Goal: Task Accomplishment & Management: Use online tool/utility

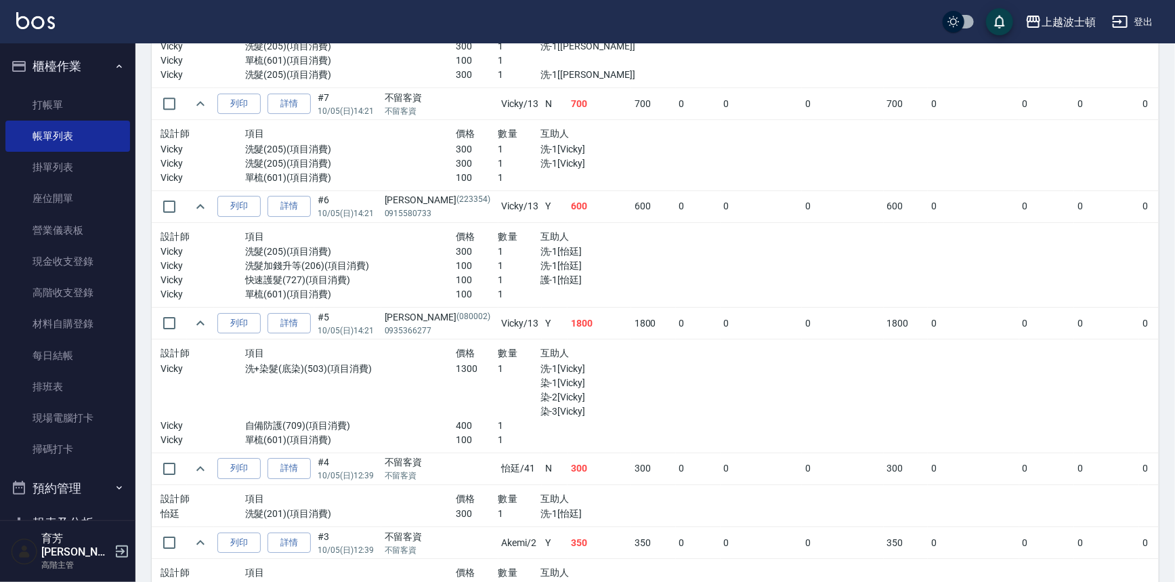
scroll to position [334, 0]
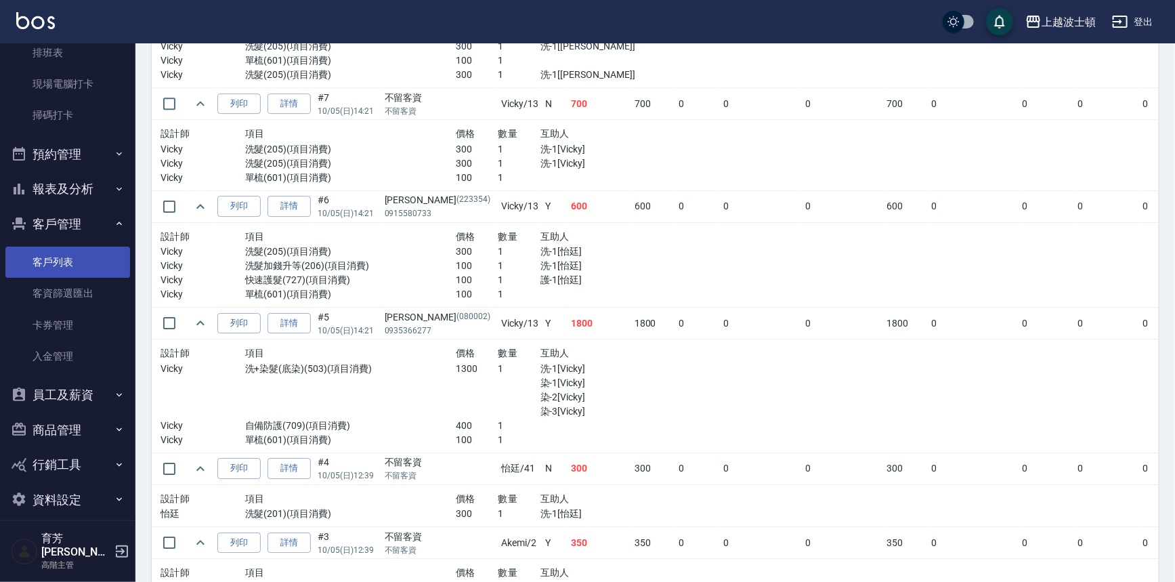
click at [60, 255] on link "客戶列表" at bounding box center [67, 262] width 125 height 31
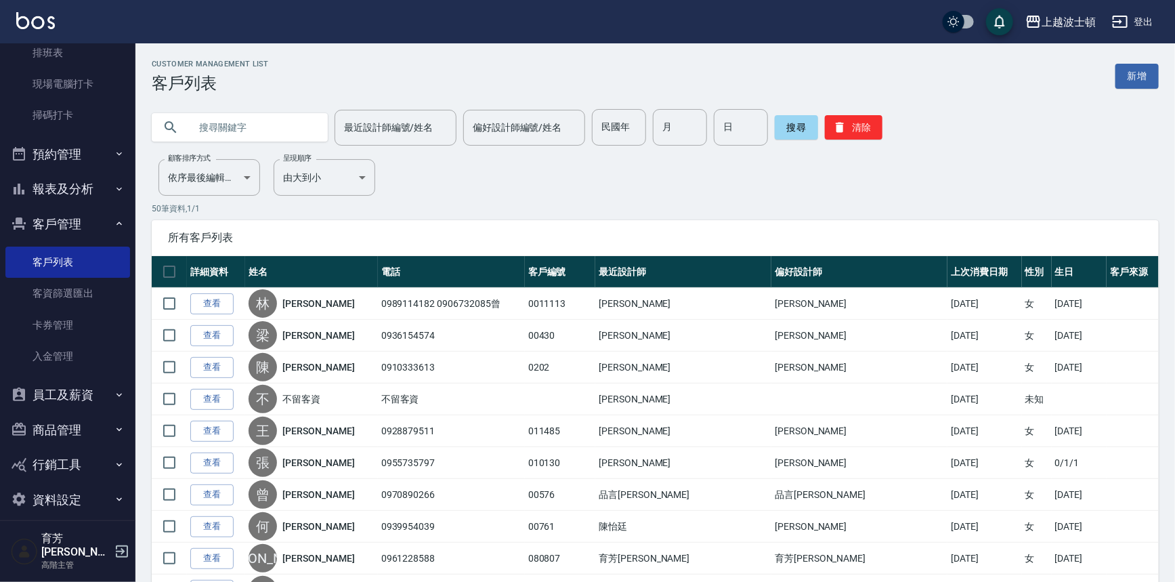
click at [255, 142] on input "text" at bounding box center [253, 127] width 127 height 37
type input "ㄗ"
type input "優"
type input "邱淑"
click at [797, 123] on button "搜尋" at bounding box center [796, 127] width 43 height 24
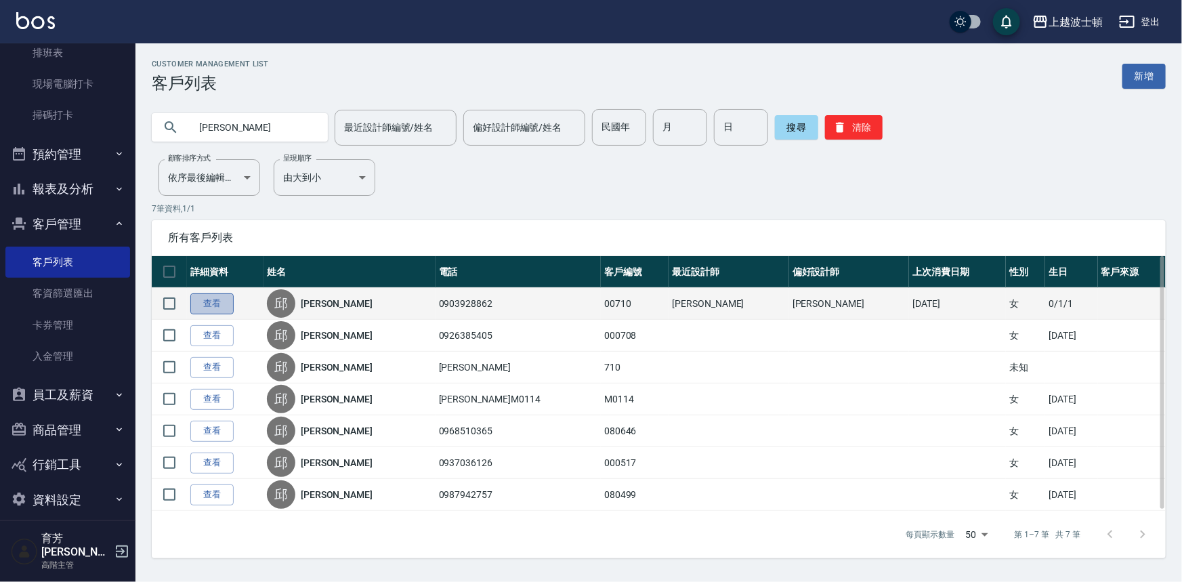
click at [222, 297] on link "查看" at bounding box center [211, 303] width 43 height 21
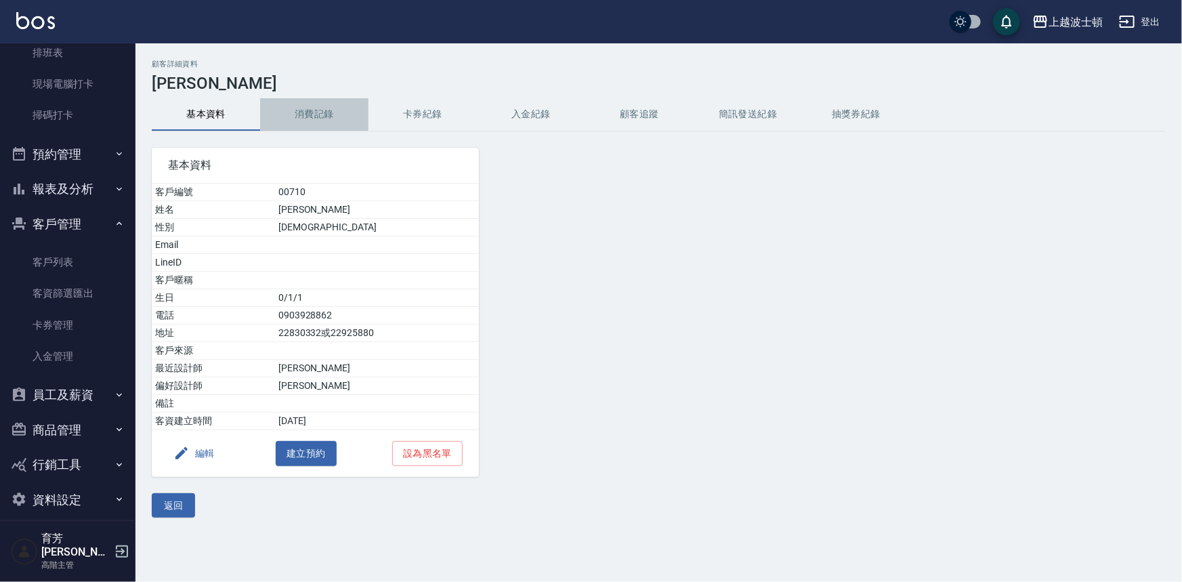
click at [301, 114] on button "消費記錄" at bounding box center [314, 114] width 108 height 33
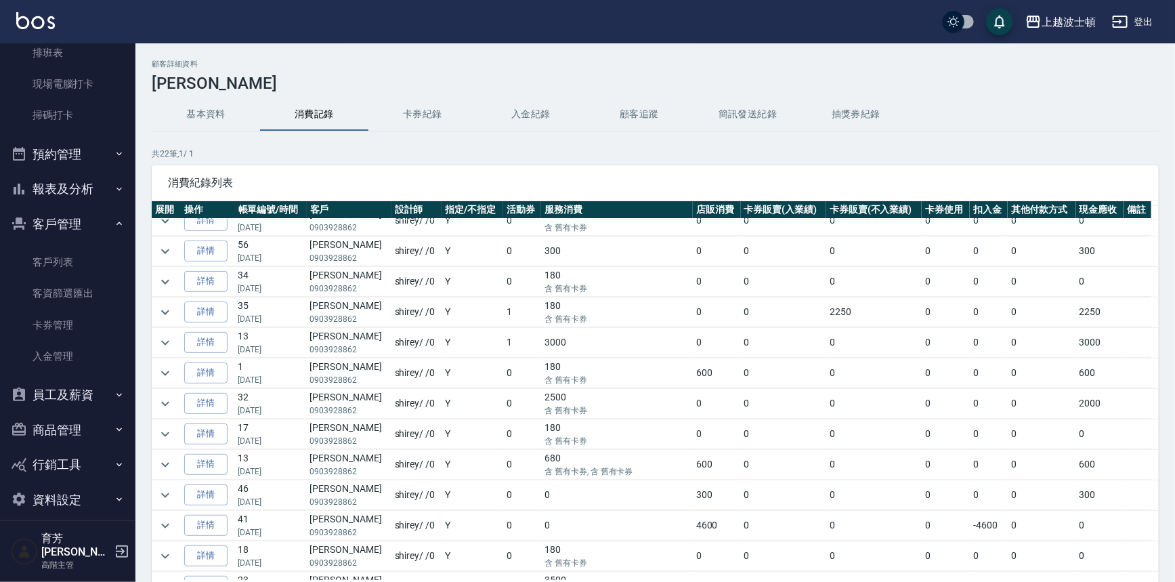
scroll to position [156, 0]
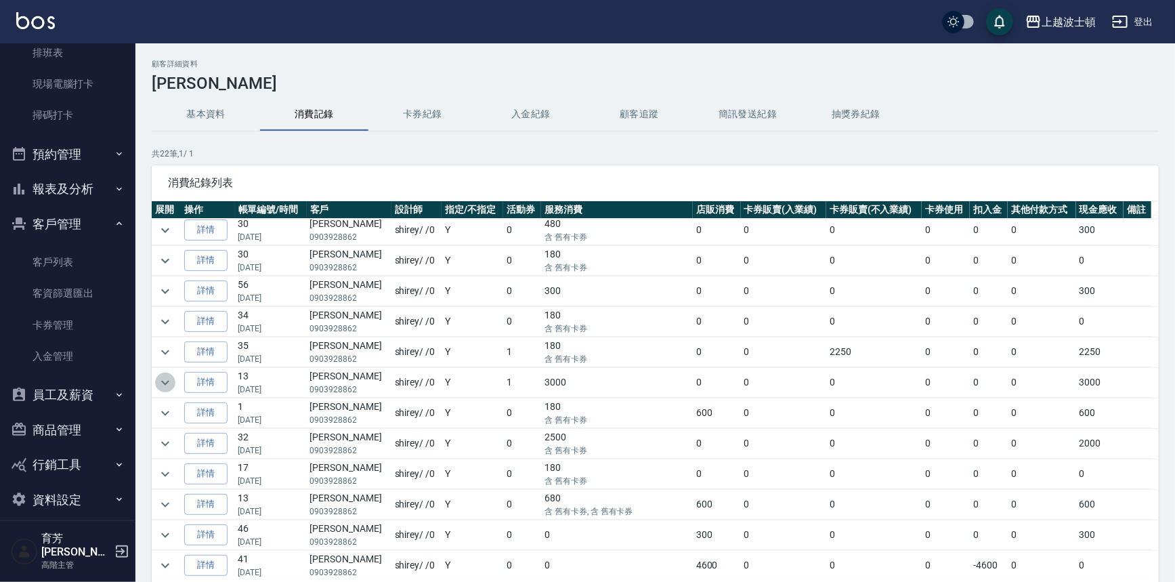
click at [169, 377] on icon "expand row" at bounding box center [165, 383] width 16 height 16
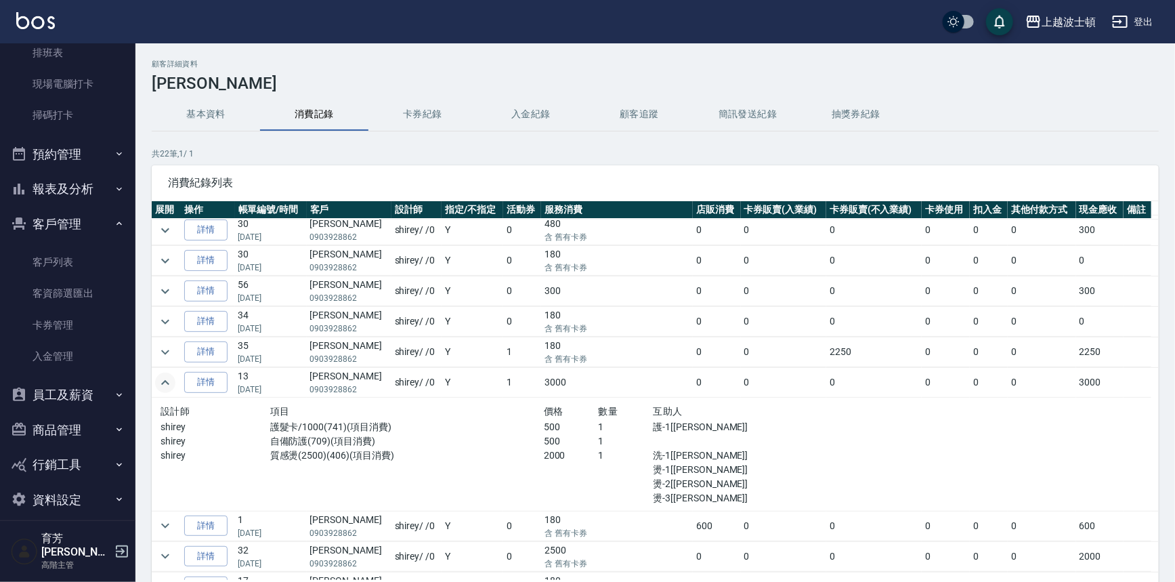
drag, startPoint x: 1161, startPoint y: 282, endPoint x: 1164, endPoint y: 247, distance: 35.3
click at [1164, 247] on div "顧客詳細資料 邱淑華 基本資料 消費記錄 卡券紀錄 入金紀錄 顧客追蹤 簡訊發送紀錄 抽獎券紀錄 共 22 筆, 1 / 1 消費紀錄列表 展開 操作 帳單編…" at bounding box center [655, 359] width 1040 height 598
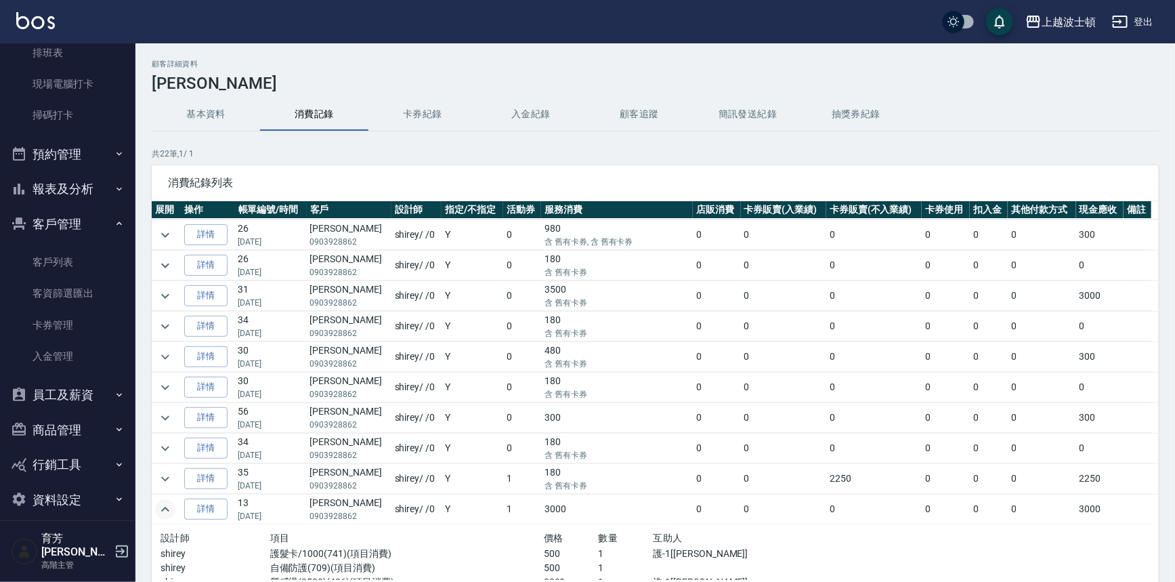
scroll to position [0, 0]
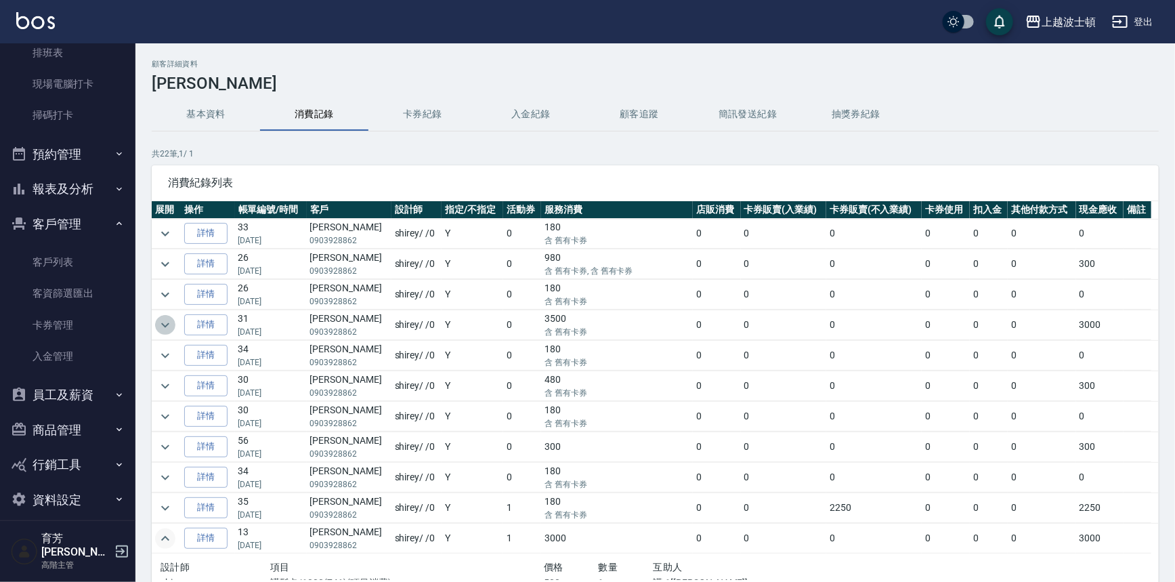
click at [161, 322] on icon "expand row" at bounding box center [165, 325] width 16 height 16
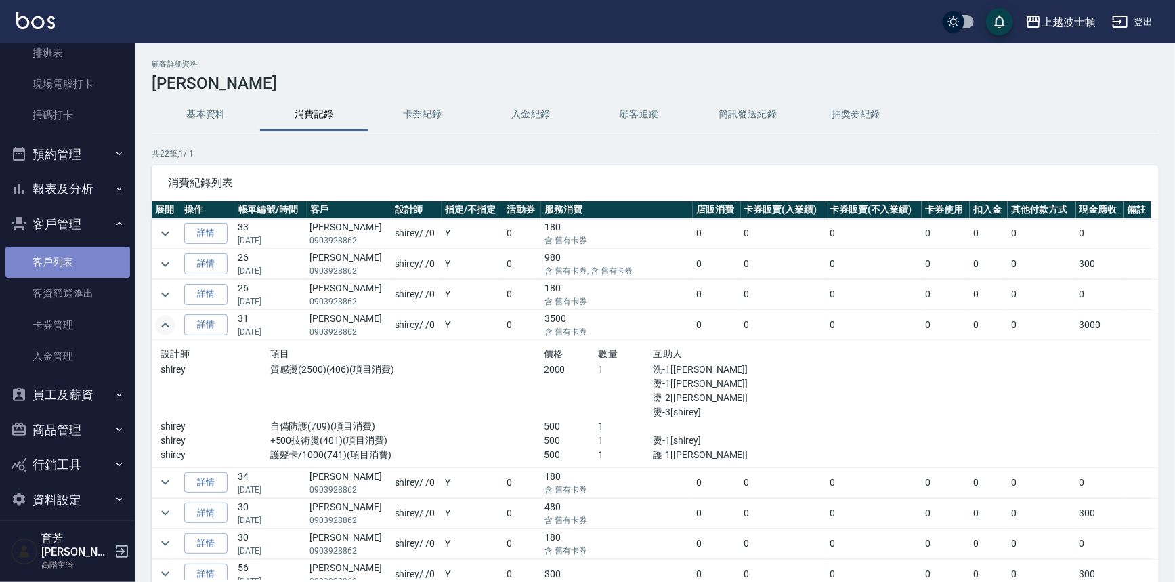
click at [92, 252] on link "客戶列表" at bounding box center [67, 262] width 125 height 31
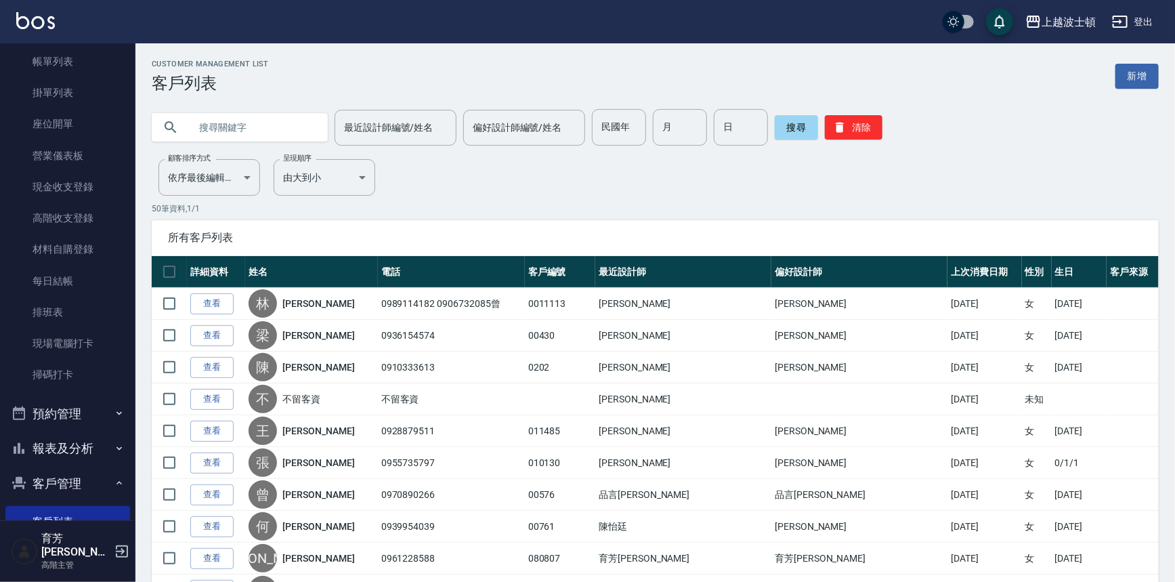
scroll to position [72, 0]
click at [91, 66] on link "帳單列表" at bounding box center [67, 63] width 125 height 31
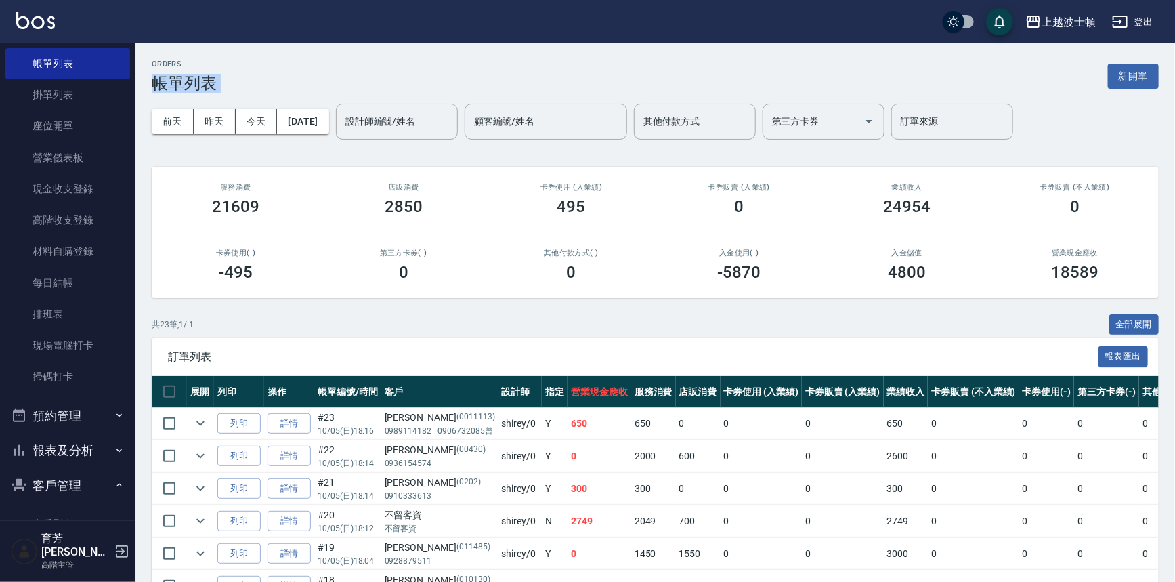
drag, startPoint x: 137, startPoint y: 96, endPoint x: 138, endPoint y: 81, distance: 15.0
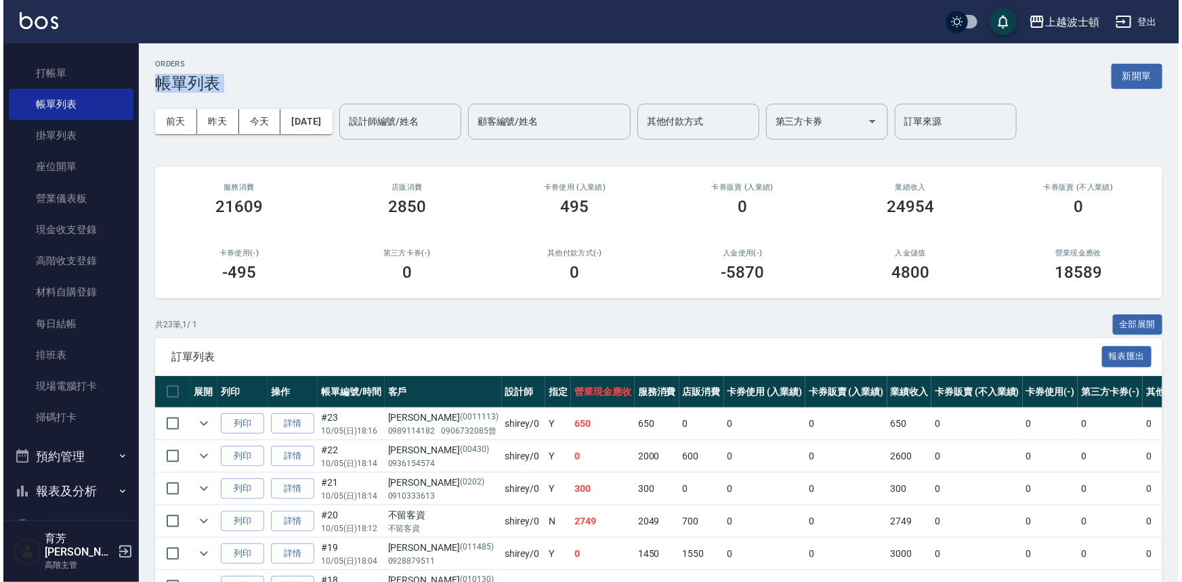
scroll to position [26, 0]
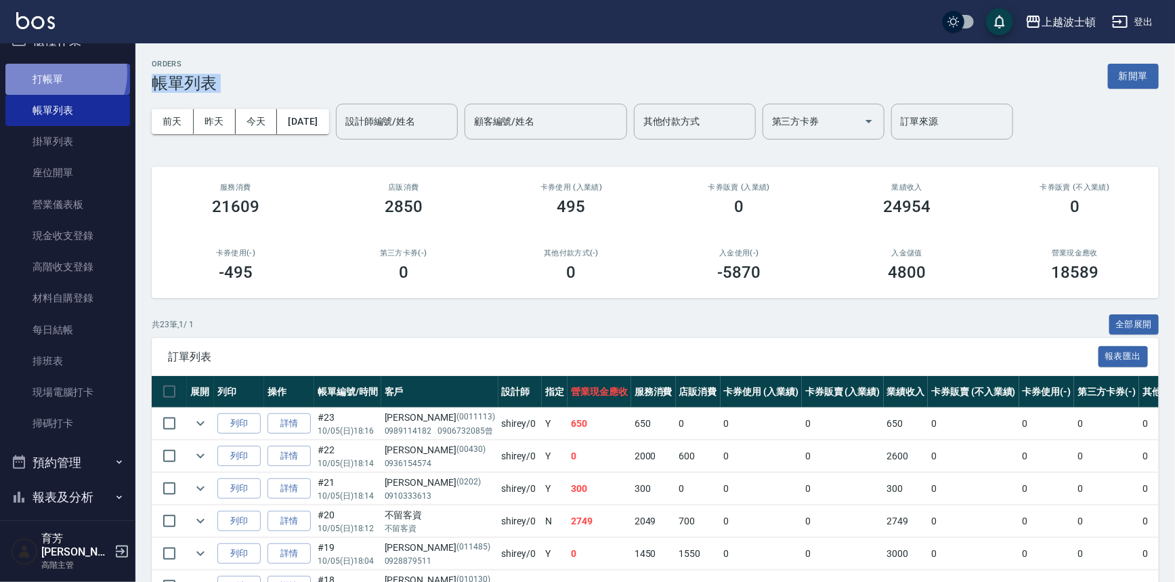
click at [48, 72] on link "打帳單" at bounding box center [67, 79] width 125 height 31
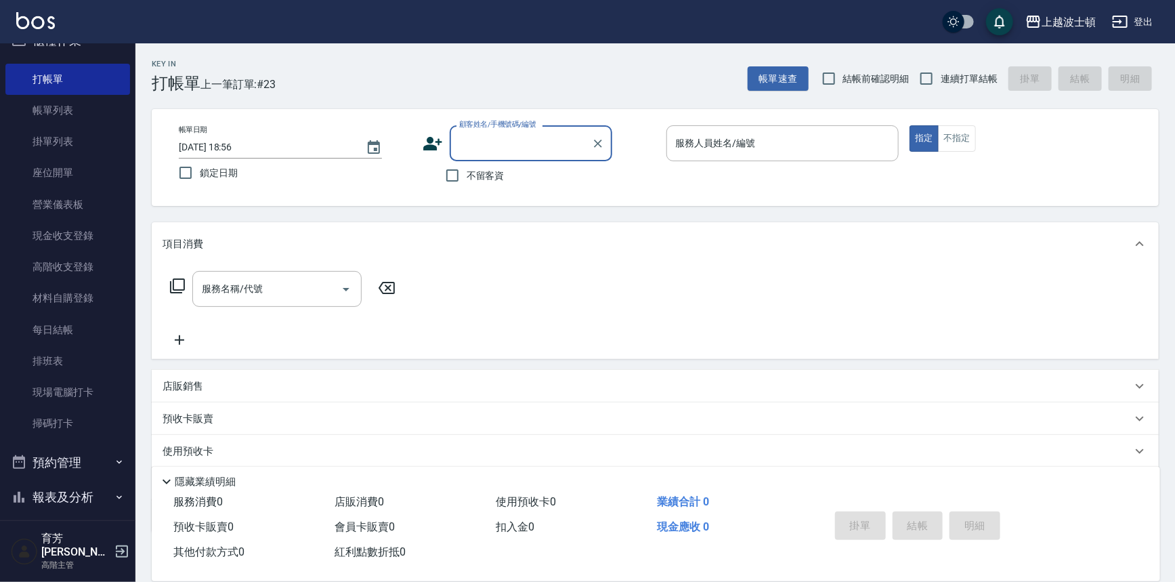
click at [461, 140] on input "顧客姓名/手機號碼/編號" at bounding box center [521, 143] width 130 height 24
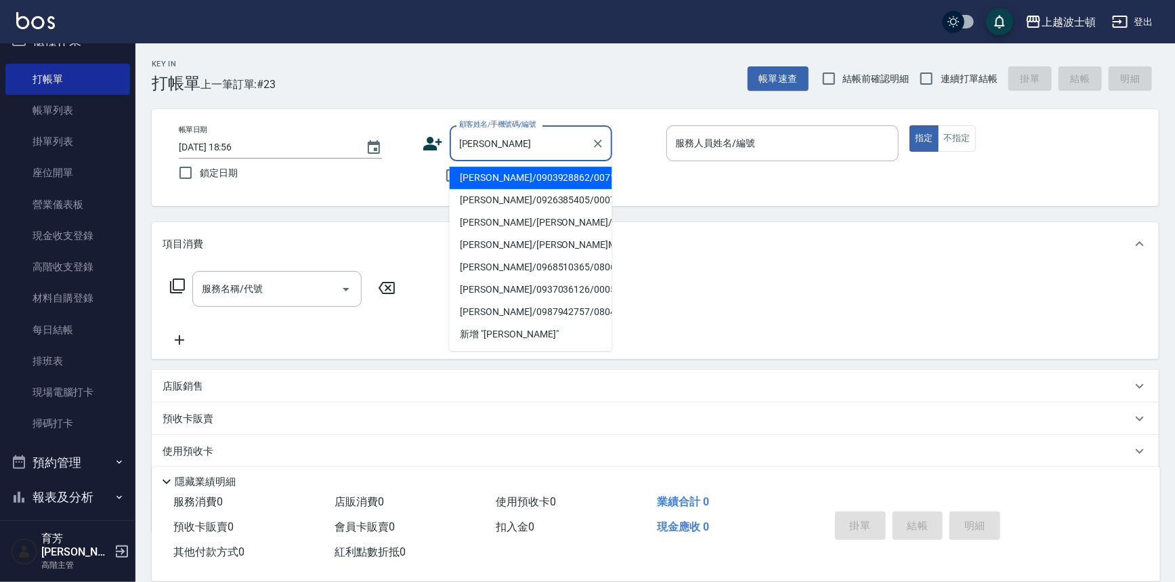
click at [496, 176] on li "邱淑華/0903928862/00710" at bounding box center [531, 178] width 163 height 22
type input "邱淑華/0903928862/00710"
type input "shirey-0"
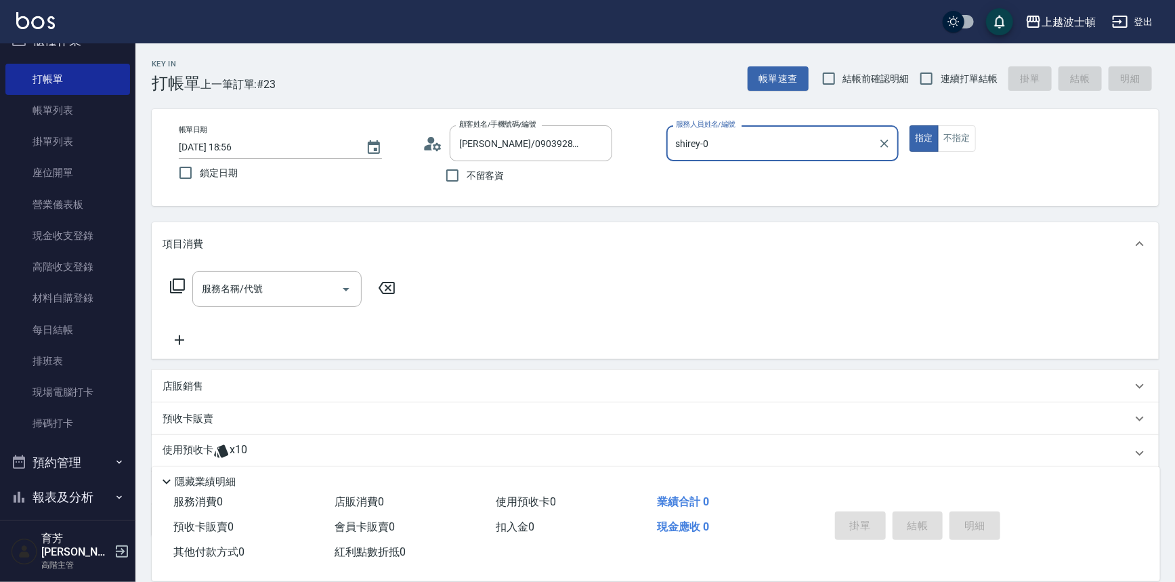
click at [175, 282] on icon at bounding box center [177, 286] width 16 height 16
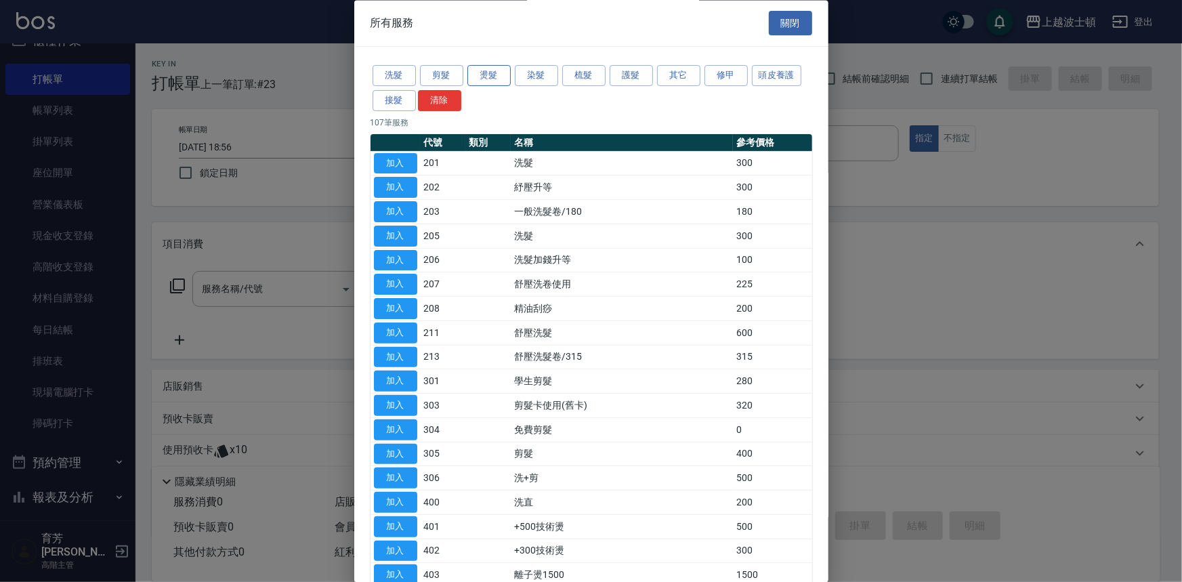
click at [488, 72] on button "燙髮" at bounding box center [488, 76] width 43 height 21
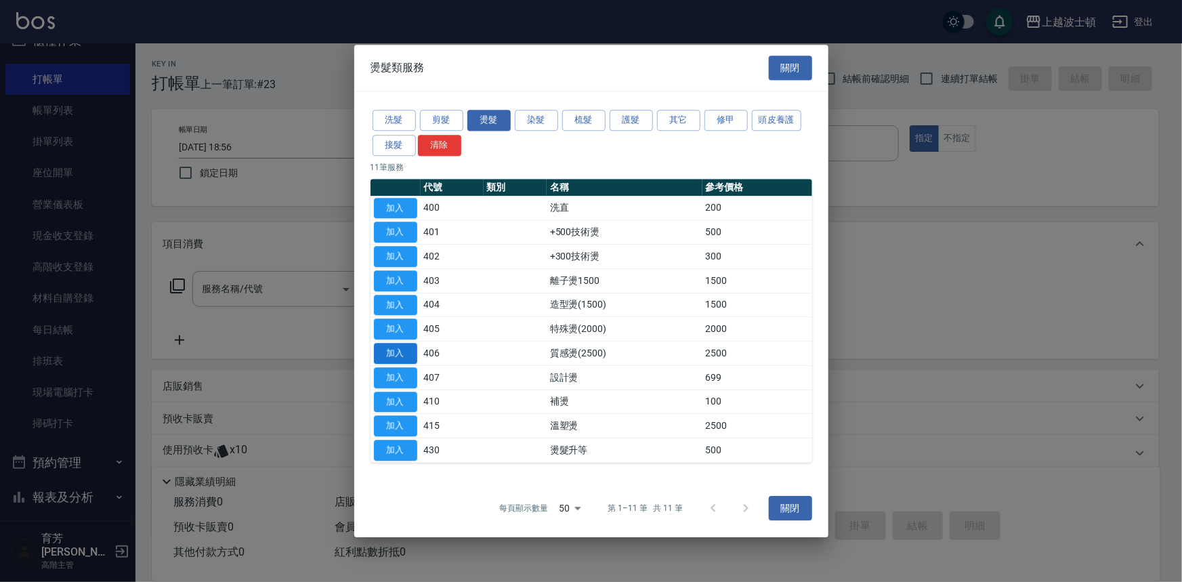
click at [407, 352] on button "加入" at bounding box center [395, 353] width 43 height 21
type input "質感燙(2500)(406)"
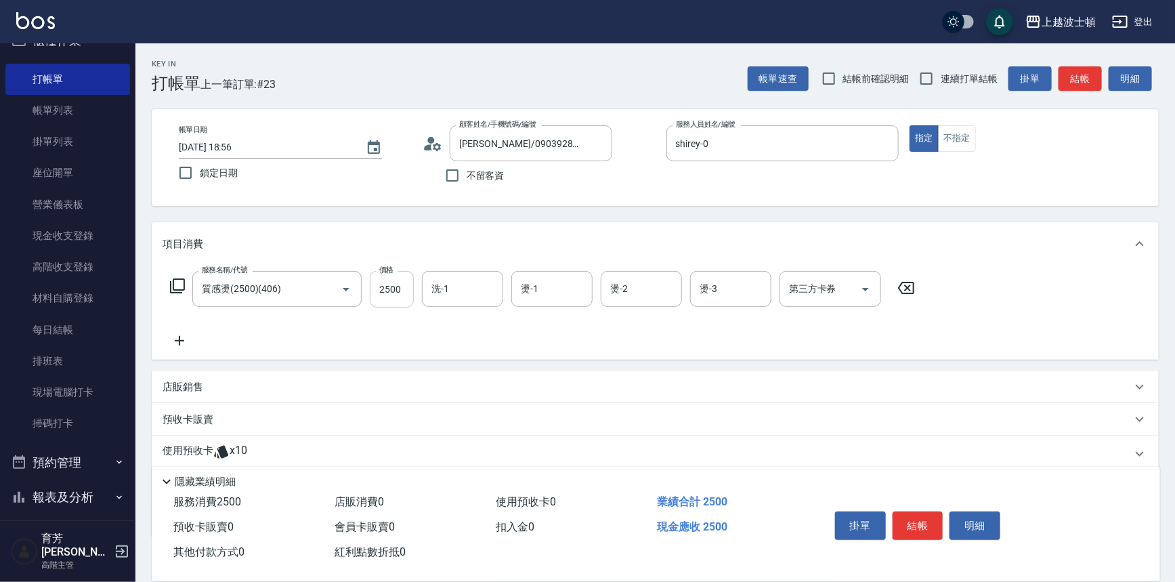
click at [406, 292] on input "2500" at bounding box center [392, 289] width 44 height 37
type input "2000"
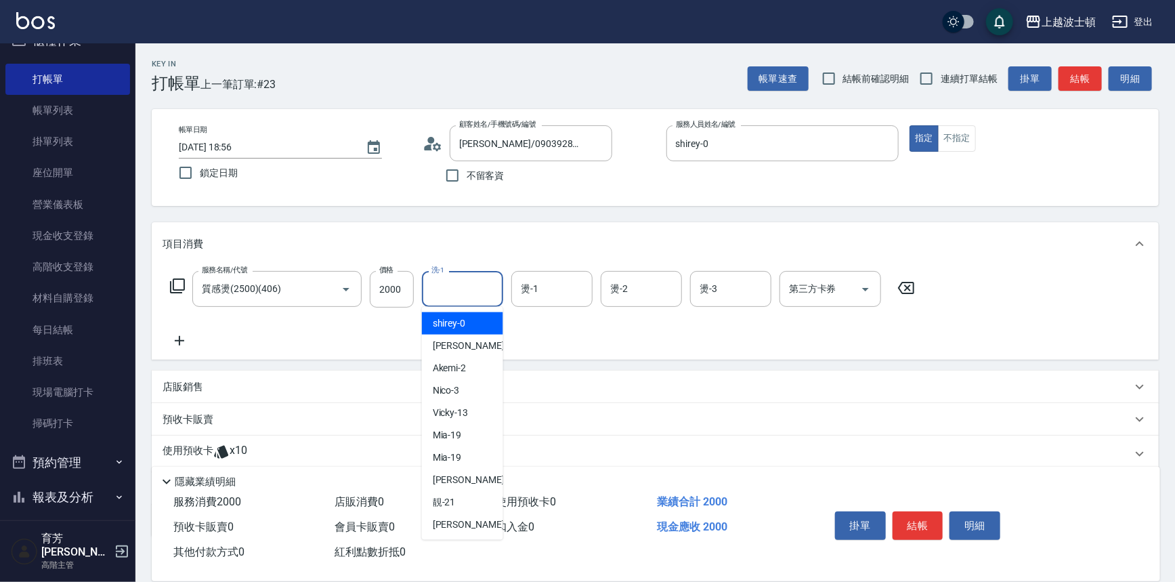
click at [454, 289] on input "洗-1" at bounding box center [462, 289] width 69 height 24
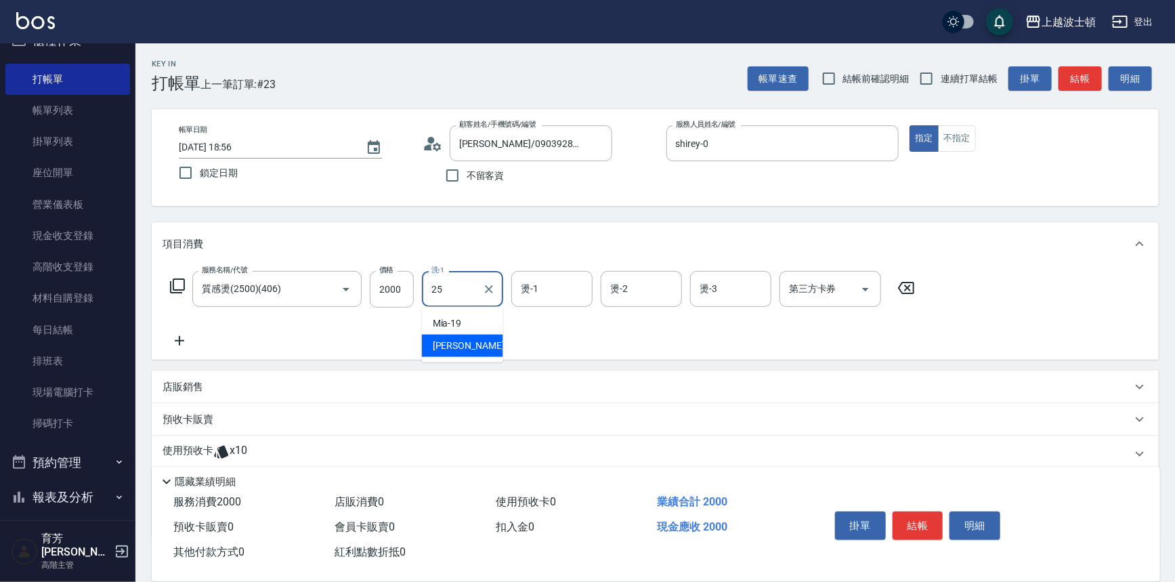
click at [469, 342] on span "林佩姍 -25" at bounding box center [475, 346] width 85 height 14
type input "林佩姍-25"
click at [538, 295] on input "燙-1" at bounding box center [552, 289] width 69 height 24
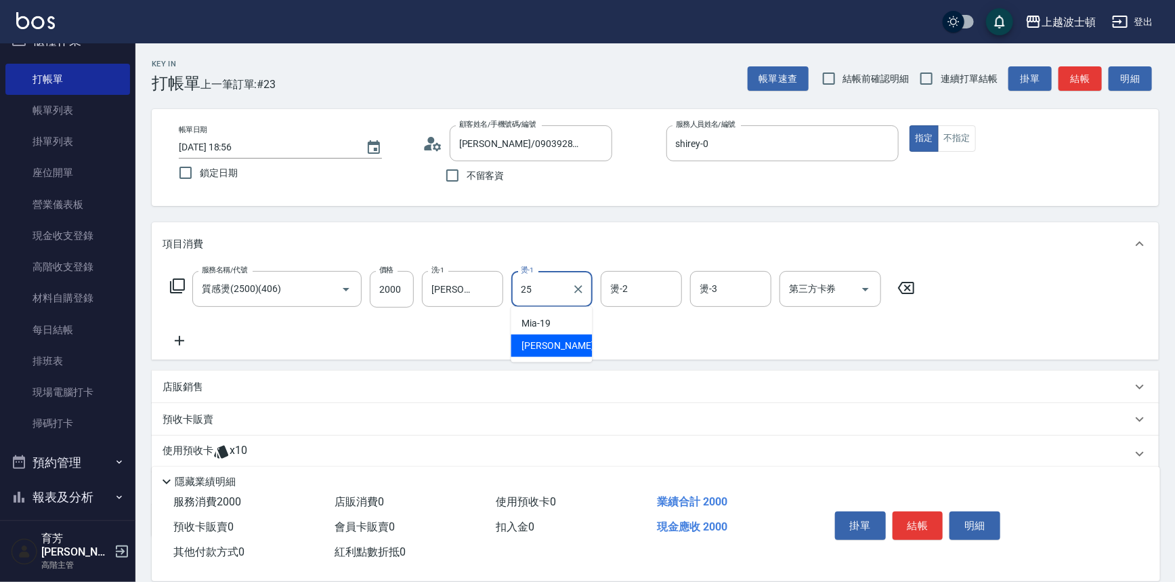
drag, startPoint x: 549, startPoint y: 345, endPoint x: 615, endPoint y: 312, distance: 73.9
click at [549, 344] on span "林佩姍 -25" at bounding box center [564, 346] width 85 height 14
type input "林佩姍-25"
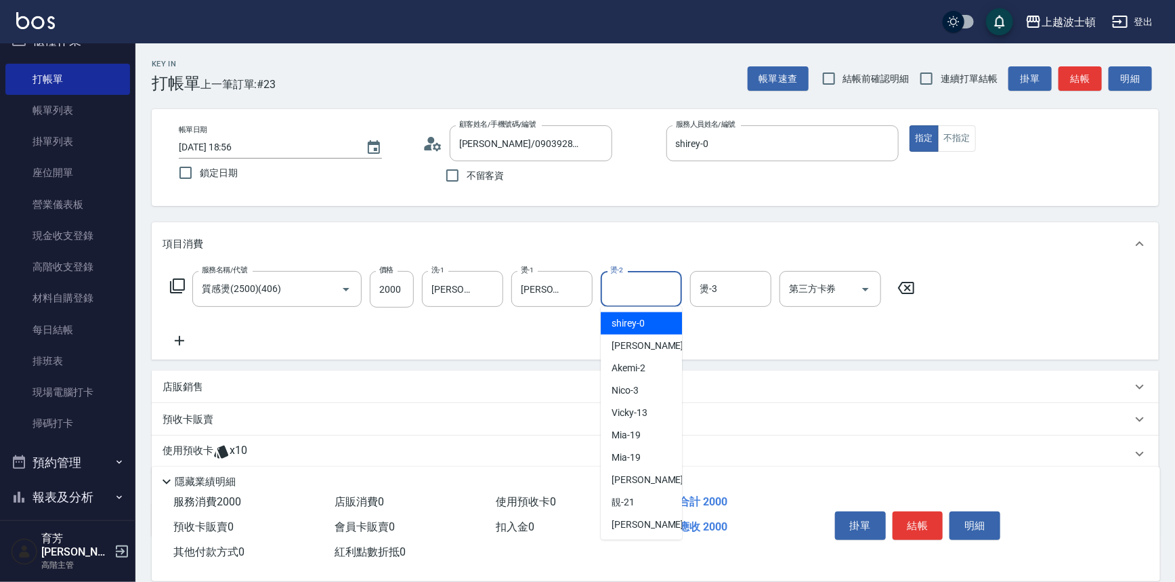
click at [629, 297] on input "燙-2" at bounding box center [641, 289] width 69 height 24
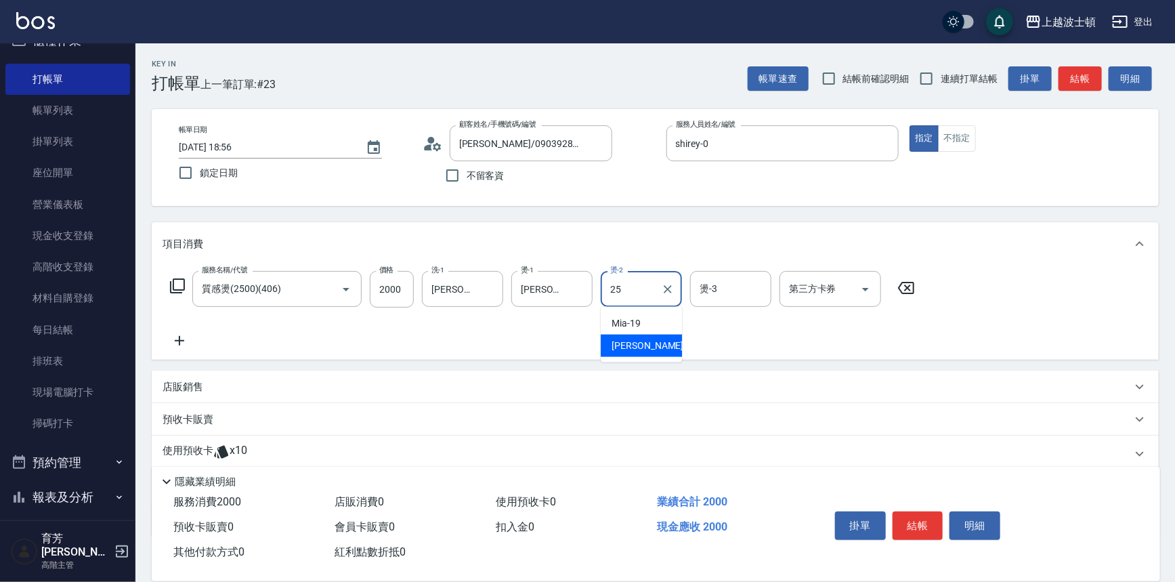
drag, startPoint x: 631, startPoint y: 341, endPoint x: 710, endPoint y: 311, distance: 84.9
click at [640, 339] on span "林佩姍 -25" at bounding box center [654, 346] width 85 height 14
type input "林佩姍-25"
drag, startPoint x: 718, startPoint y: 291, endPoint x: 718, endPoint y: 302, distance: 11.5
click at [718, 291] on input "燙-3" at bounding box center [730, 289] width 69 height 24
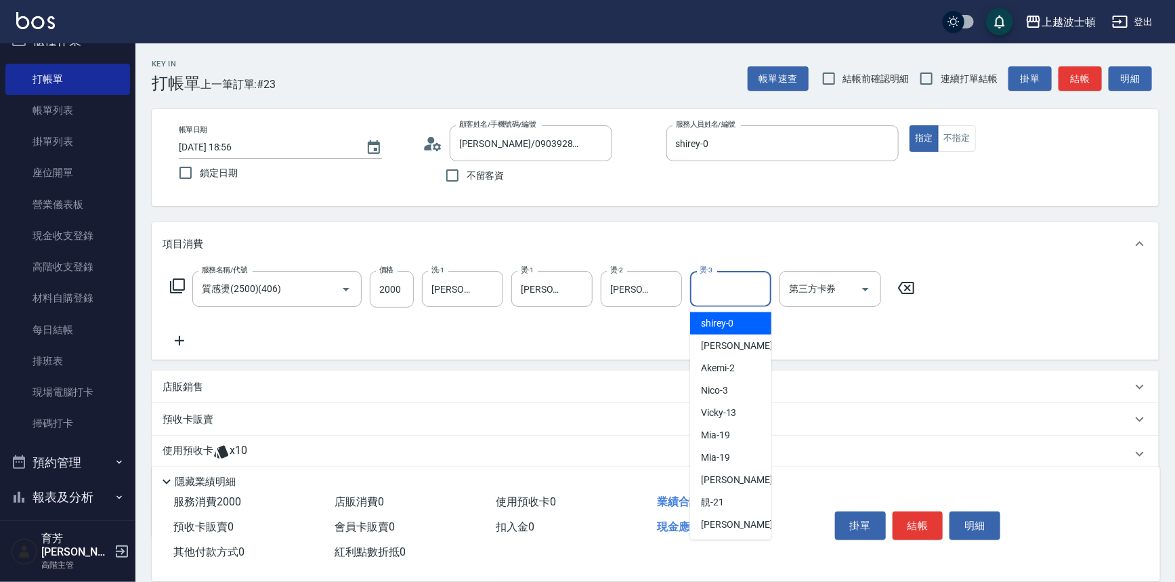
drag, startPoint x: 715, startPoint y: 315, endPoint x: 709, endPoint y: 321, distance: 8.6
click at [715, 316] on div "shirey -0" at bounding box center [730, 323] width 81 height 22
type input "shirey-0"
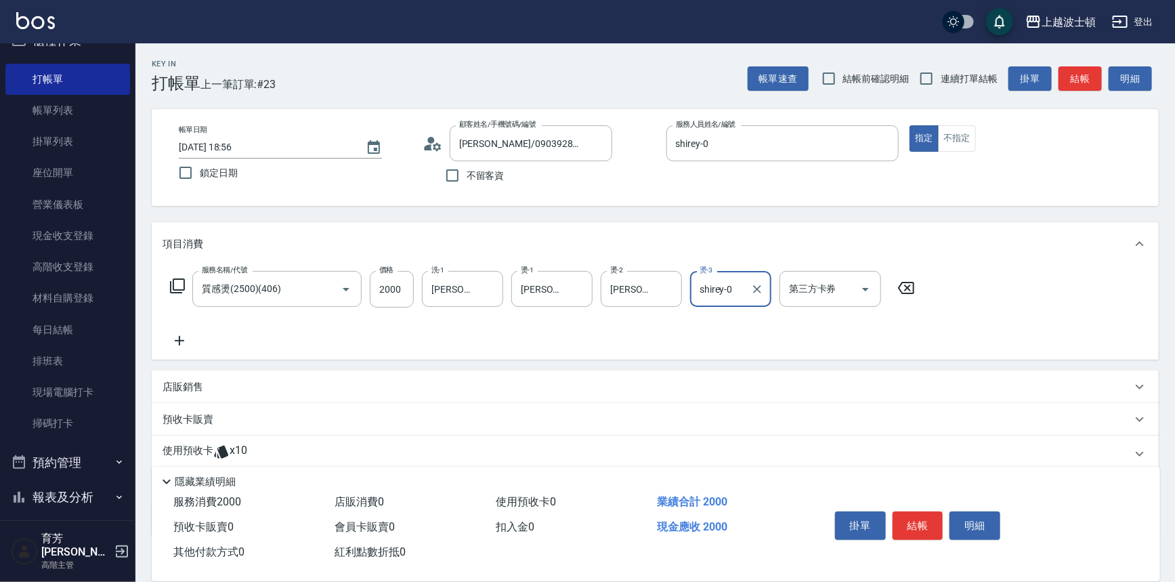
click at [177, 288] on icon at bounding box center [177, 286] width 16 height 16
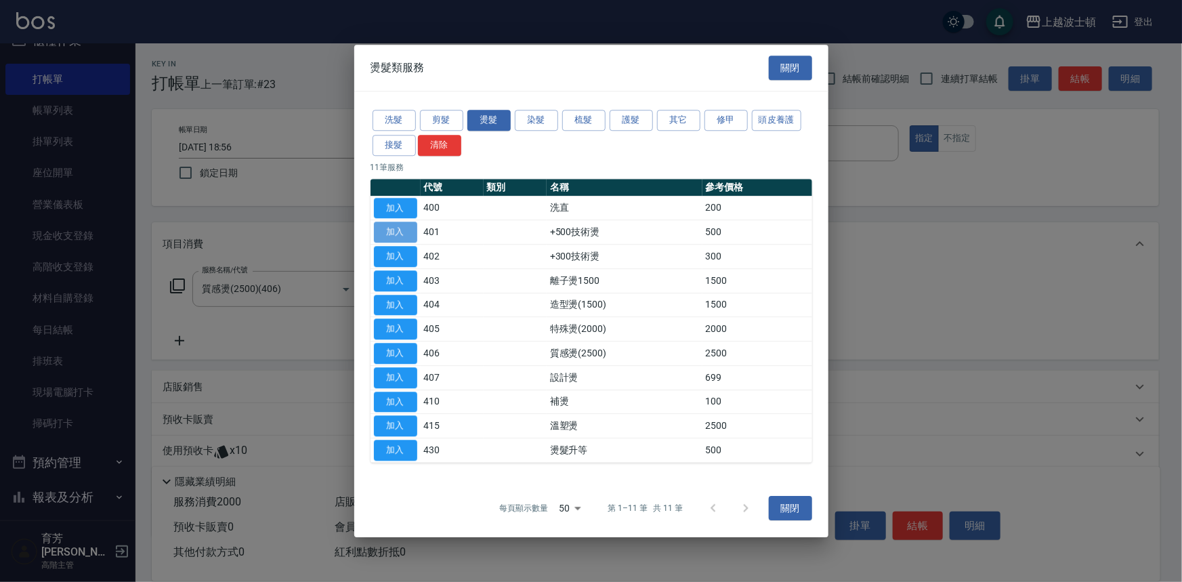
click at [394, 226] on button "加入" at bounding box center [395, 232] width 43 height 21
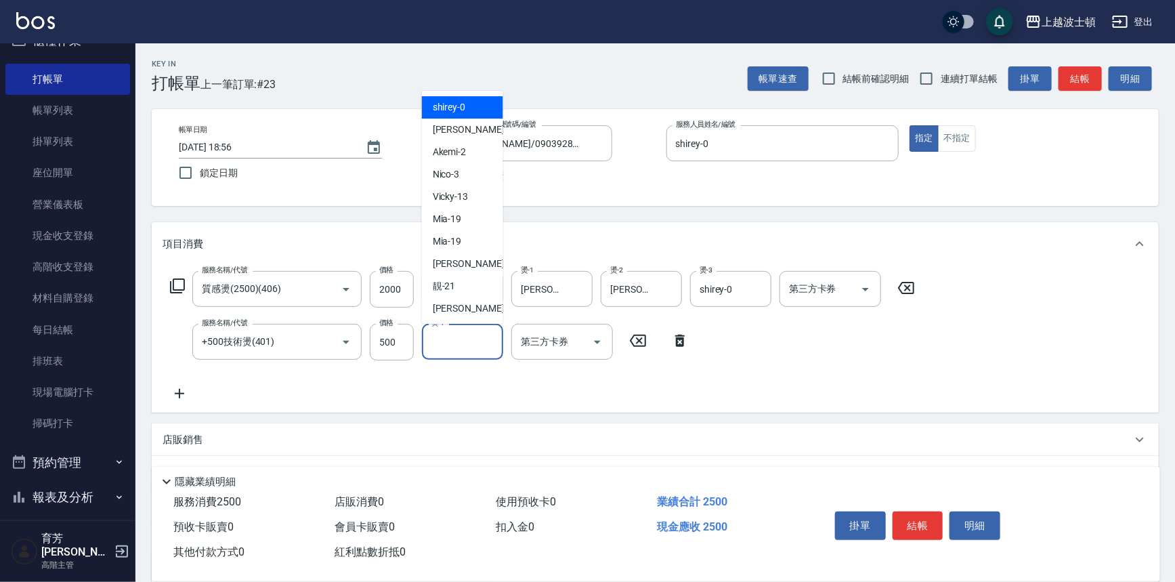
click at [462, 345] on input "燙-1" at bounding box center [462, 342] width 69 height 24
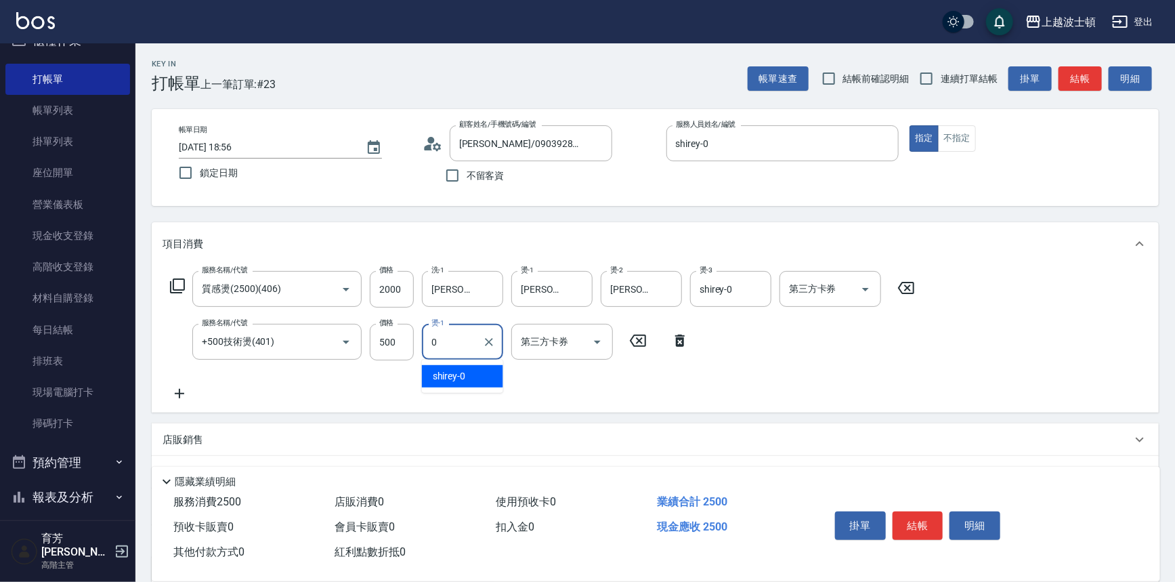
click at [470, 381] on div "shirey -0" at bounding box center [462, 376] width 81 height 22
type input "shirey-0"
click at [181, 286] on icon at bounding box center [177, 286] width 16 height 16
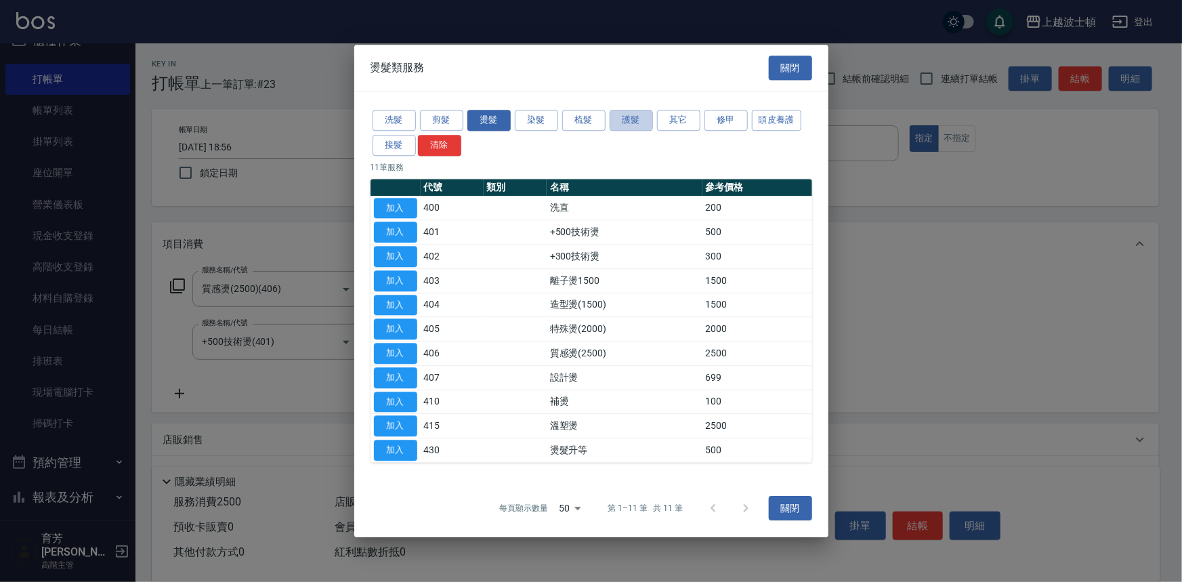
drag, startPoint x: 634, startPoint y: 116, endPoint x: 597, endPoint y: 188, distance: 81.5
click at [632, 117] on button "護髮" at bounding box center [631, 120] width 43 height 21
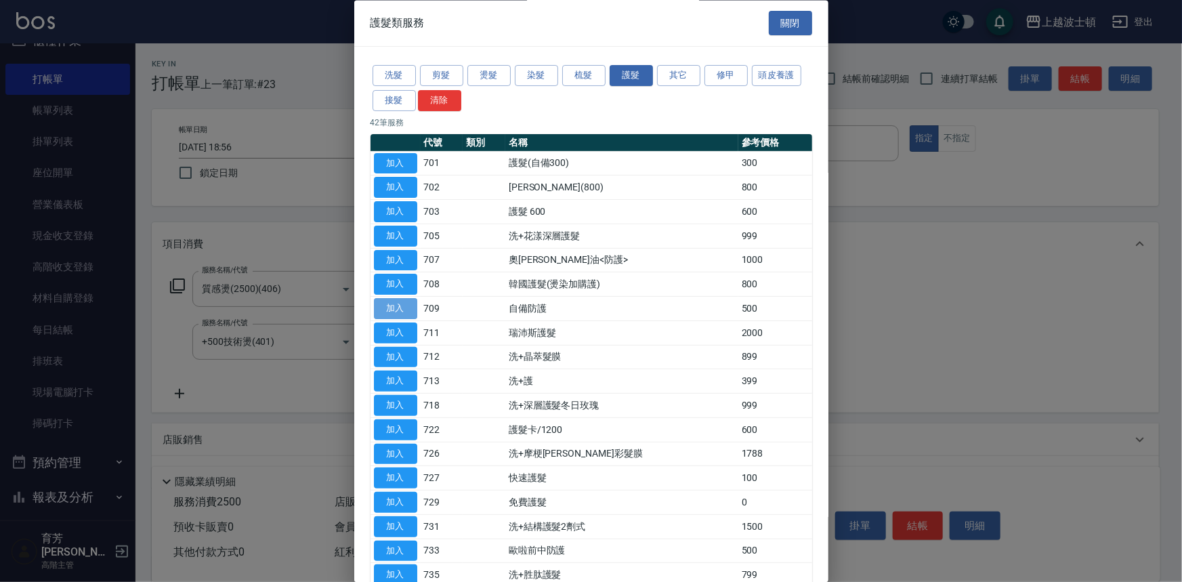
click at [391, 303] on button "加入" at bounding box center [395, 309] width 43 height 21
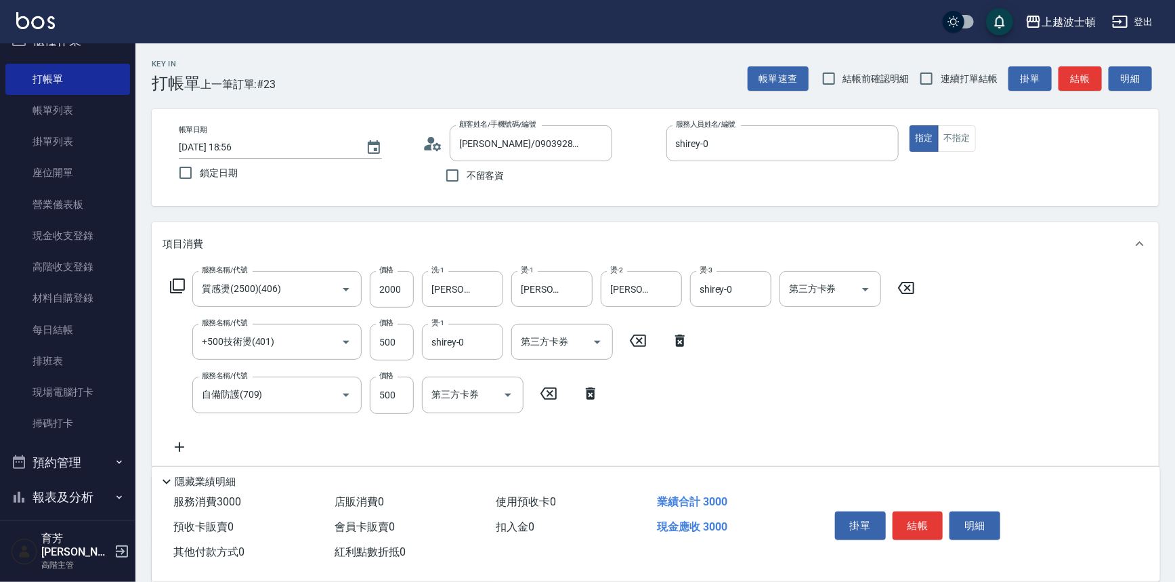
click at [182, 284] on icon at bounding box center [177, 286] width 16 height 16
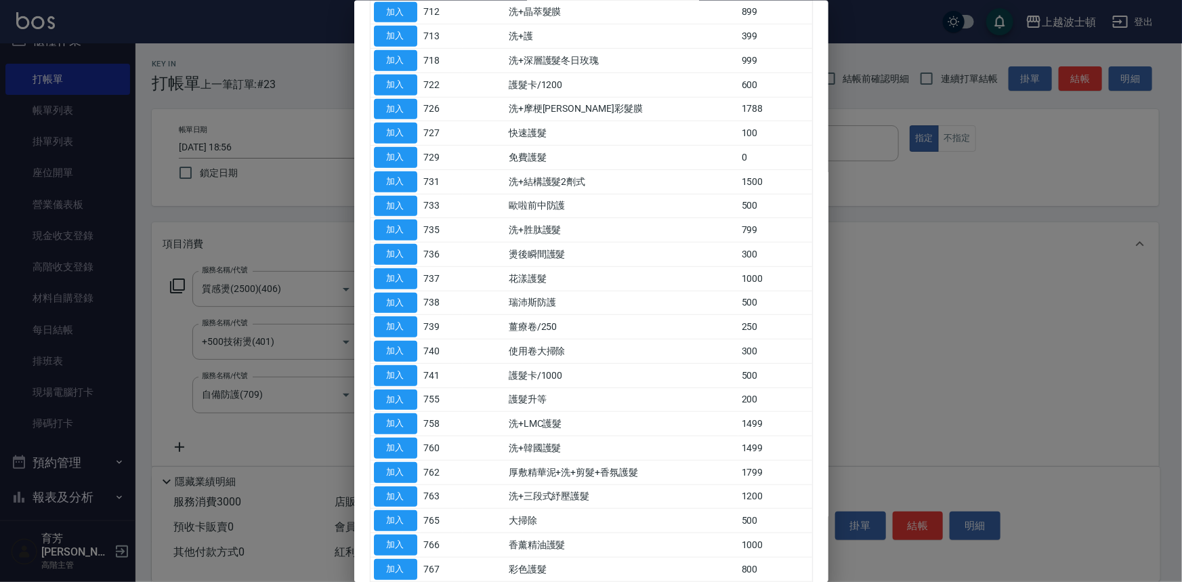
scroll to position [384, 0]
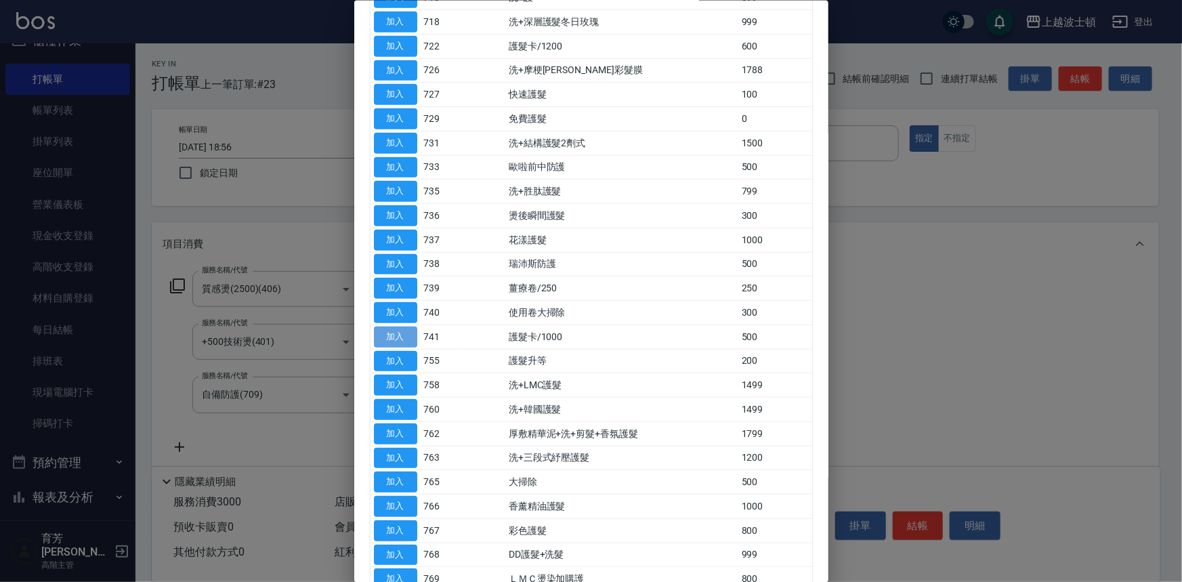
click at [404, 328] on button "加入" at bounding box center [395, 336] width 43 height 21
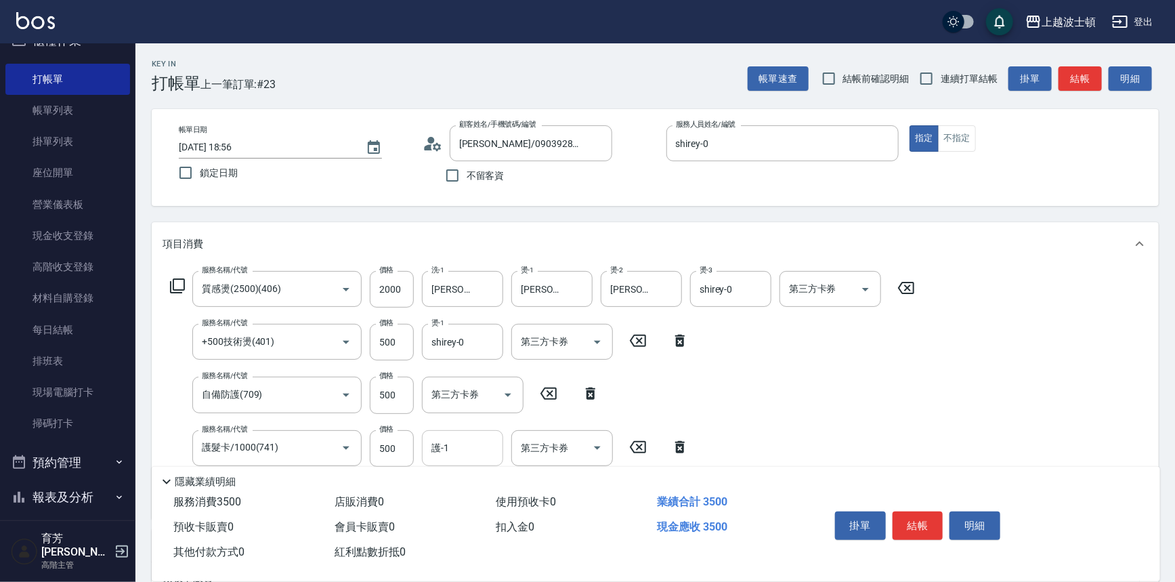
click at [488, 447] on input "護-1" at bounding box center [462, 448] width 69 height 24
click at [494, 477] on div "shirey -0" at bounding box center [462, 482] width 81 height 22
type input "shirey-0"
click at [917, 515] on button "結帳" at bounding box center [918, 525] width 51 height 28
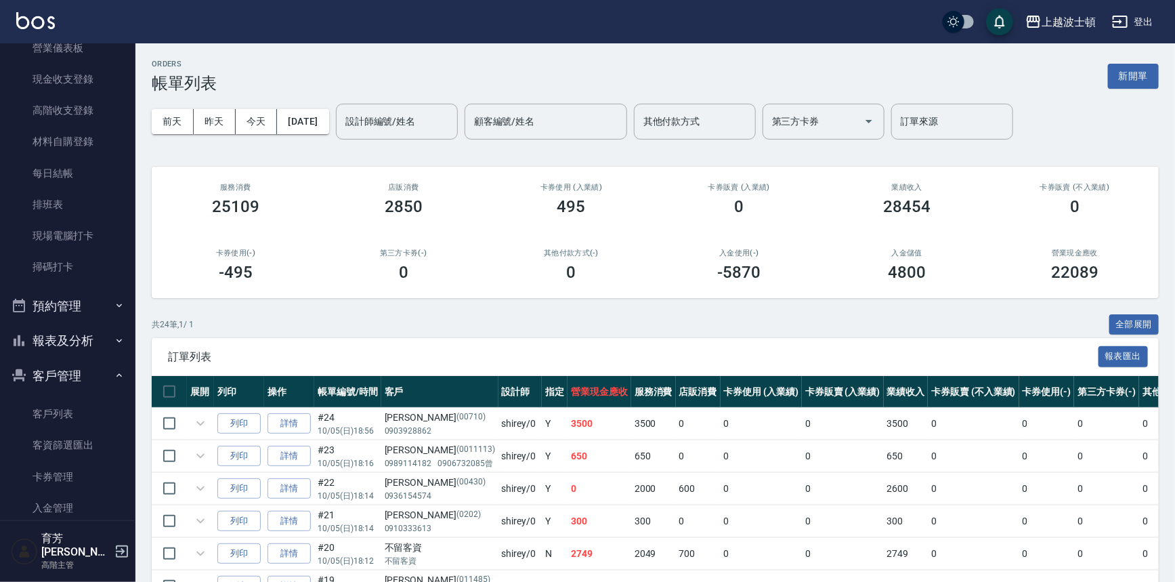
scroll to position [183, 0]
click at [99, 411] on link "客戶列表" at bounding box center [67, 413] width 125 height 31
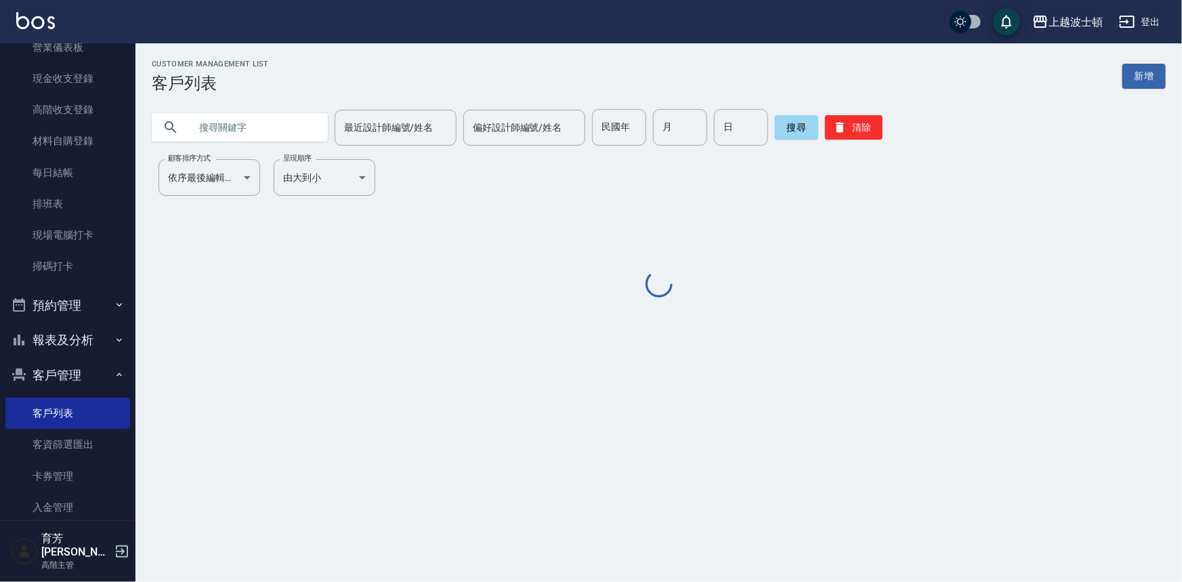
click at [287, 133] on input "text" at bounding box center [253, 127] width 127 height 37
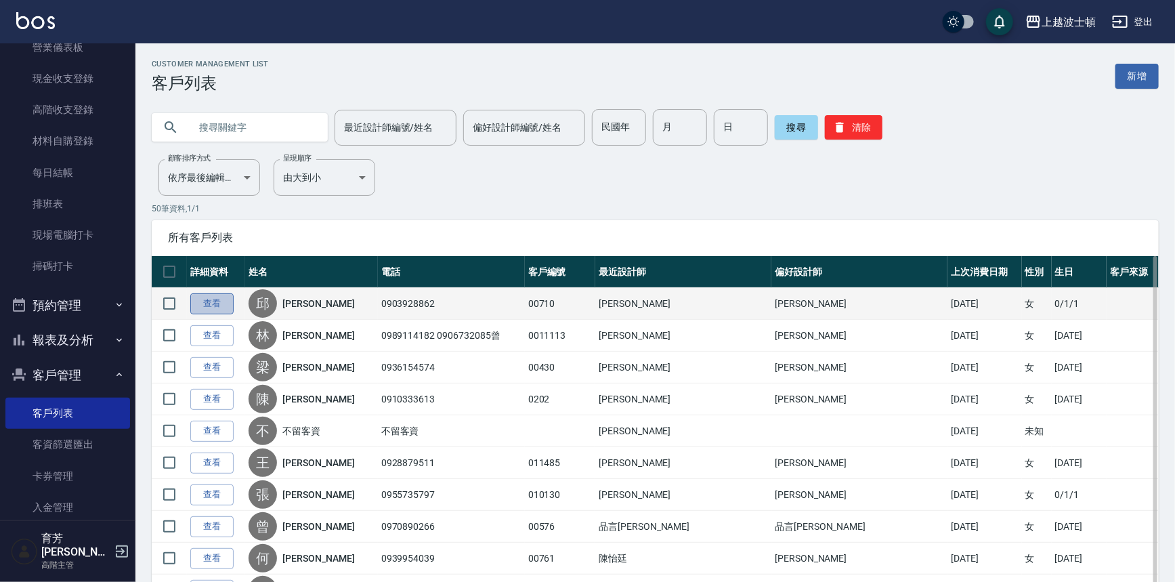
click at [214, 299] on link "查看" at bounding box center [211, 303] width 43 height 21
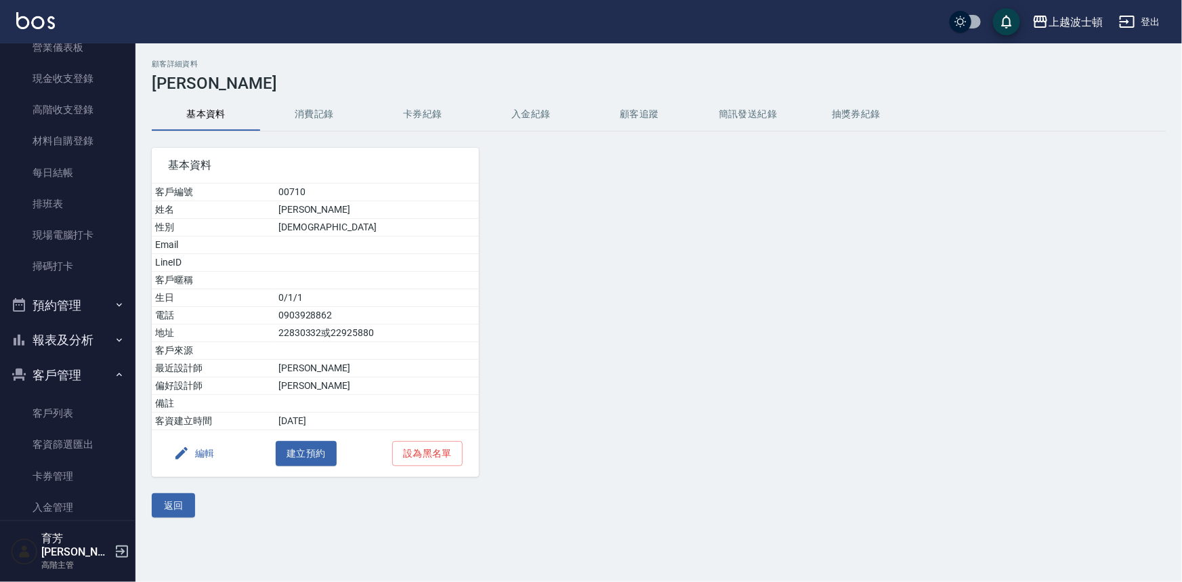
click at [310, 105] on button "消費記錄" at bounding box center [314, 114] width 108 height 33
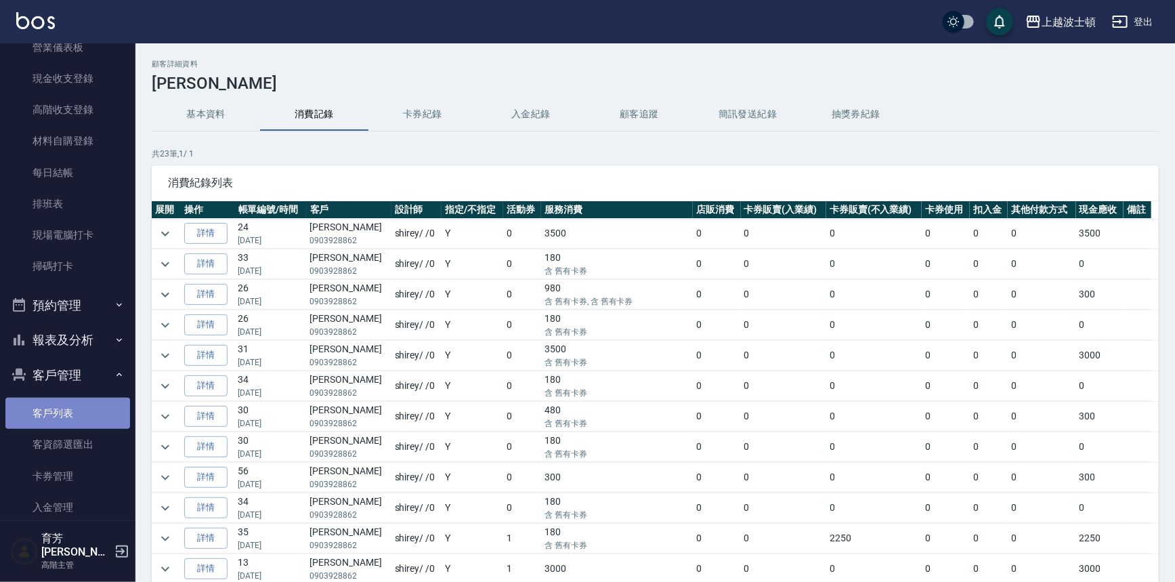
click at [82, 404] on link "客戶列表" at bounding box center [67, 413] width 125 height 31
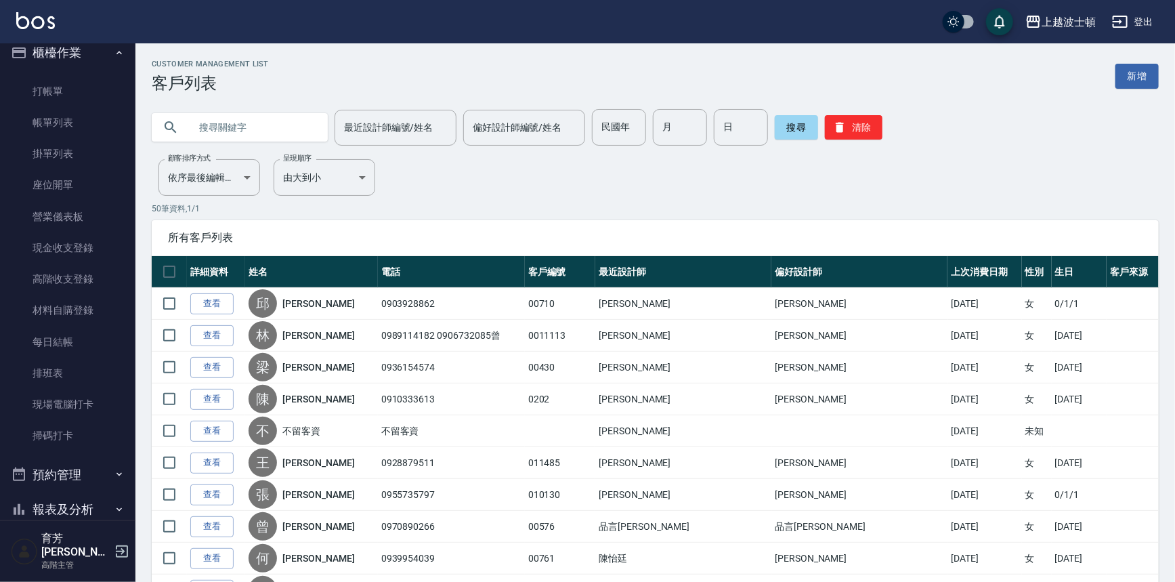
scroll to position [11, 0]
click at [81, 94] on link "打帳單" at bounding box center [67, 94] width 125 height 31
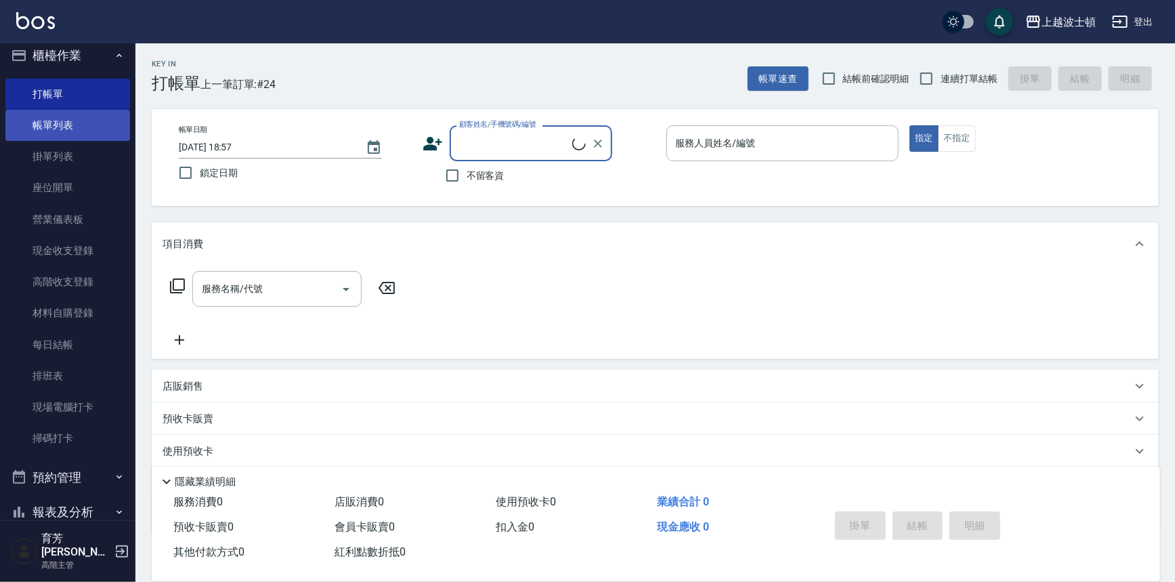
click at [70, 126] on link "帳單列表" at bounding box center [67, 125] width 125 height 31
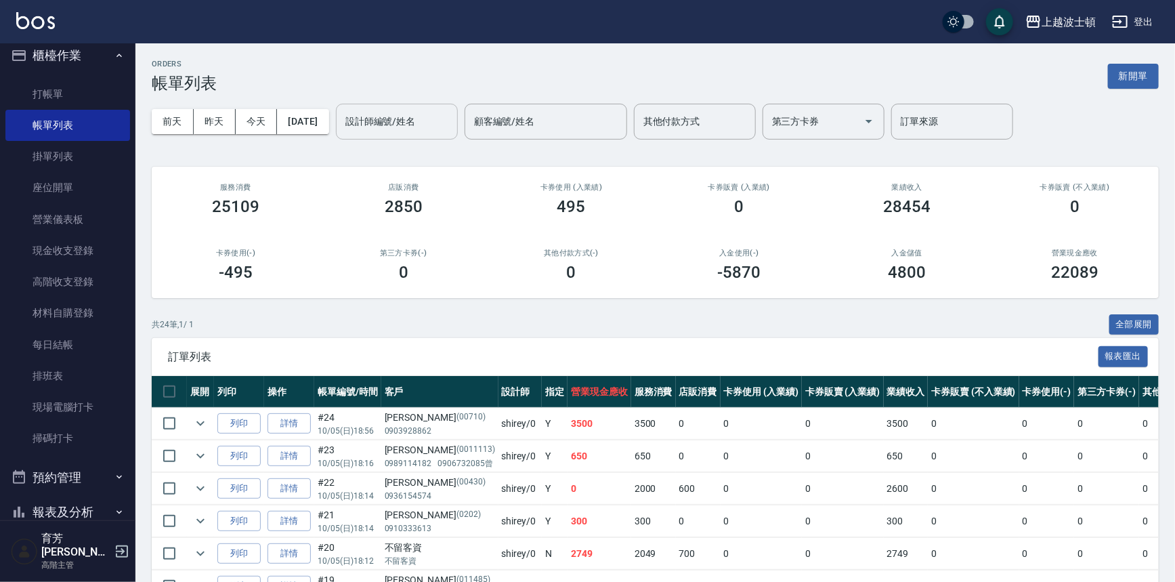
click at [436, 131] on input "設計師編號/姓名" at bounding box center [397, 122] width 110 height 24
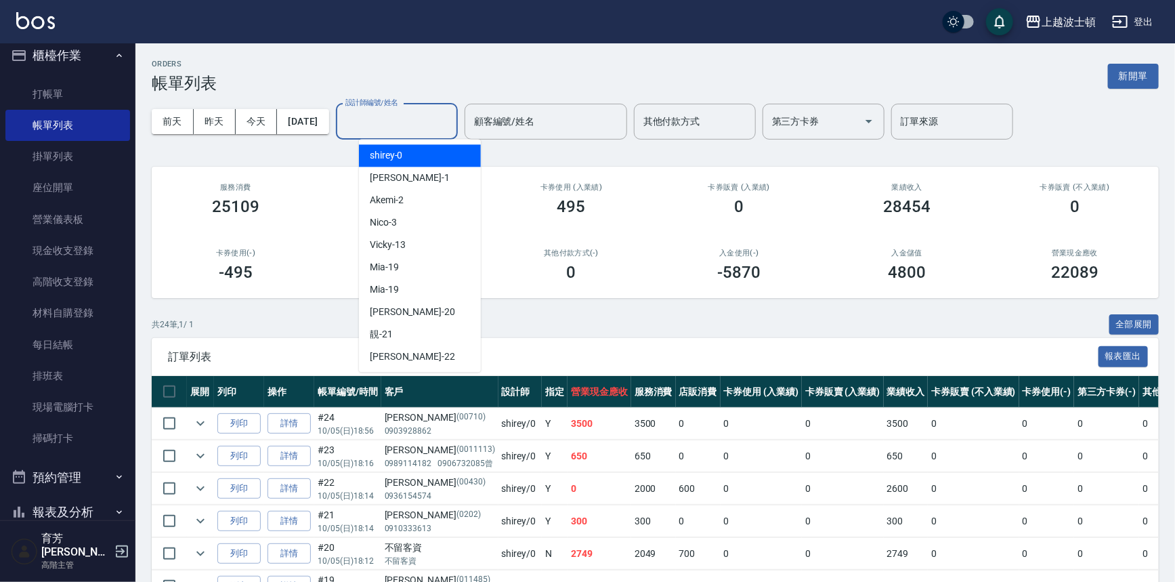
click at [438, 149] on div "shirey -0" at bounding box center [420, 155] width 122 height 22
type input "shirey-0"
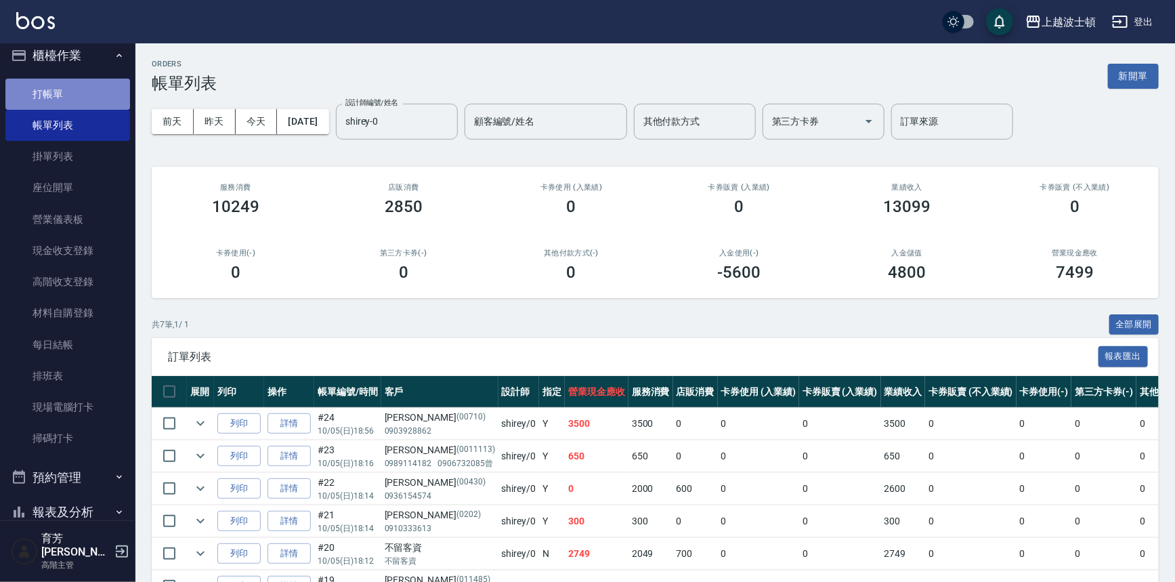
click at [67, 98] on link "打帳單" at bounding box center [67, 94] width 125 height 31
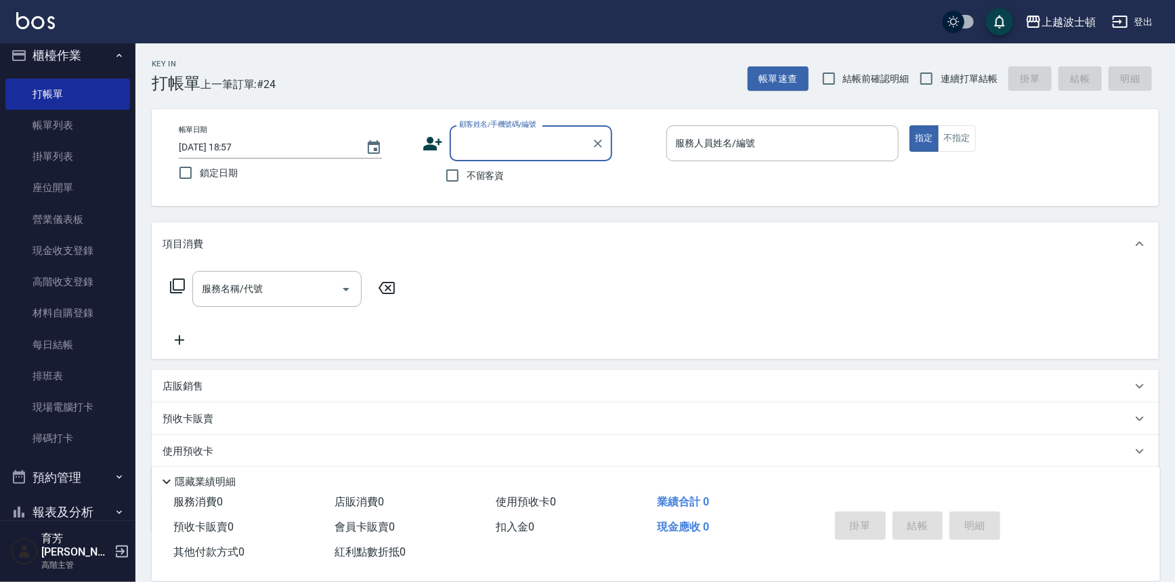
click at [480, 175] on span "不留客資" at bounding box center [486, 176] width 38 height 14
click at [467, 175] on input "不留客資" at bounding box center [452, 175] width 28 height 28
checkbox input "true"
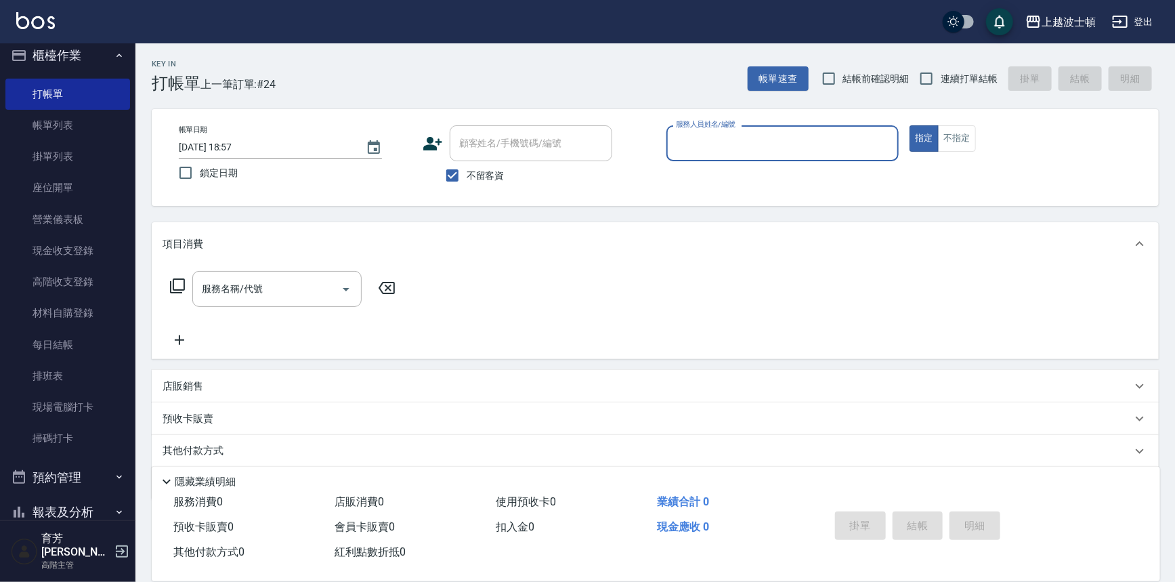
click at [750, 129] on div "服務人員姓名/編號" at bounding box center [783, 143] width 233 height 36
type input "思思-35"
type button "true"
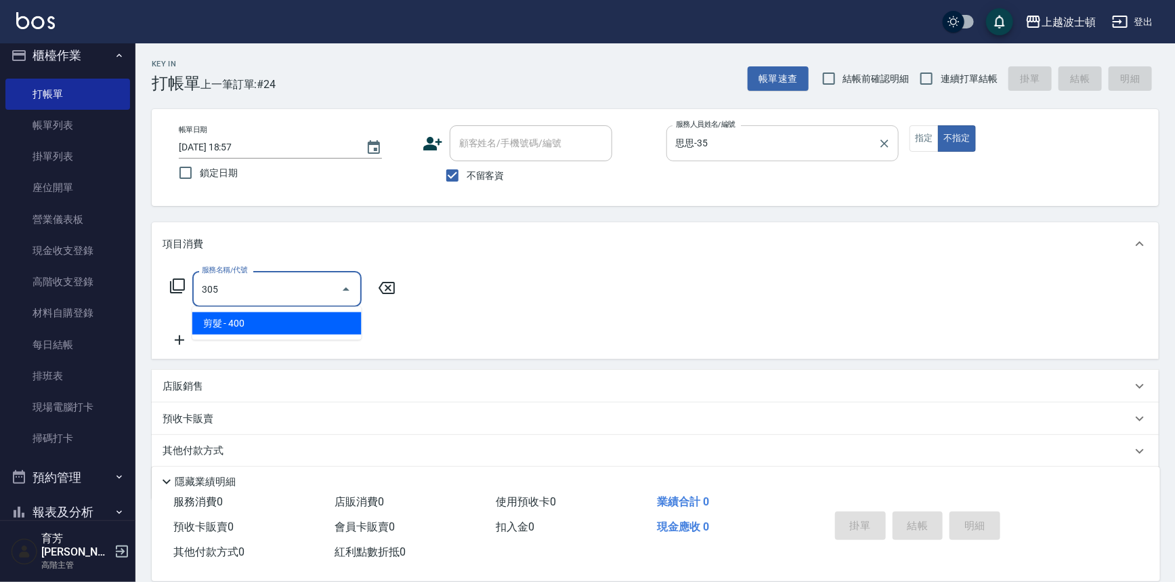
type input "剪髮(305)"
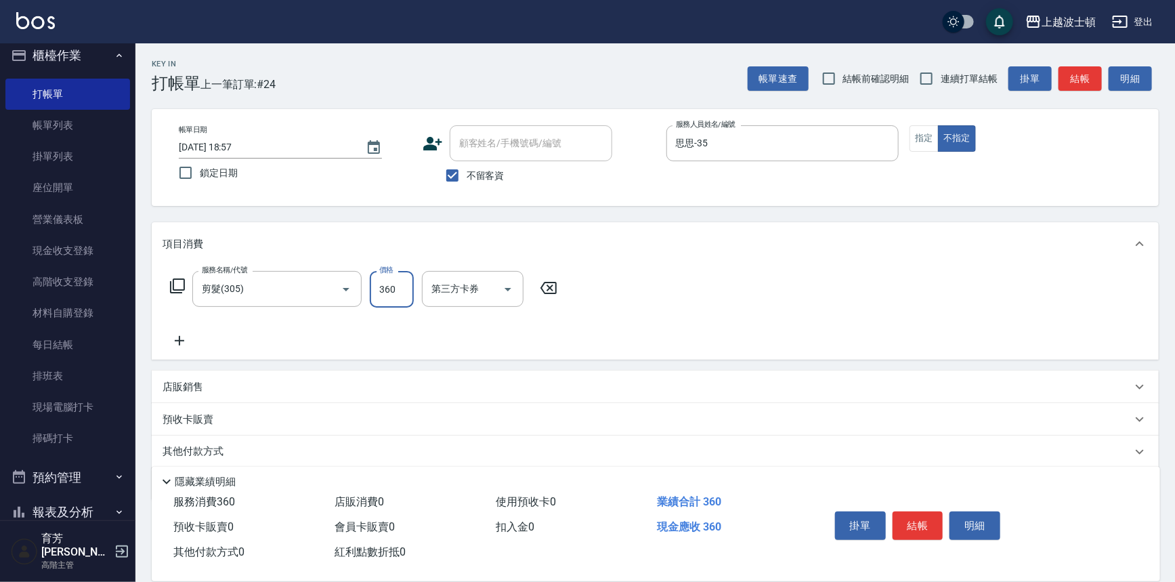
click at [397, 277] on input "360" at bounding box center [392, 289] width 44 height 37
type input "350"
click at [927, 529] on button "結帳" at bounding box center [918, 525] width 51 height 28
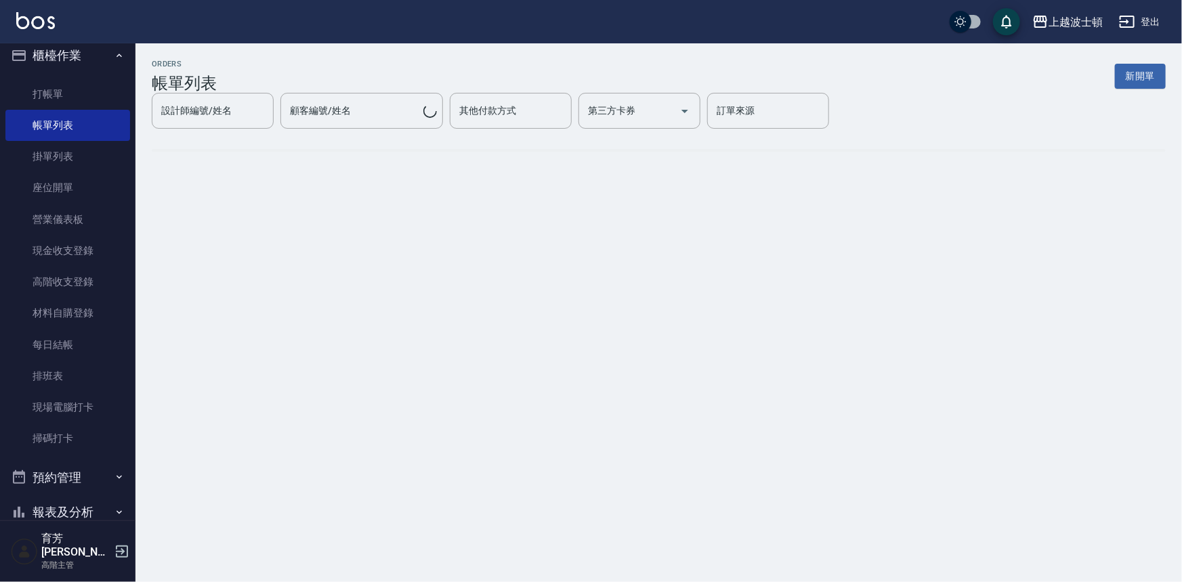
click at [30, 24] on img at bounding box center [35, 20] width 39 height 17
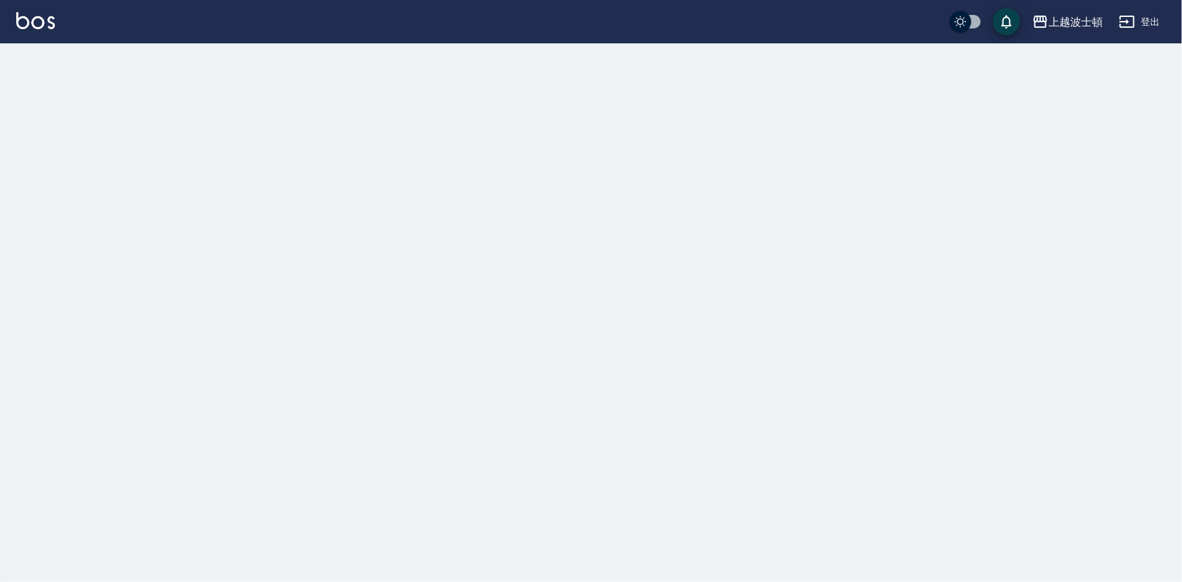
click at [33, 24] on img at bounding box center [35, 20] width 39 height 17
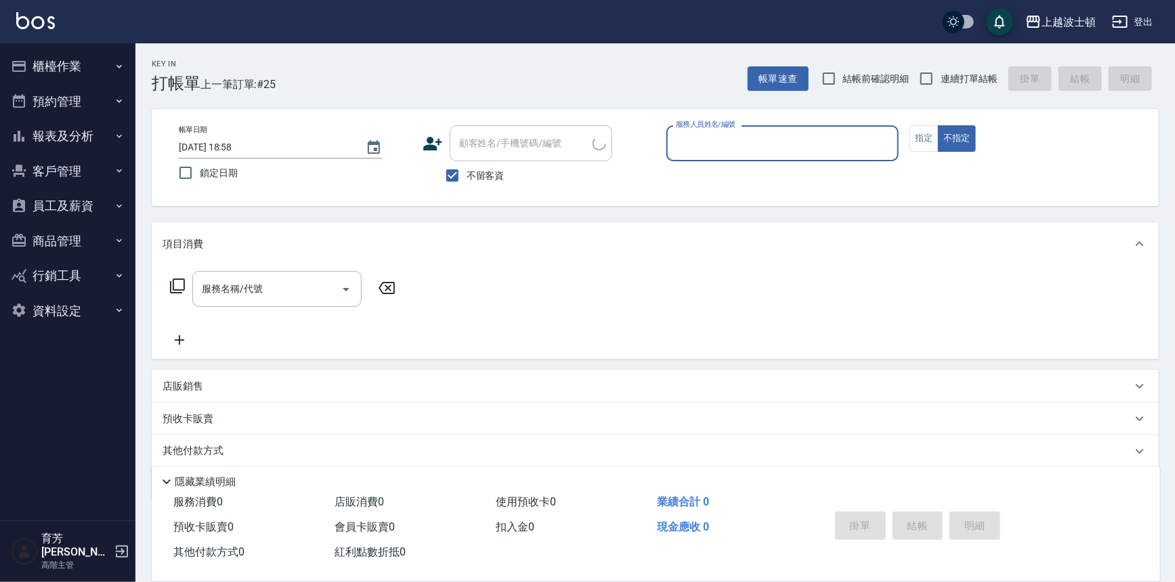
click at [709, 150] on input "服務人員姓名/編號" at bounding box center [783, 143] width 221 height 24
type input "思思-35"
type button "false"
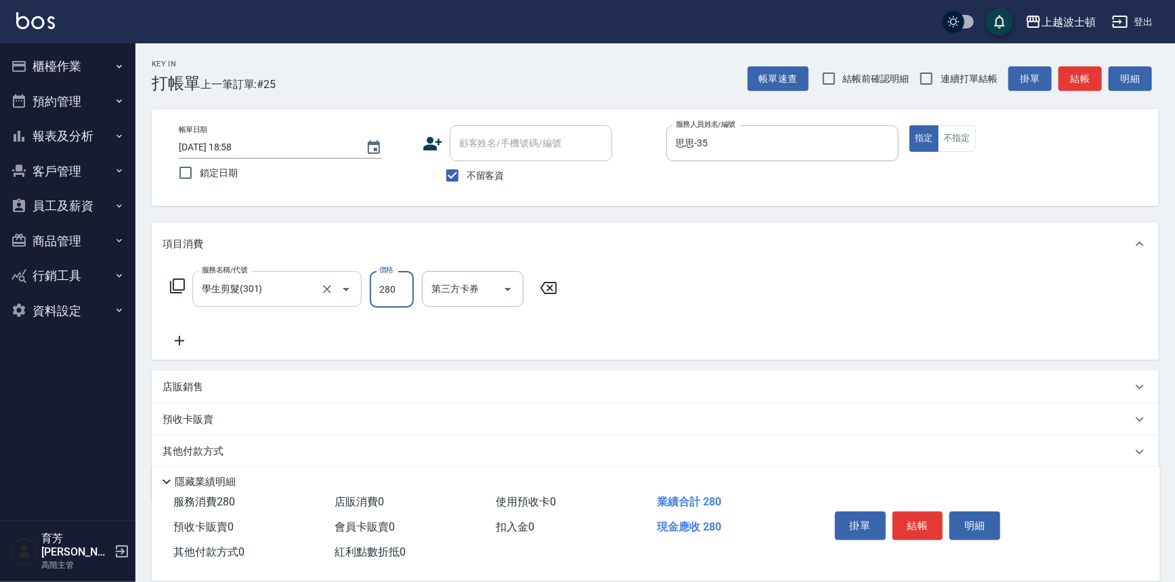
click at [280, 289] on input "學生剪髮(301)" at bounding box center [257, 289] width 119 height 24
type input "剪髮(305)"
type input "300"
click at [903, 517] on button "結帳" at bounding box center [918, 525] width 51 height 28
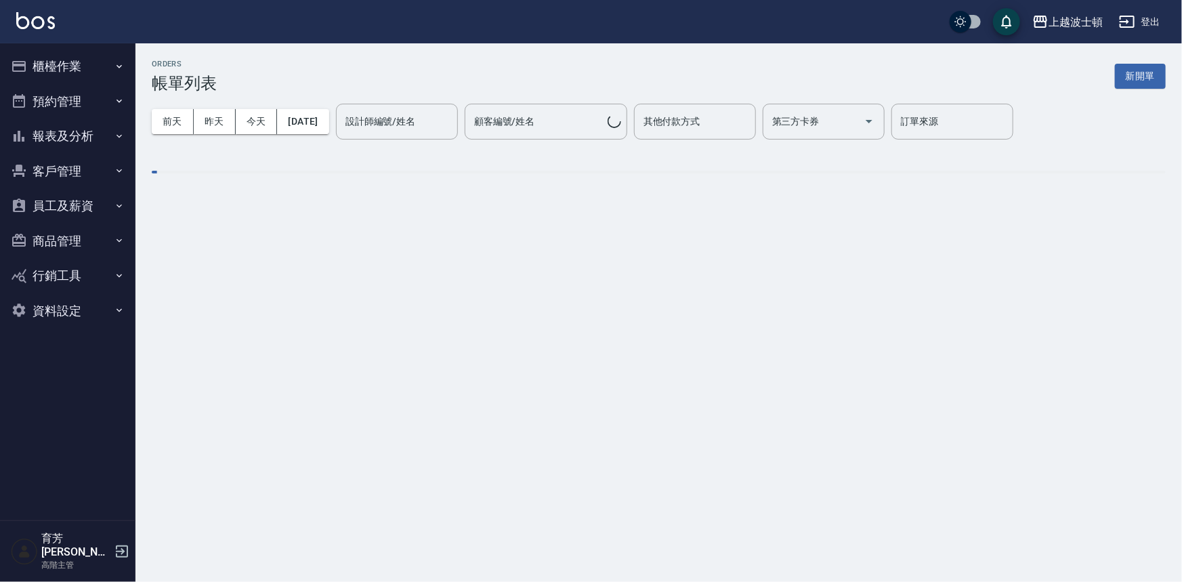
click at [40, 16] on img at bounding box center [35, 20] width 39 height 17
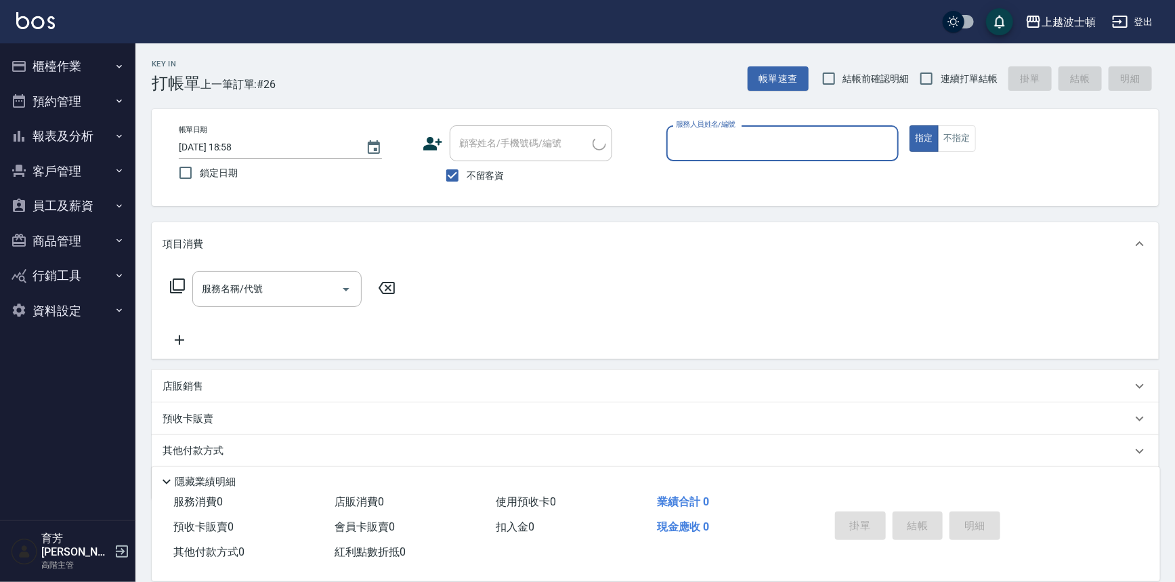
click at [733, 153] on input "服務人員姓名/編號" at bounding box center [783, 143] width 221 height 24
type input "思思-35"
type button "true"
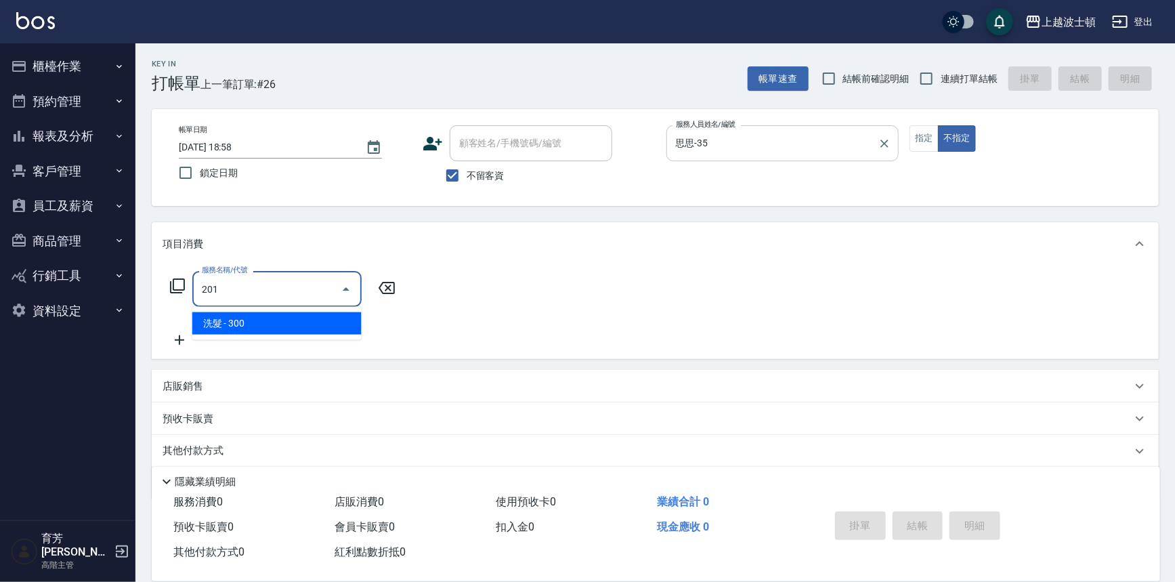
type input "洗髮(201)"
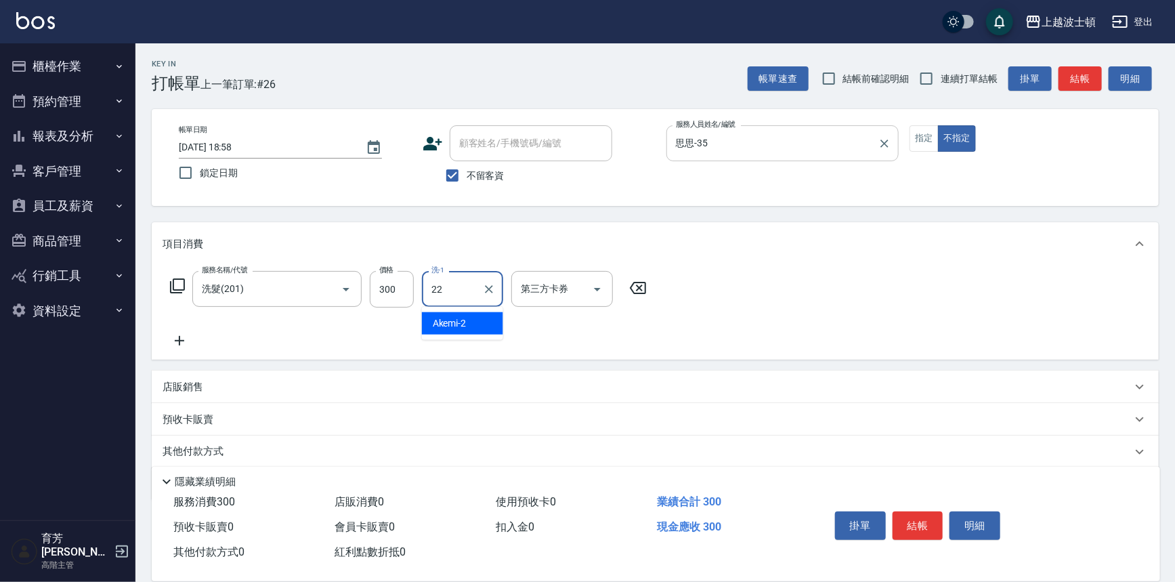
type input "[PERSON_NAME]-22"
click at [908, 512] on button "結帳" at bounding box center [918, 525] width 51 height 28
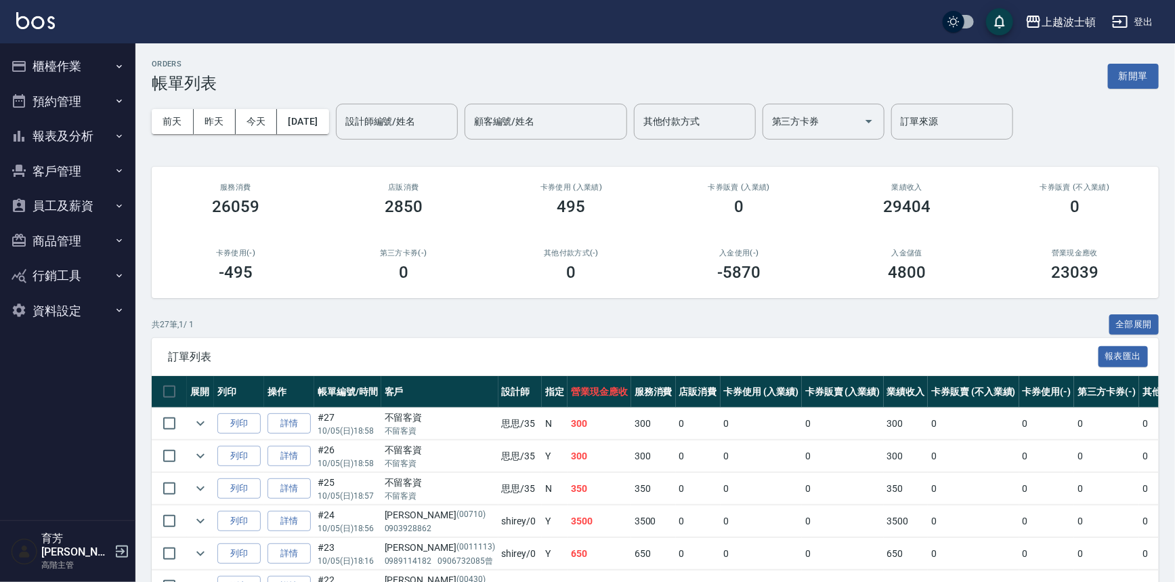
click at [47, 22] on img at bounding box center [35, 20] width 39 height 17
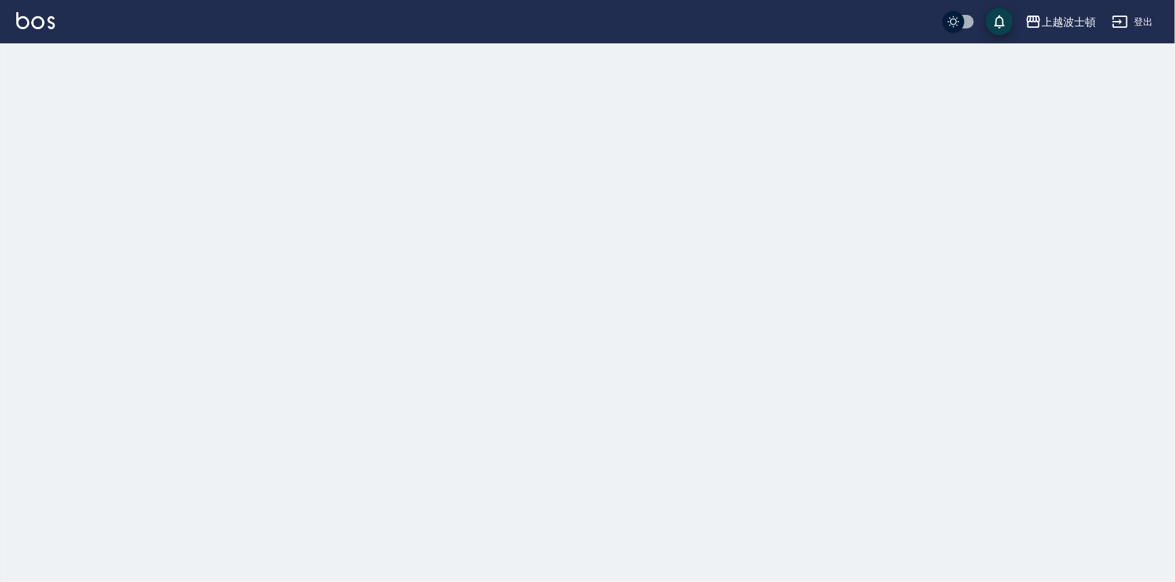
click at [47, 22] on img at bounding box center [35, 20] width 39 height 17
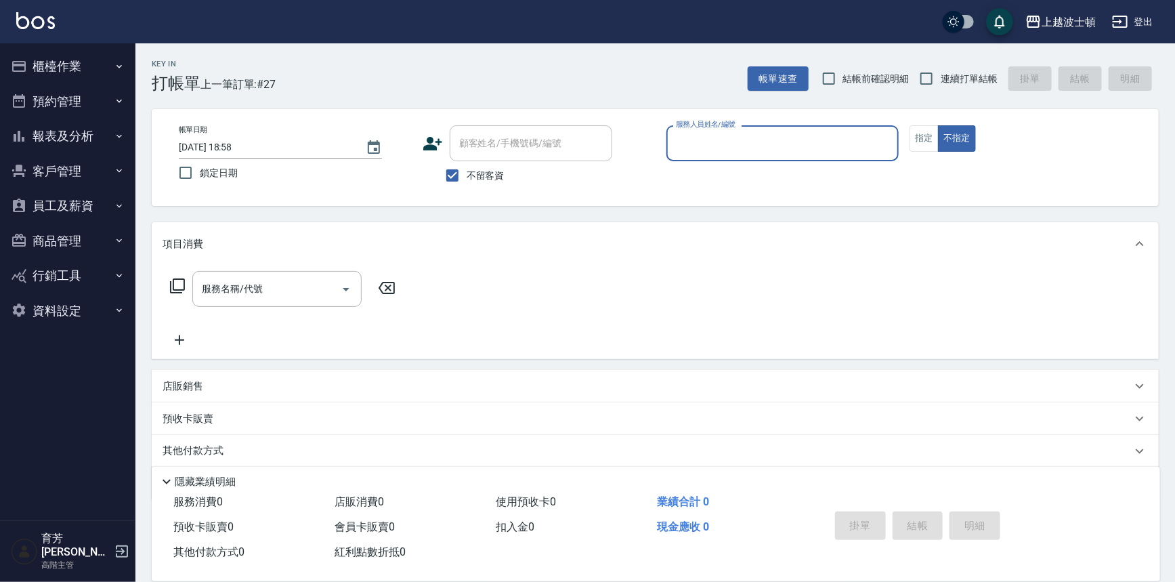
click at [483, 176] on span "不留客資" at bounding box center [486, 176] width 38 height 14
click at [467, 176] on input "不留客資" at bounding box center [452, 175] width 28 height 28
checkbox input "false"
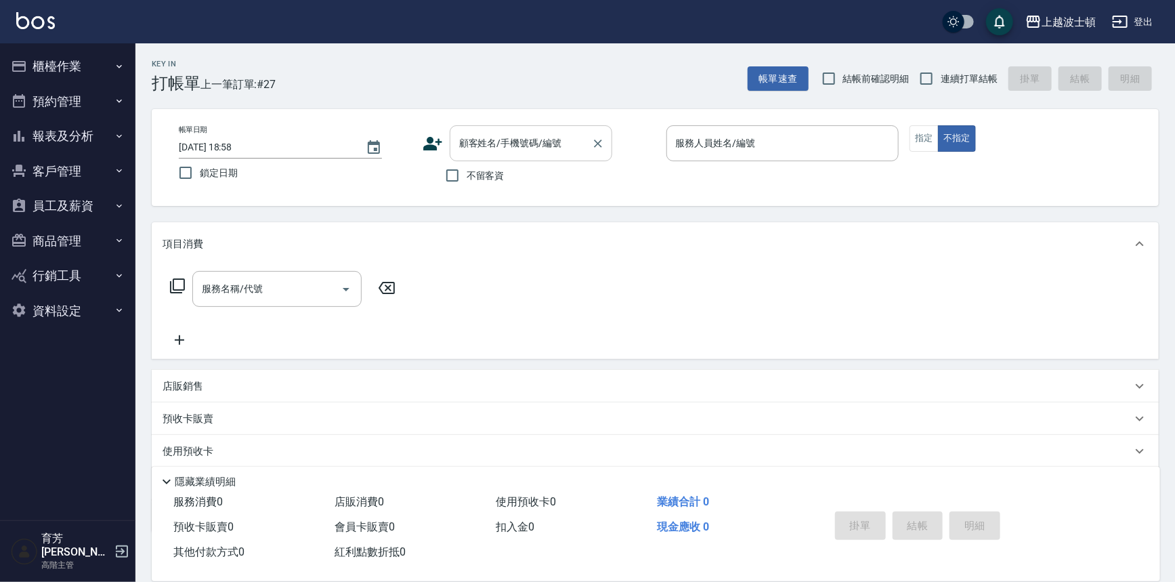
click at [501, 144] on input "顧客姓名/手機號碼/編號" at bounding box center [521, 143] width 130 height 24
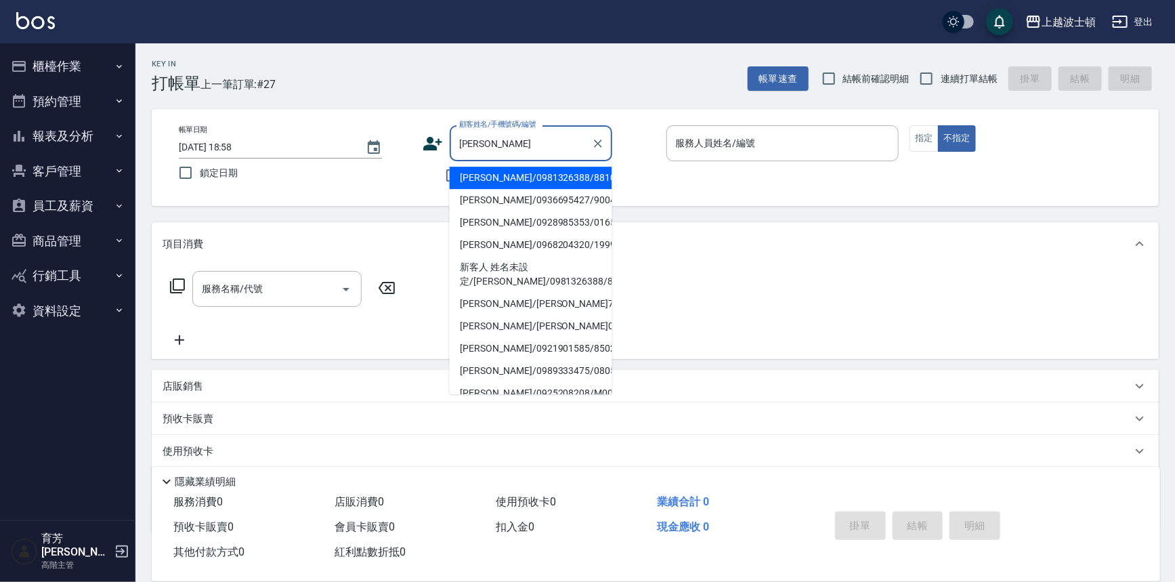
click at [511, 174] on li "李佳蕙/0981326388/881016" at bounding box center [531, 178] width 163 height 22
type input "李佳蕙/0981326388/881016"
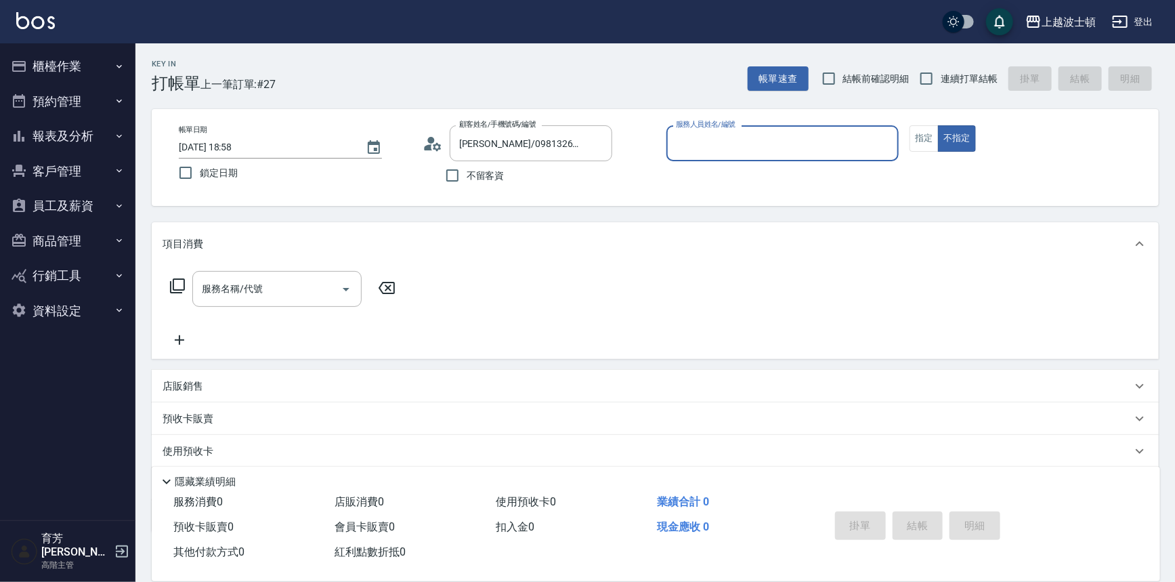
type input "思思-35"
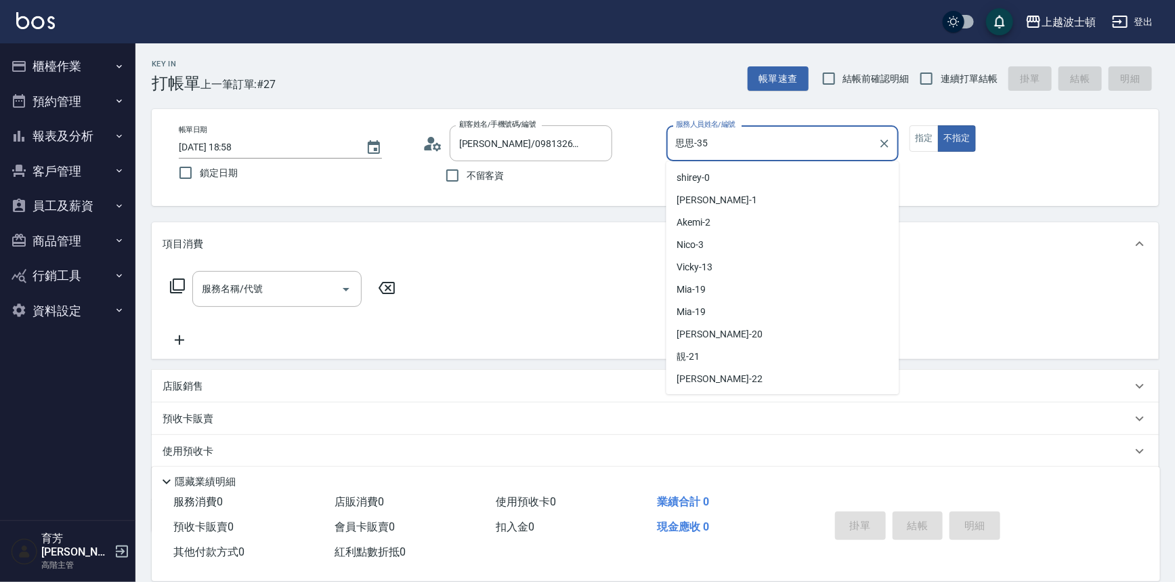
click at [732, 144] on input "思思-35" at bounding box center [773, 143] width 200 height 24
type button "false"
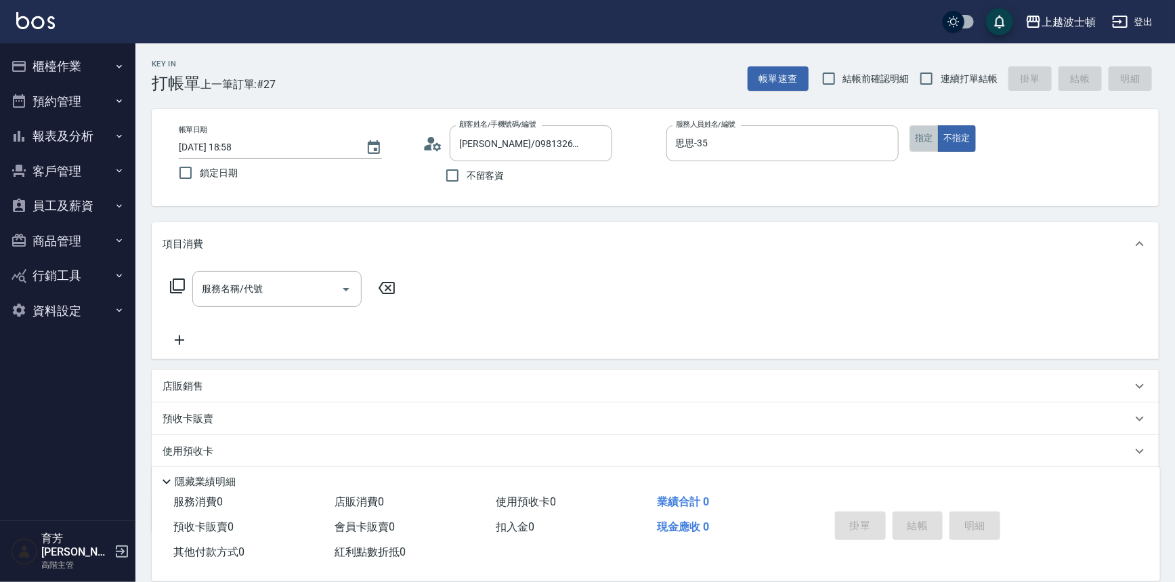
click at [929, 133] on button "指定" at bounding box center [924, 138] width 29 height 26
type button "true"
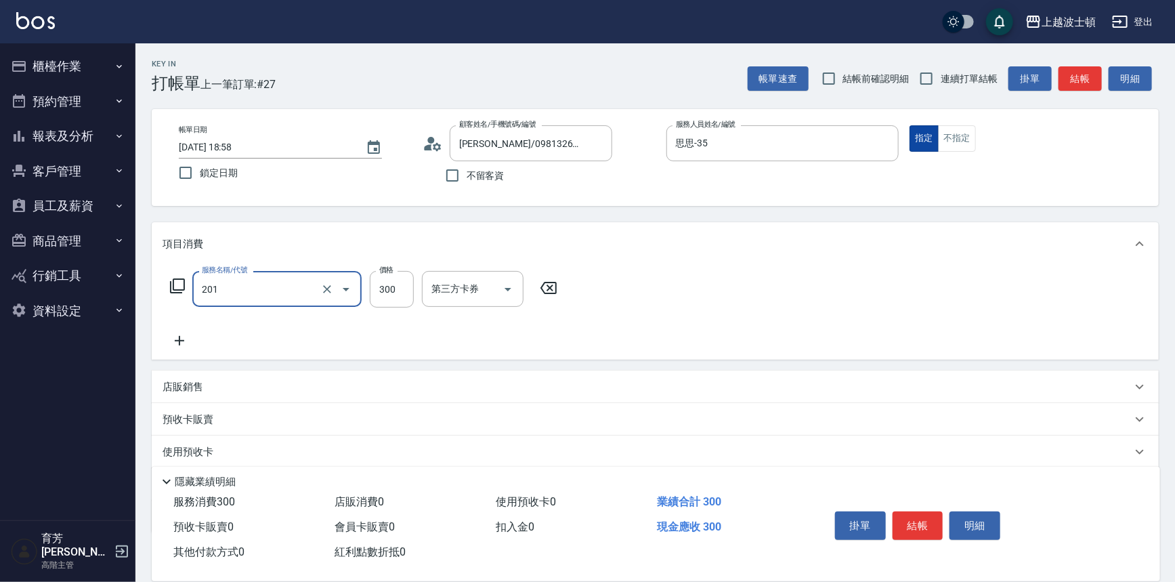
type input "洗髮(201)"
type input "250"
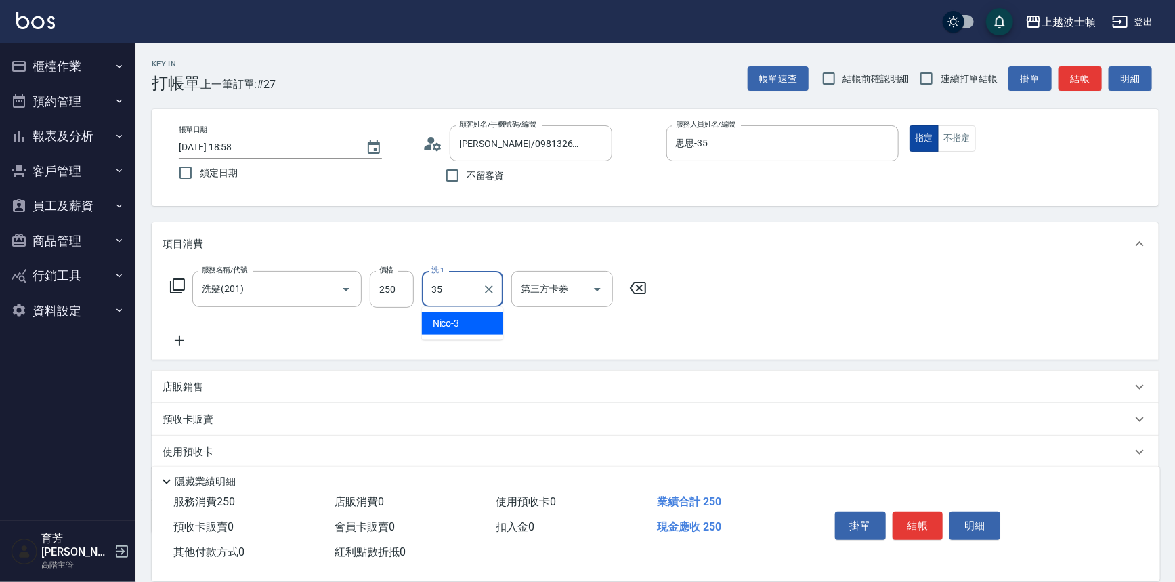
type input "思思-35"
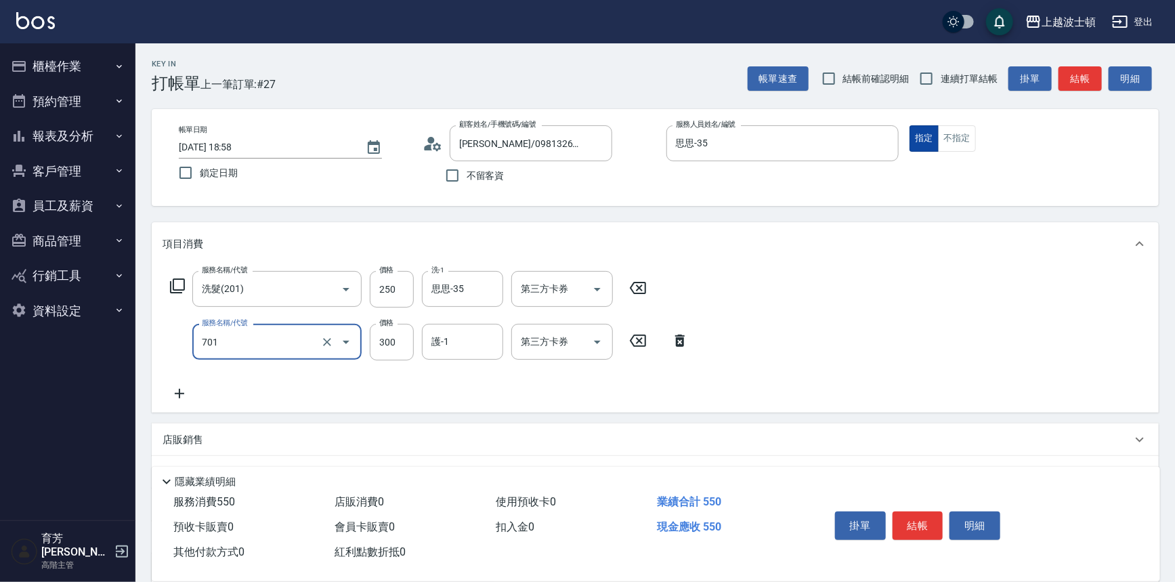
type input "護髮(自備300)(701)"
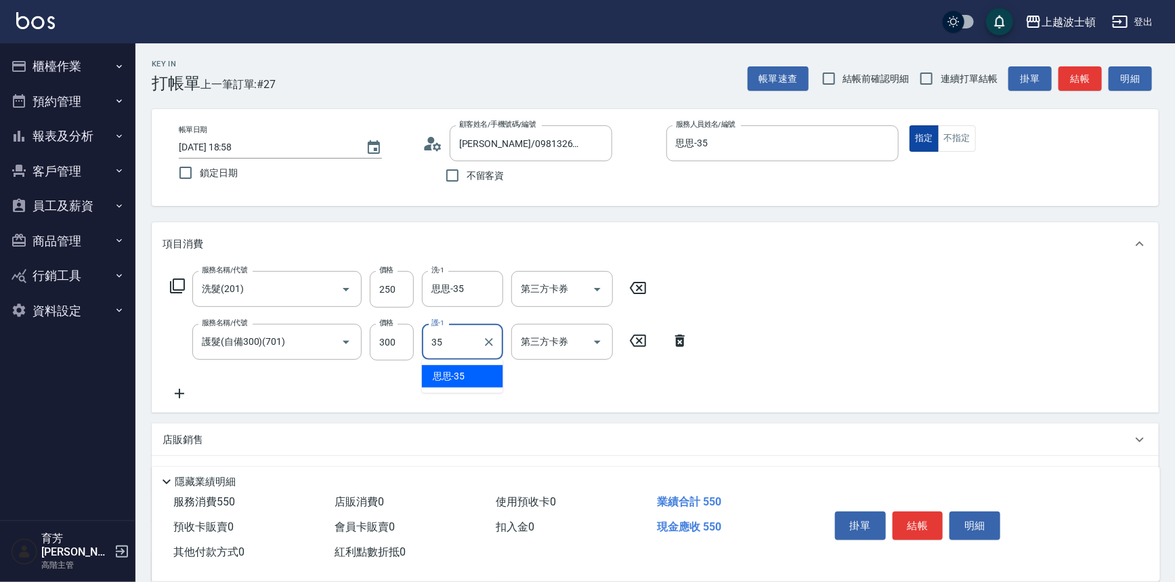
type input "思思-35"
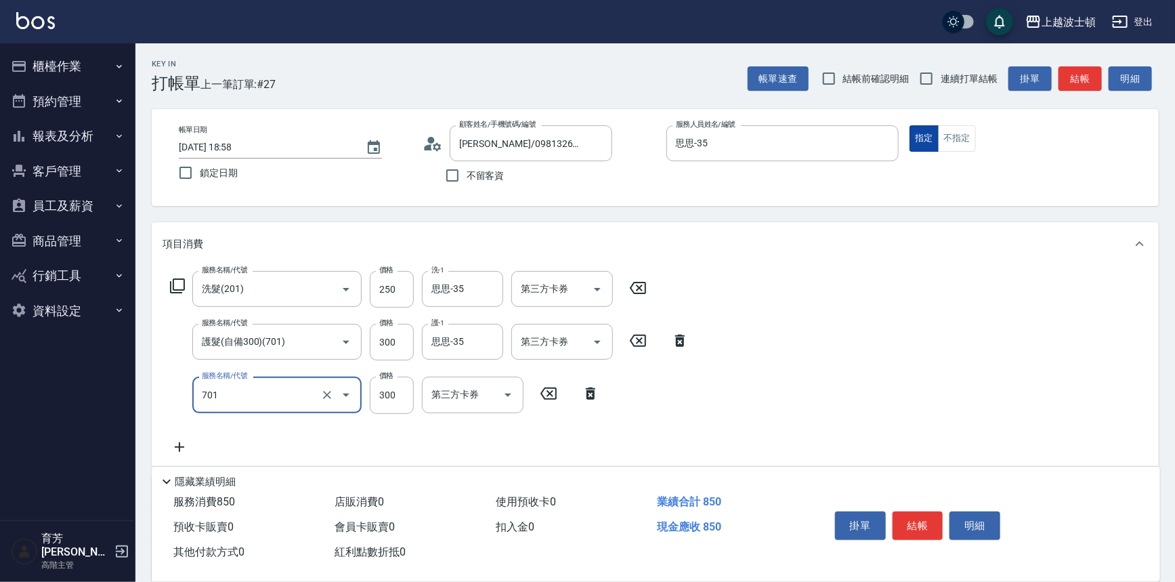
type input "護髮(自備300)(701)"
type input "200"
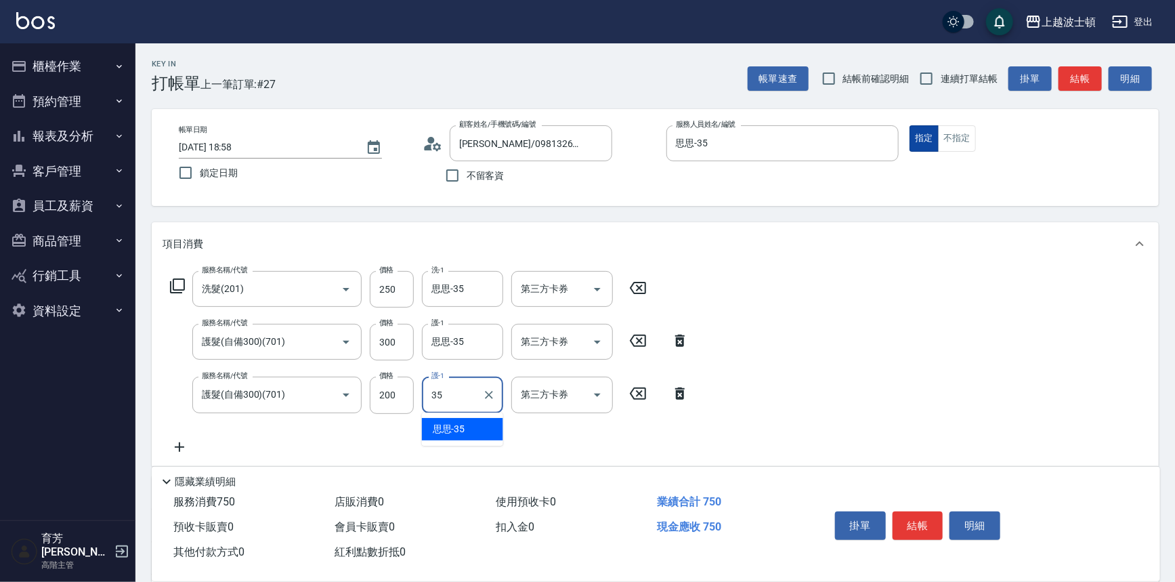
type input "思思-35"
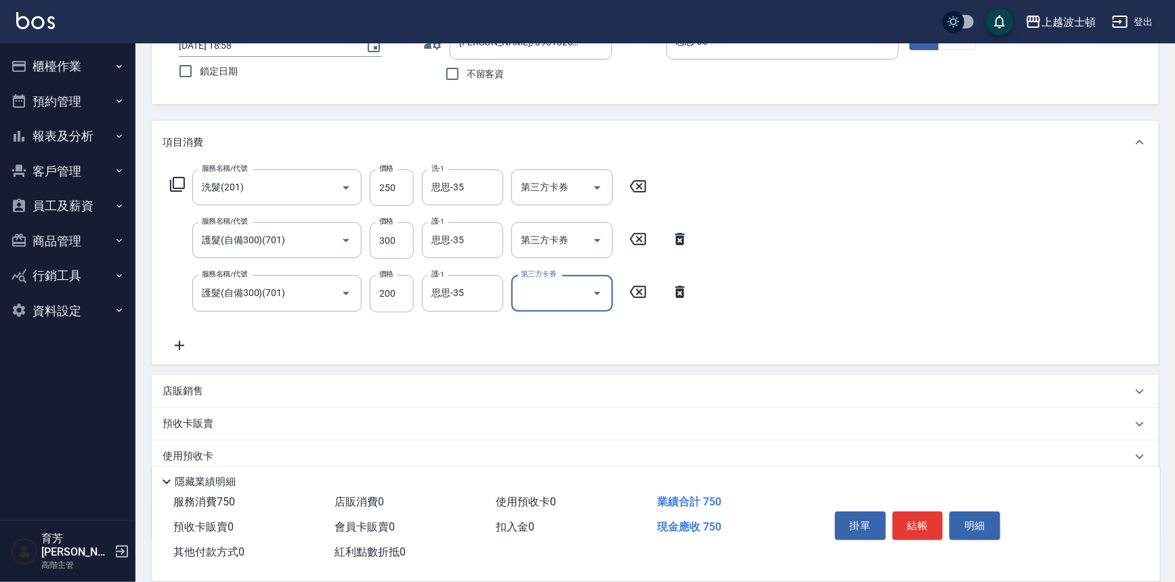
scroll to position [184, 0]
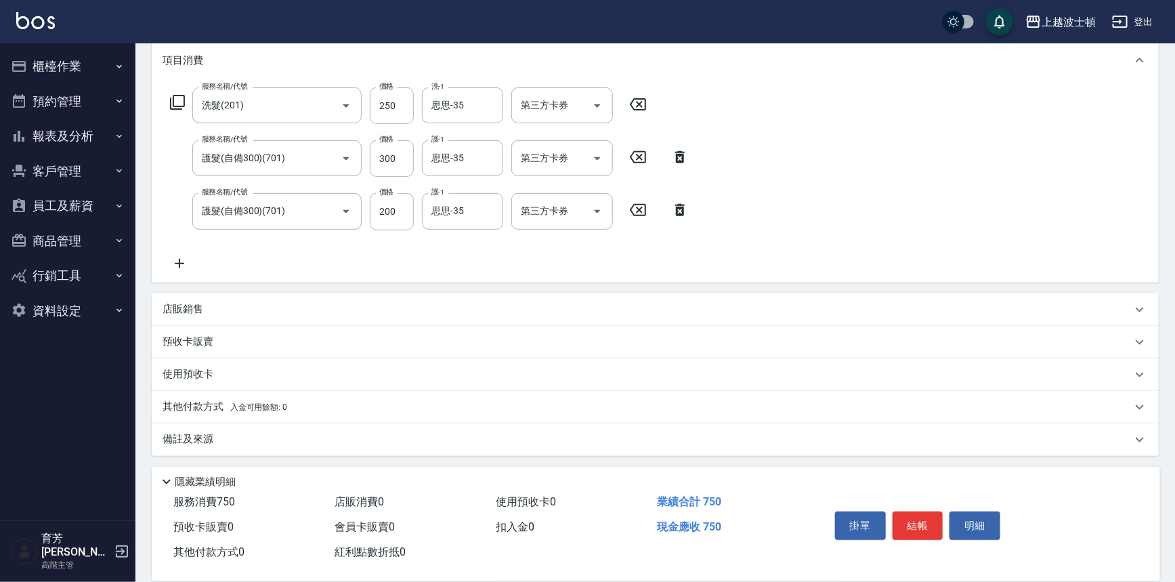
click at [222, 308] on div "店販銷售" at bounding box center [647, 309] width 969 height 14
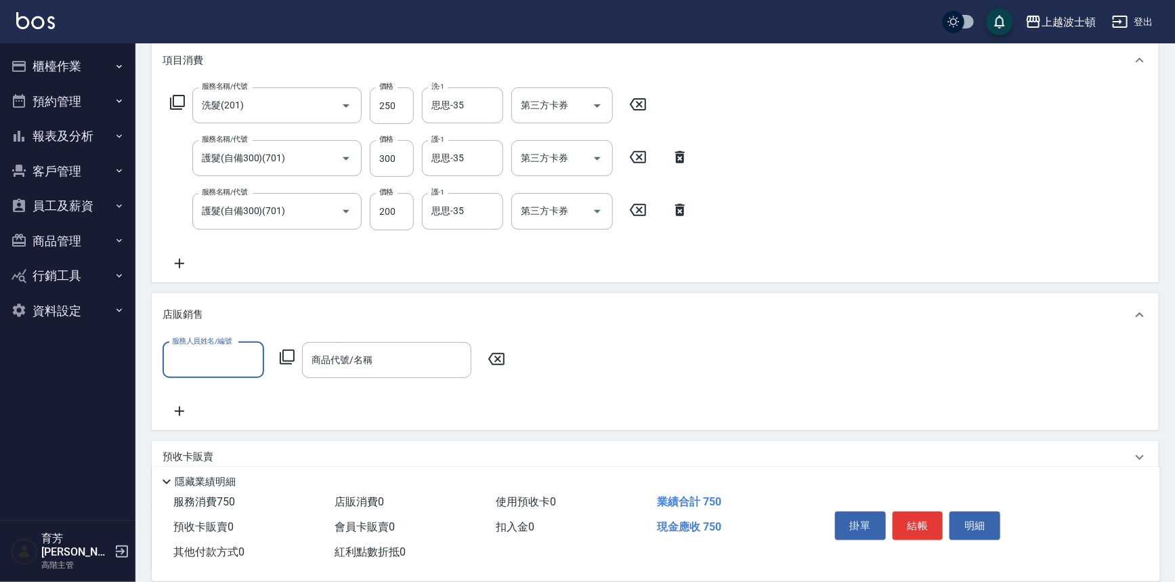
scroll to position [0, 0]
type input "思思-35"
type input "去"
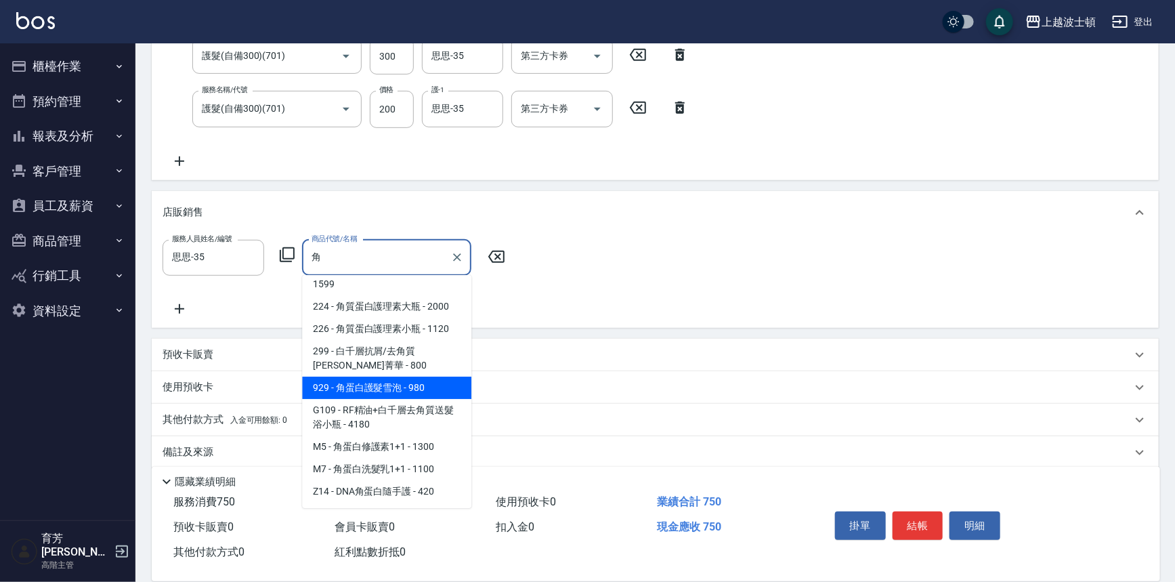
scroll to position [299, 0]
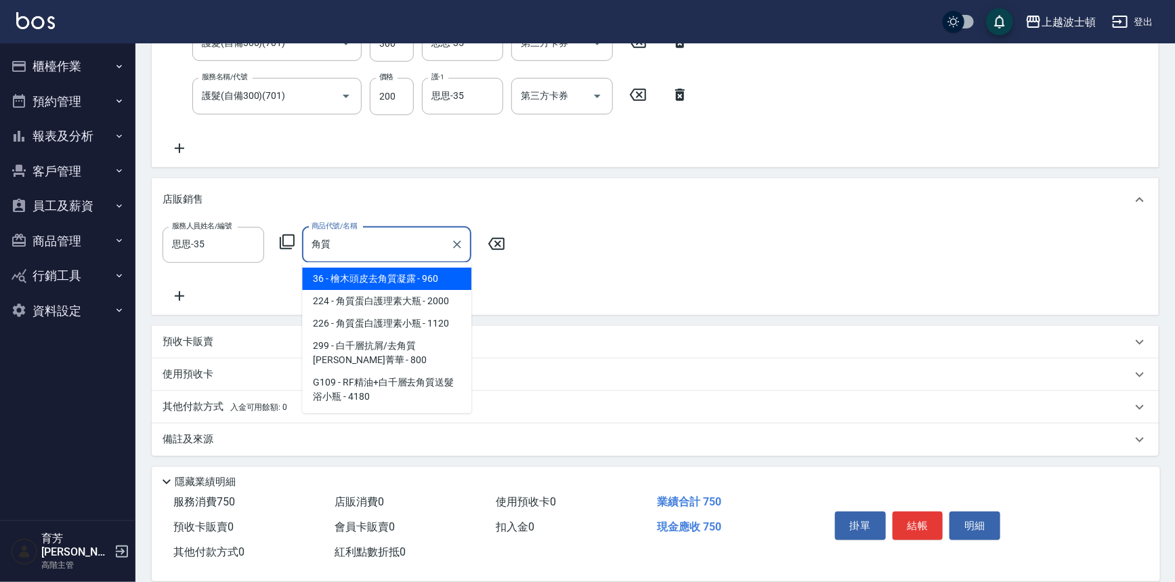
click at [446, 277] on span "36 - 檜木頭皮去角質凝露 - 960" at bounding box center [386, 279] width 169 height 22
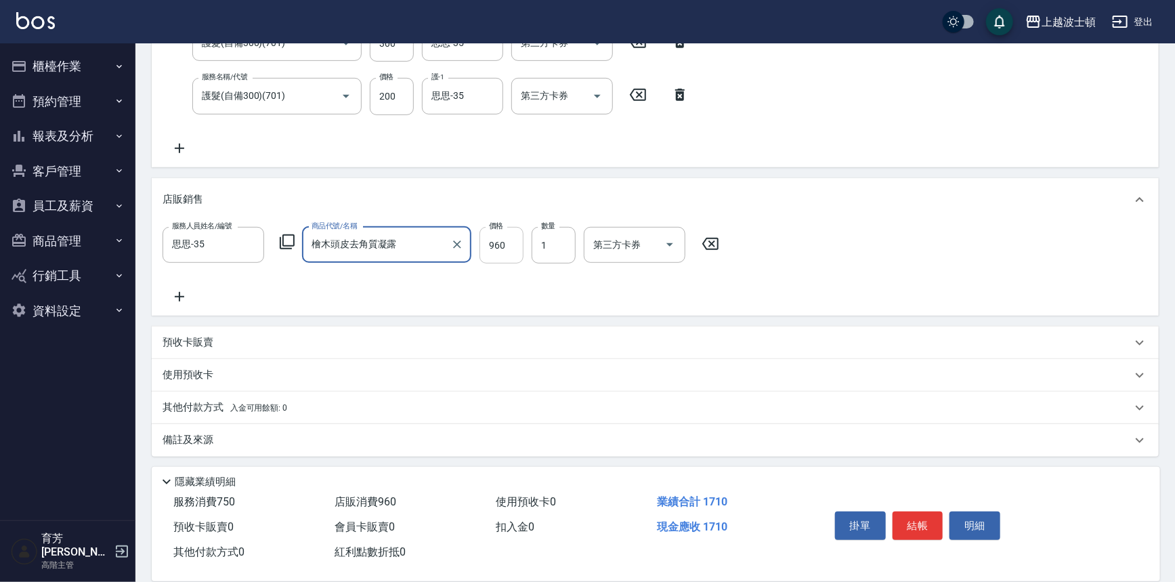
type input "檜木頭皮去角質凝露"
click at [521, 230] on input "960" at bounding box center [502, 245] width 44 height 37
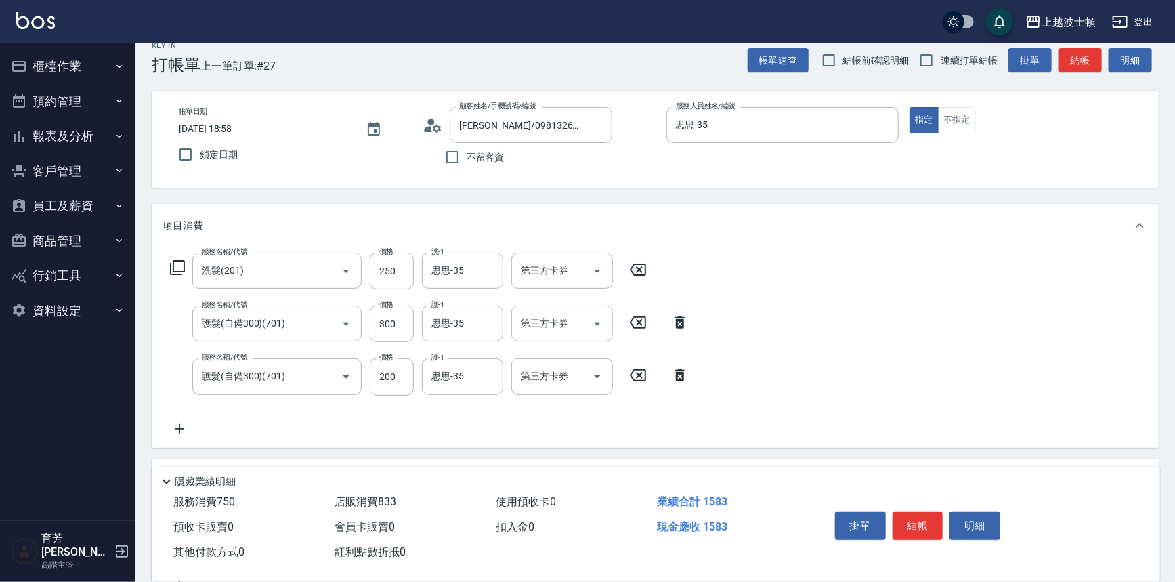
scroll to position [0, 0]
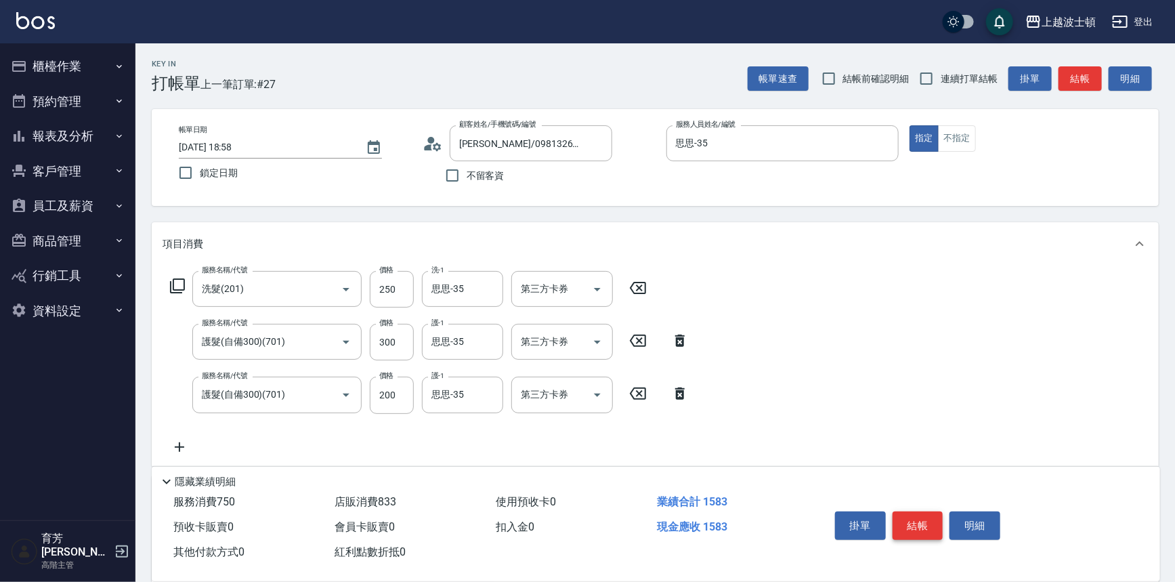
type input "833"
click at [910, 514] on button "結帳" at bounding box center [918, 525] width 51 height 28
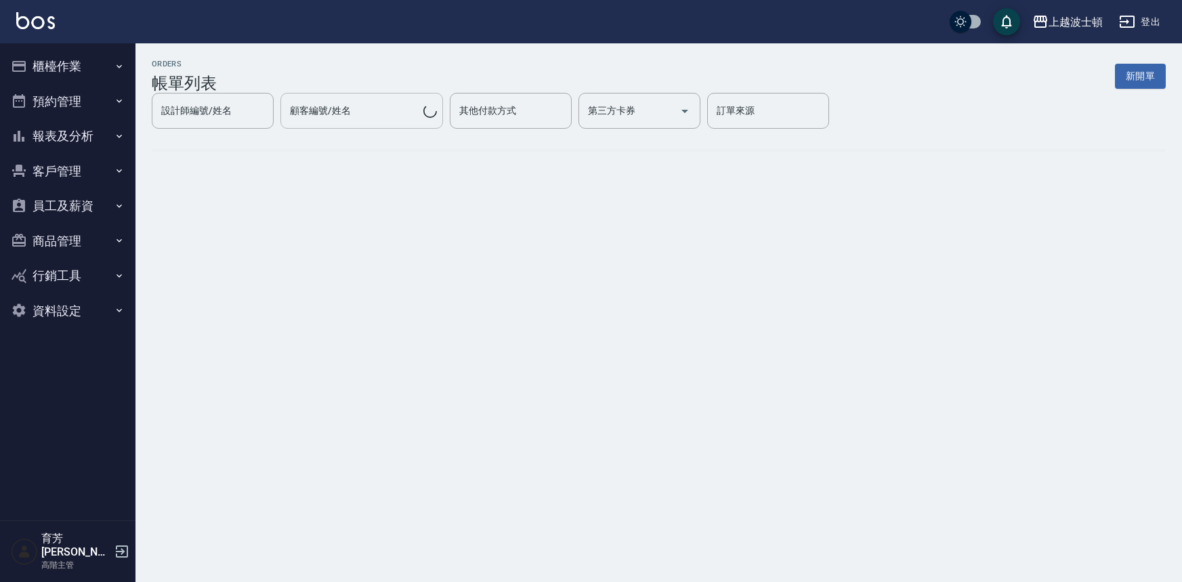
click at [381, 122] on div "顧客編號/姓名" at bounding box center [361, 111] width 163 height 36
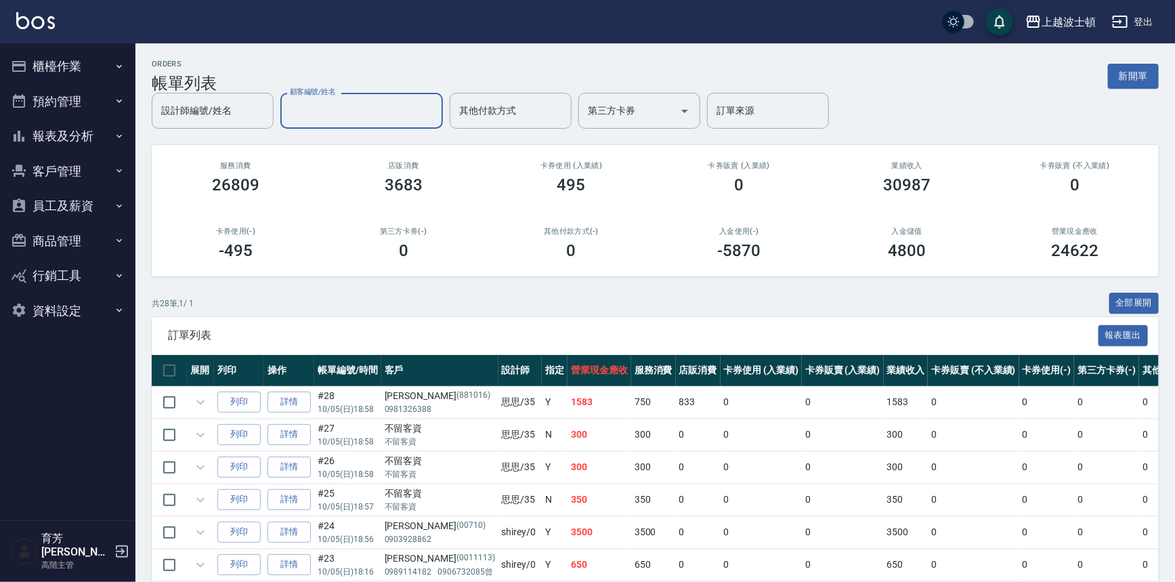
click at [383, 120] on input "顧客編號/姓名" at bounding box center [362, 111] width 150 height 24
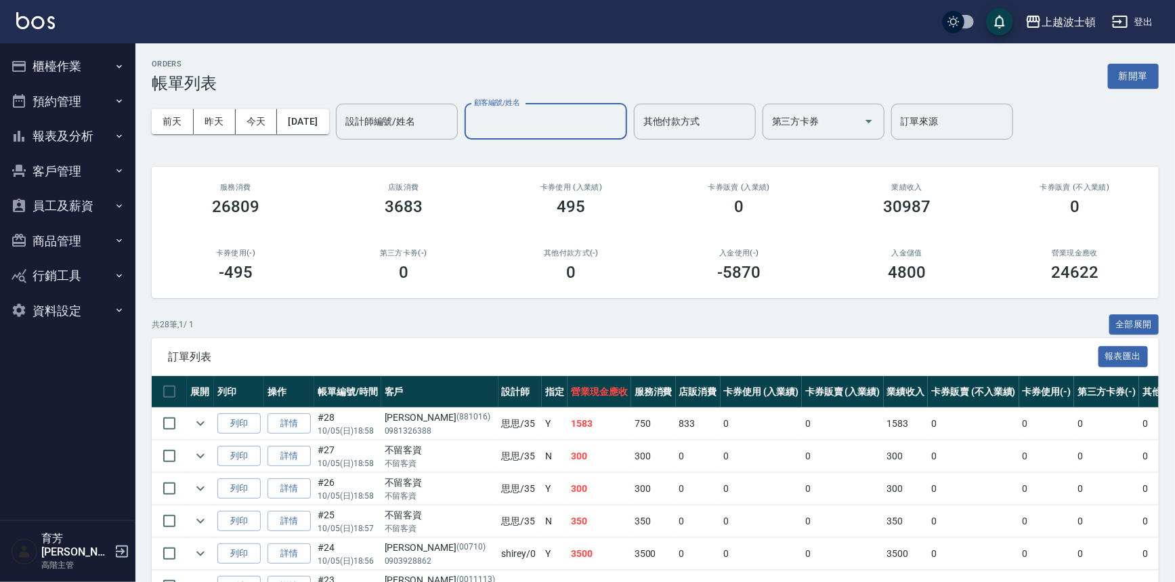
click at [387, 115] on div "設計師編號/姓名 設計師編號/姓名" at bounding box center [397, 122] width 122 height 36
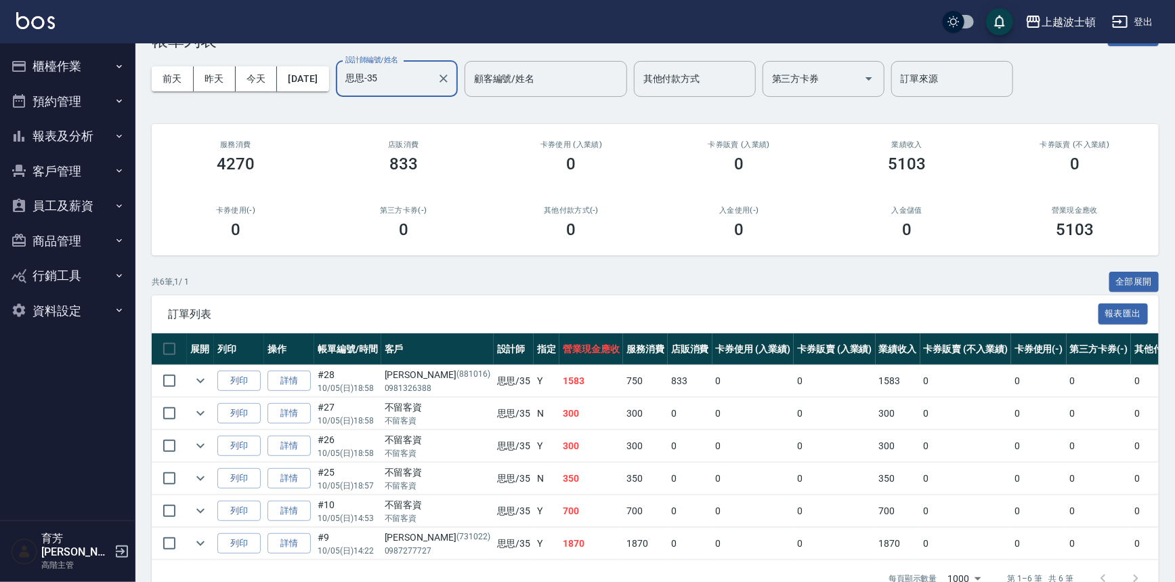
scroll to position [61, 0]
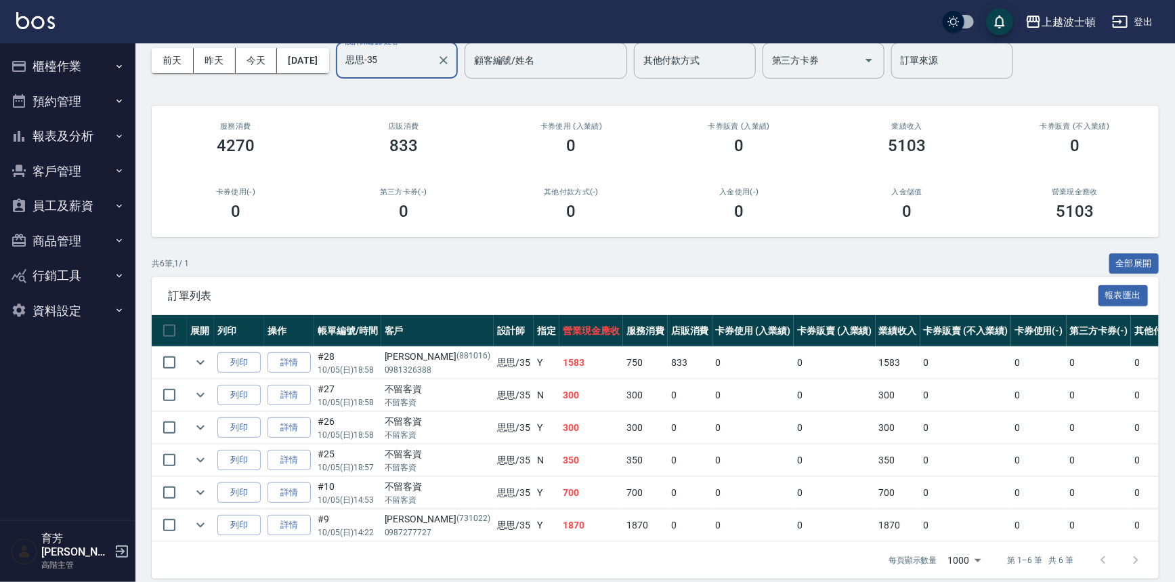
type input "思思-35"
click at [559, 420] on td "300" at bounding box center [591, 428] width 64 height 32
click at [534, 472] on td "N" at bounding box center [547, 460] width 26 height 32
click at [559, 497] on td "700" at bounding box center [591, 493] width 64 height 32
click at [50, 23] on img at bounding box center [35, 20] width 39 height 17
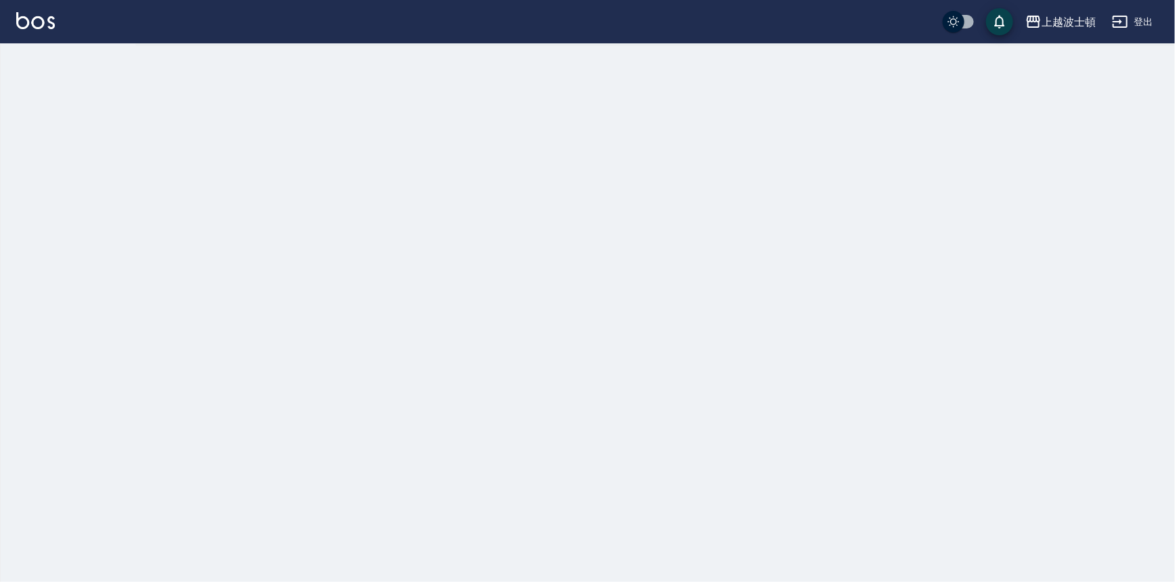
click at [49, 20] on img at bounding box center [35, 20] width 39 height 17
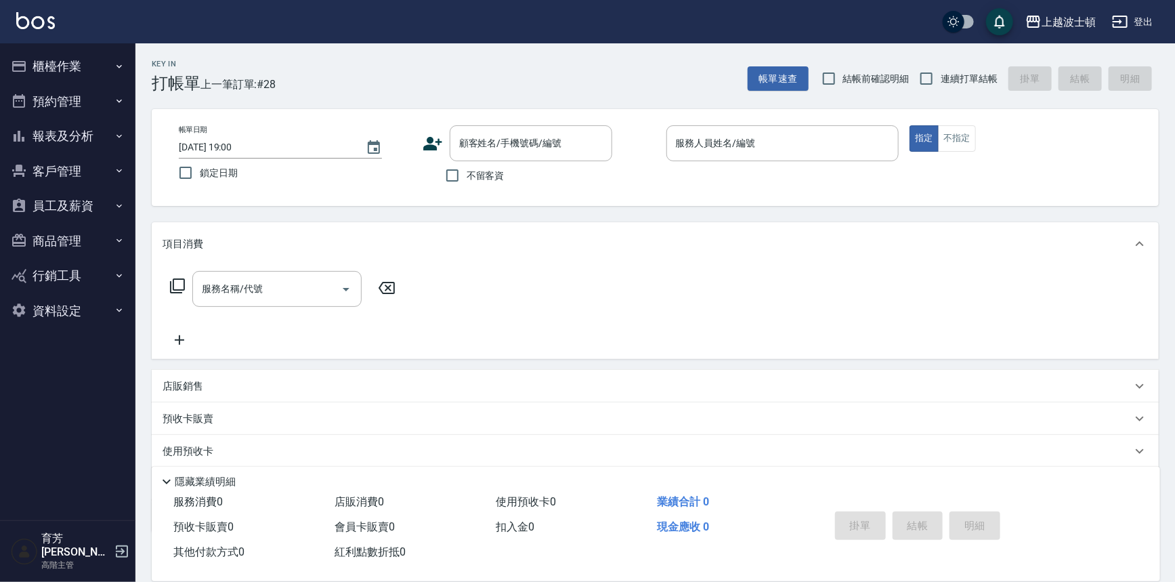
click at [21, 20] on img at bounding box center [35, 20] width 39 height 17
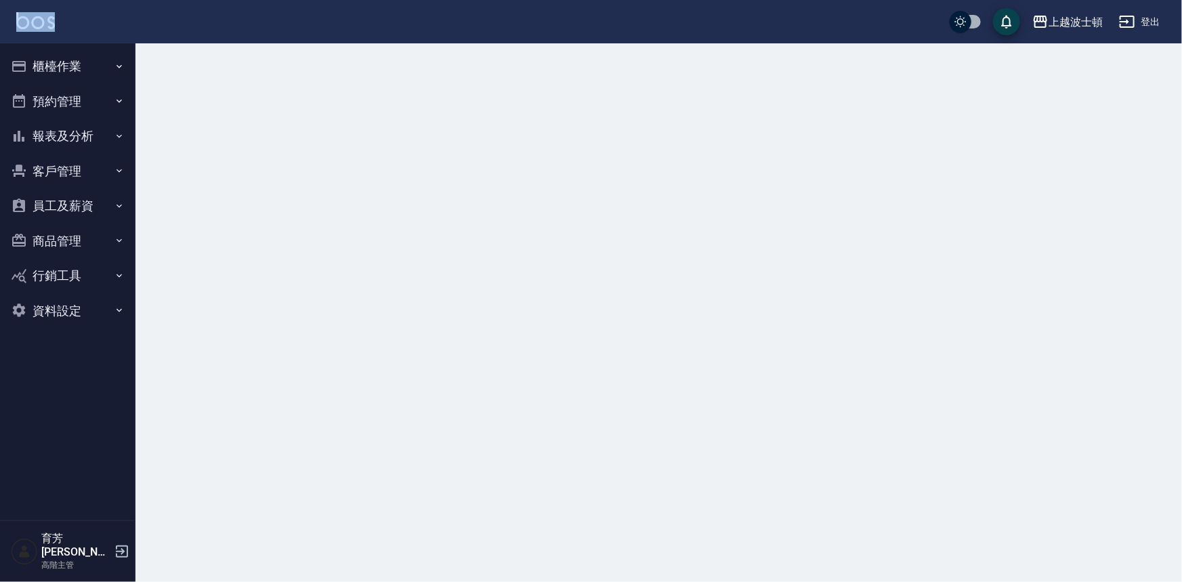
drag, startPoint x: 49, startPoint y: 41, endPoint x: 62, endPoint y: 64, distance: 26.4
click at [54, 51] on div "上越波士頓 登出 櫃檯作業 打帳單 帳單列表 營業儀表板 現金收支登錄 高階收支登錄 材料自購登錄 每日結帳 排班表 現場電腦打卡 掃碼打卡 預約管理 預約管…" at bounding box center [591, 291] width 1182 height 582
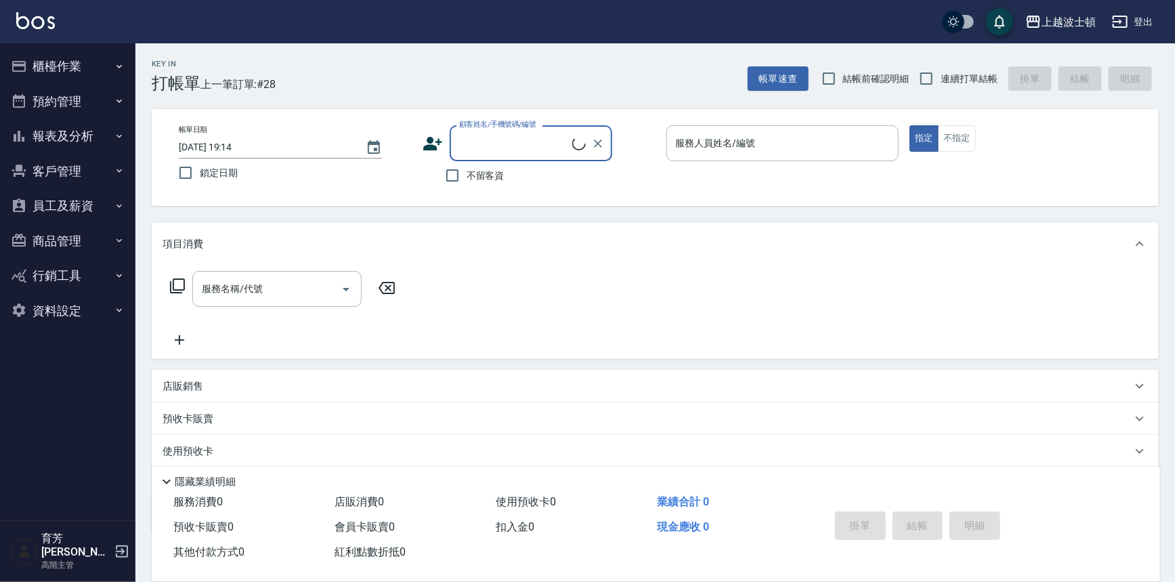
drag, startPoint x: 68, startPoint y: 90, endPoint x: 62, endPoint y: 99, distance: 10.3
click at [68, 98] on ul "櫃檯作業 打帳單 帳單列表 掛單列表 座位開單 營業儀表板 現金收支登錄 高階收支登錄 材料自購登錄 每日結帳 排班表 現場電腦打卡 掃碼打卡 預約管理 預約…" at bounding box center [67, 188] width 125 height 290
drag, startPoint x: 354, startPoint y: 308, endPoint x: 347, endPoint y: 302, distance: 8.7
click at [352, 305] on div "服務名稱/代號 服務名稱/代號" at bounding box center [283, 309] width 241 height 77
click at [28, 67] on button "櫃檯作業" at bounding box center [67, 66] width 125 height 35
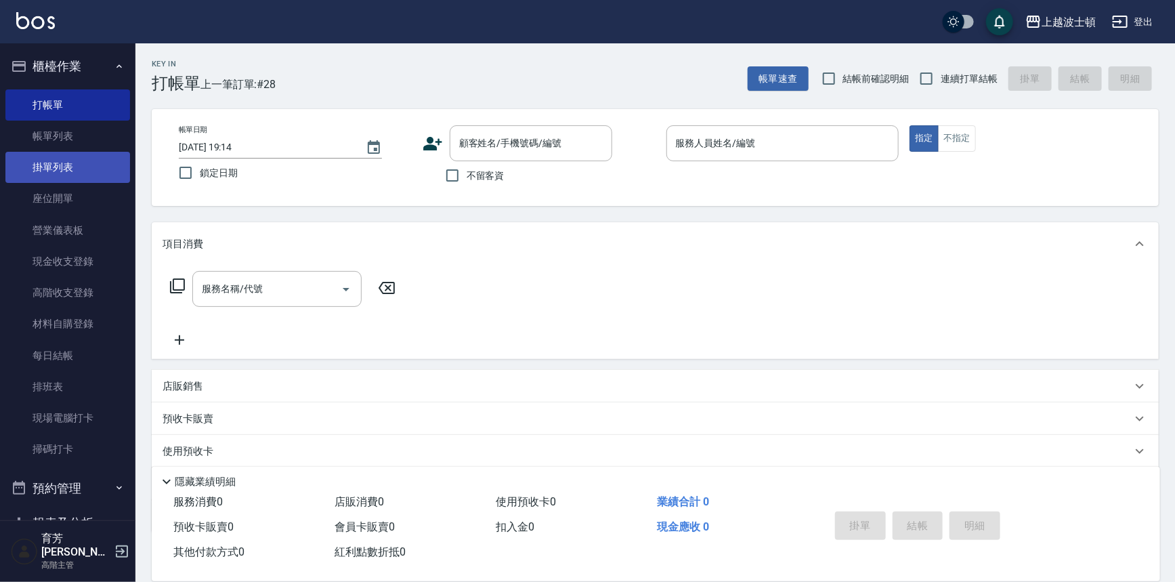
click at [45, 157] on link "掛單列表" at bounding box center [67, 167] width 125 height 31
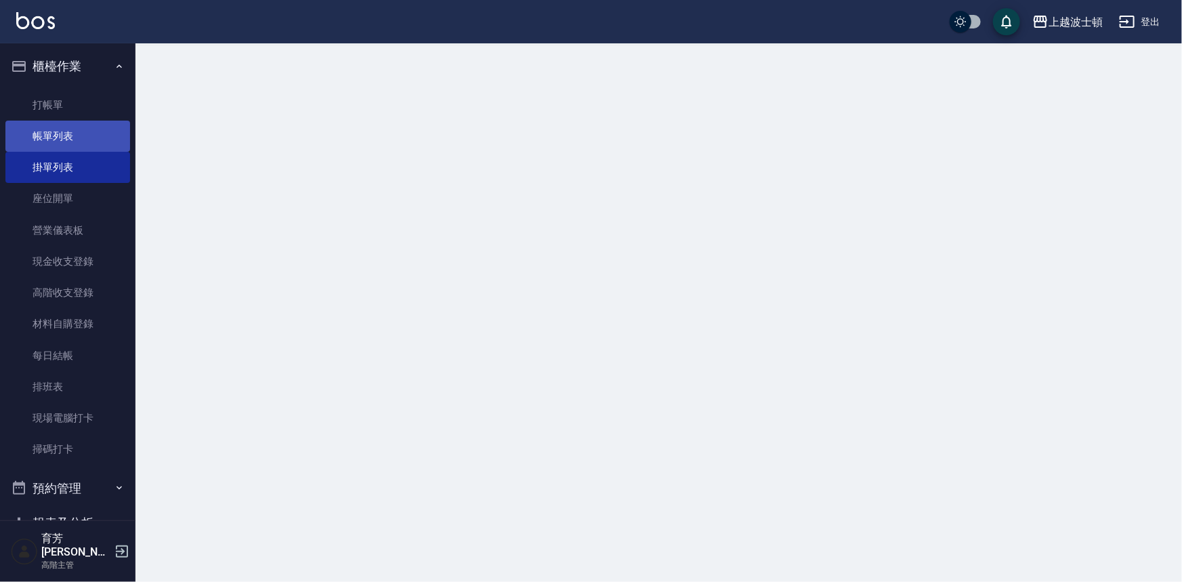
click at [50, 133] on link "帳單列表" at bounding box center [67, 136] width 125 height 31
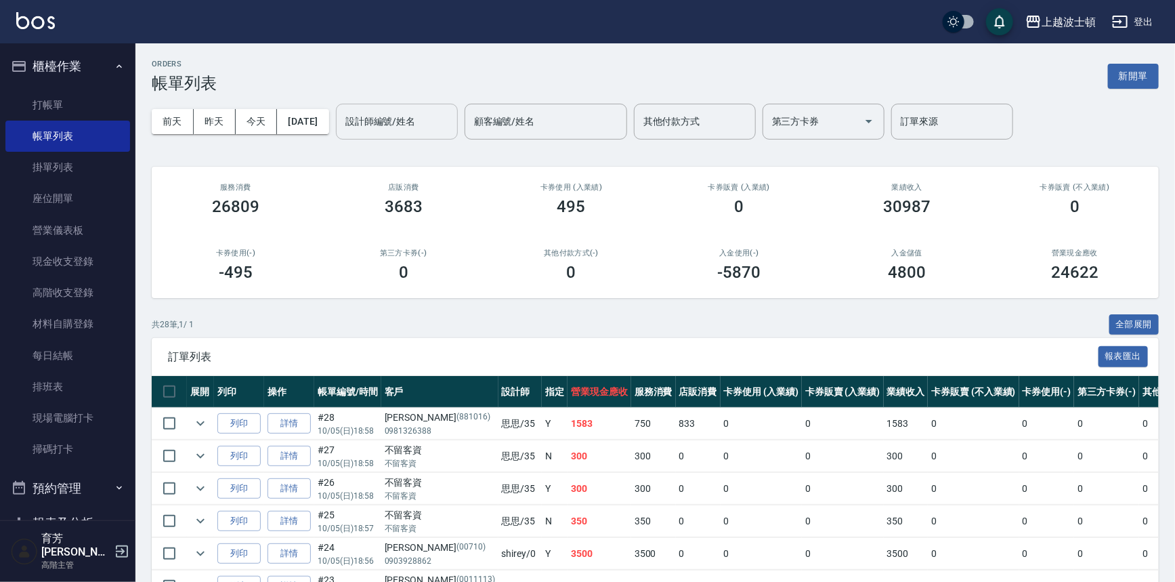
click at [405, 122] on input "設計師編號/姓名" at bounding box center [397, 122] width 110 height 24
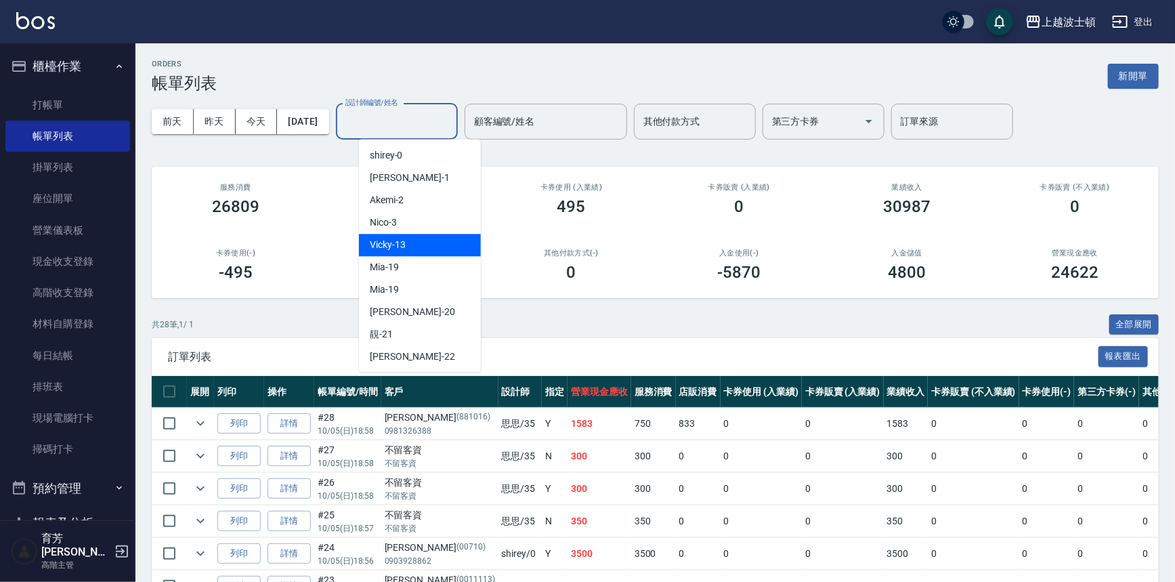
click at [388, 254] on div "Vicky -13" at bounding box center [420, 245] width 122 height 22
type input "Vicky-13"
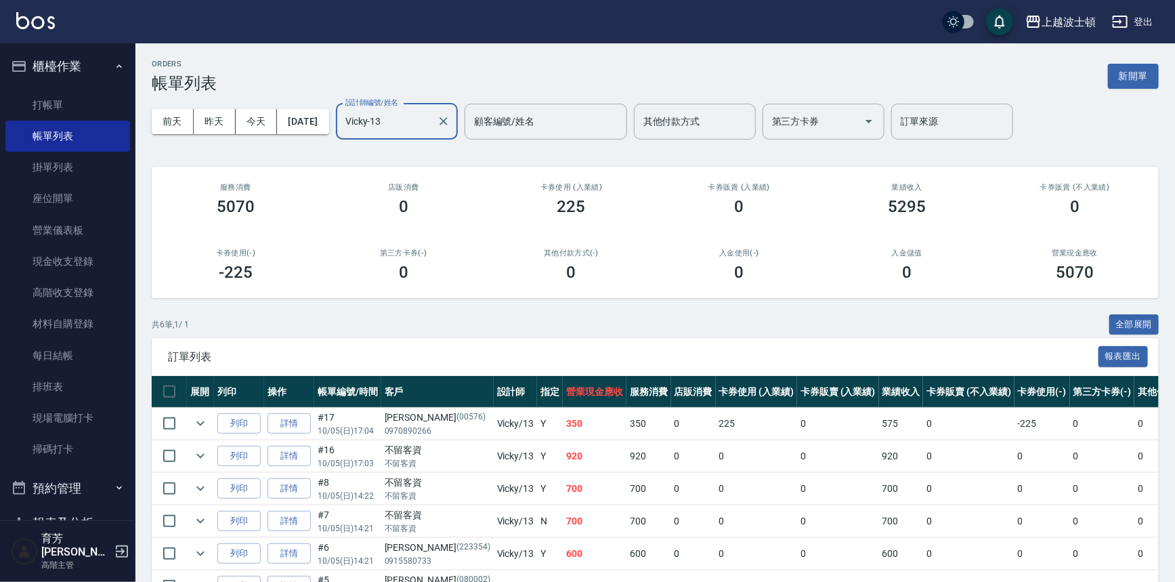
scroll to position [81, 0]
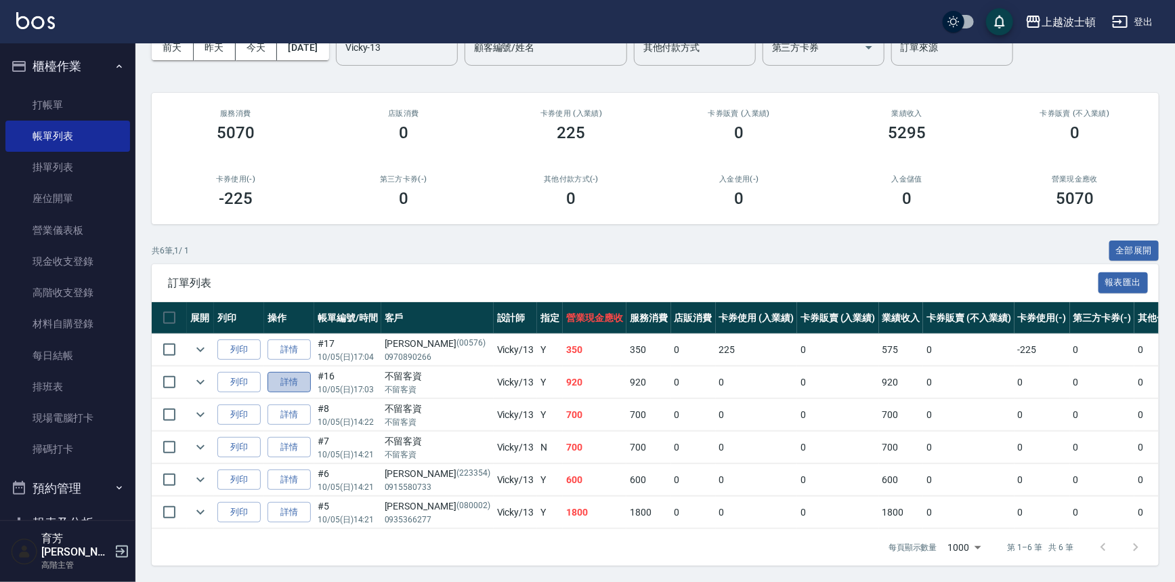
click at [289, 372] on link "詳情" at bounding box center [289, 382] width 43 height 21
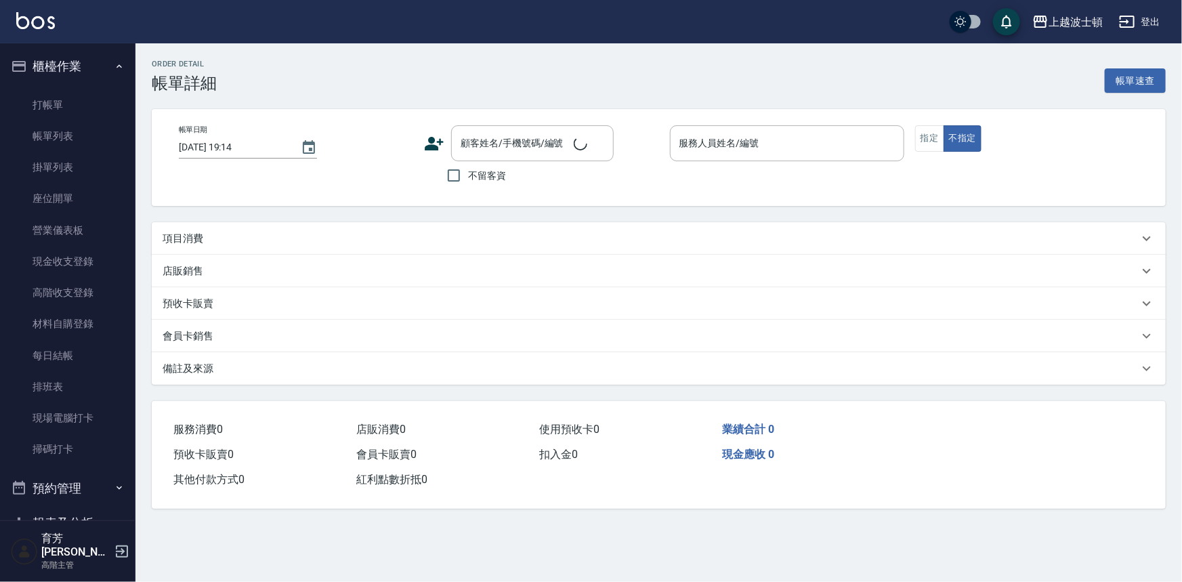
type input "[DATE] 17:03"
checkbox input "true"
type input "Vicky-13"
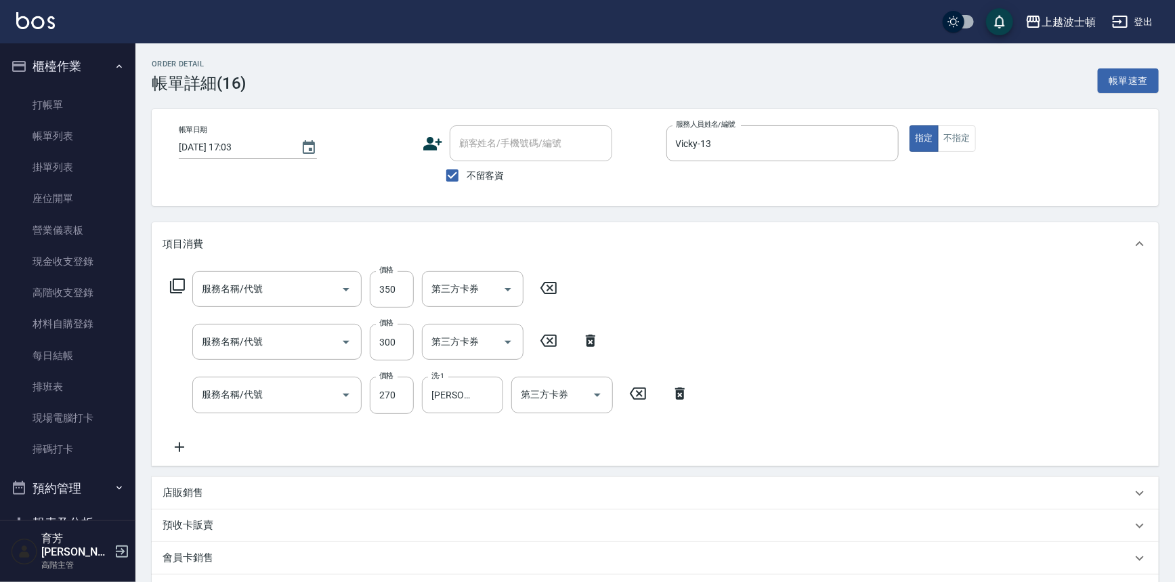
type input "剪髮(305)"
type input "洗髮(205)"
click at [176, 442] on icon at bounding box center [180, 447] width 34 height 16
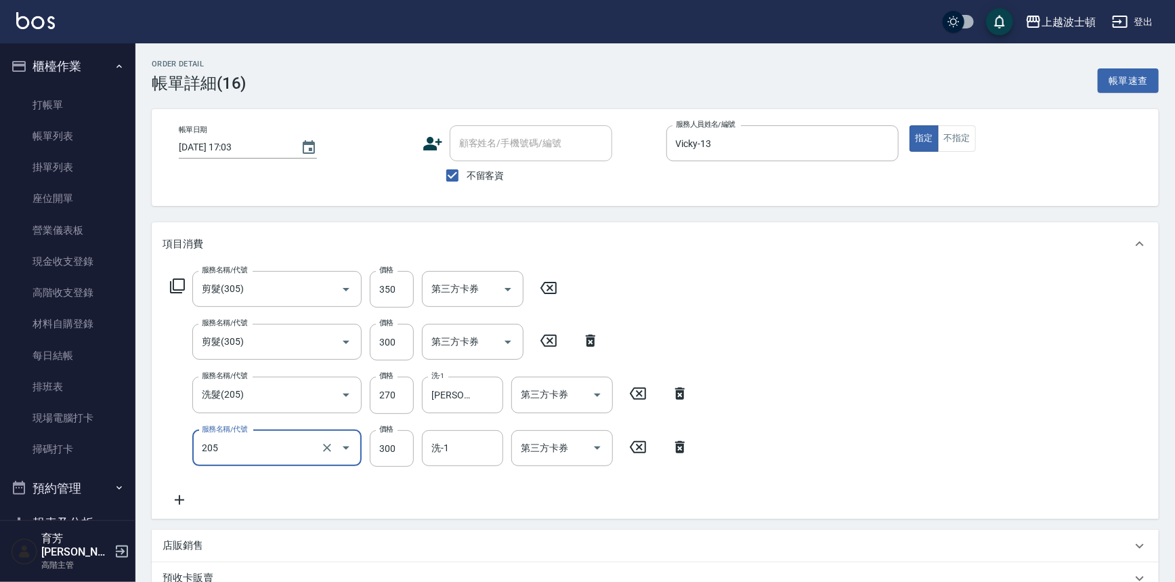
type input "洗髮(205)"
type input "270"
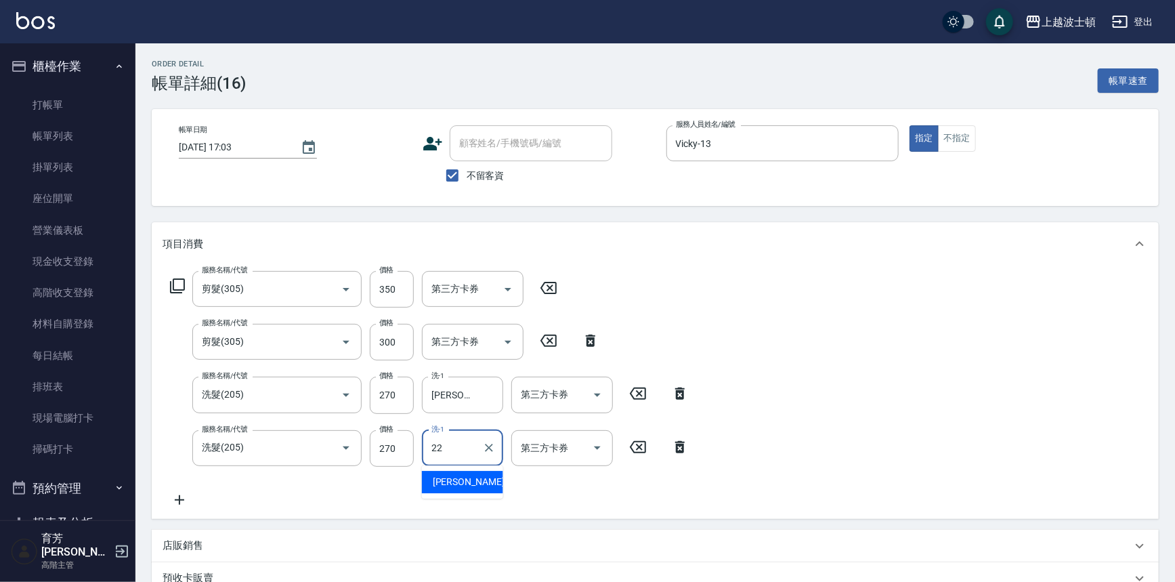
type input "[PERSON_NAME]-22"
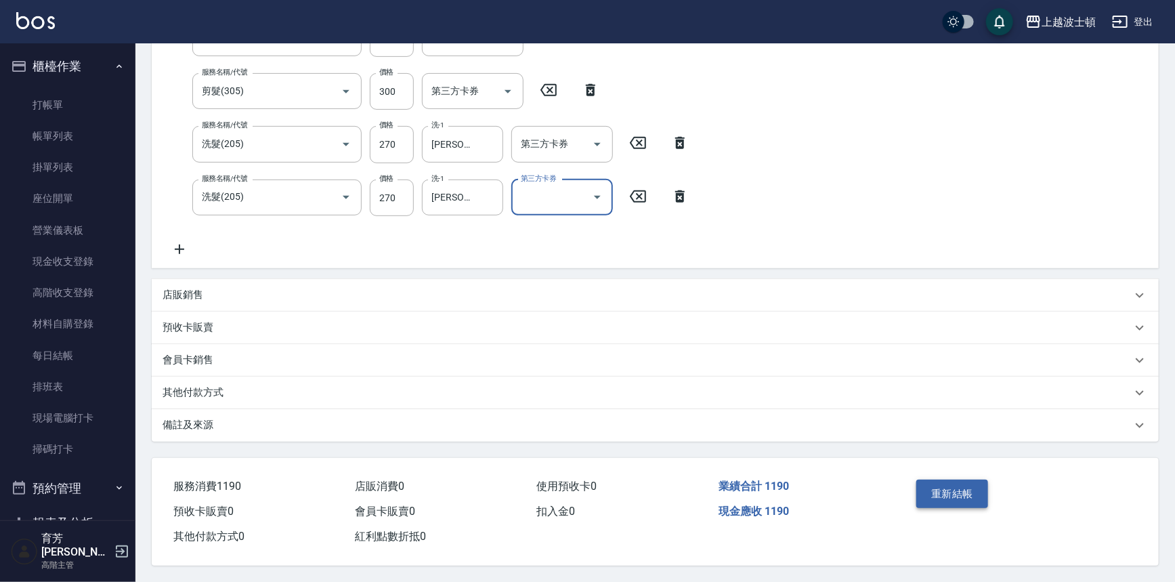
click at [955, 481] on button "重新結帳" at bounding box center [952, 494] width 72 height 28
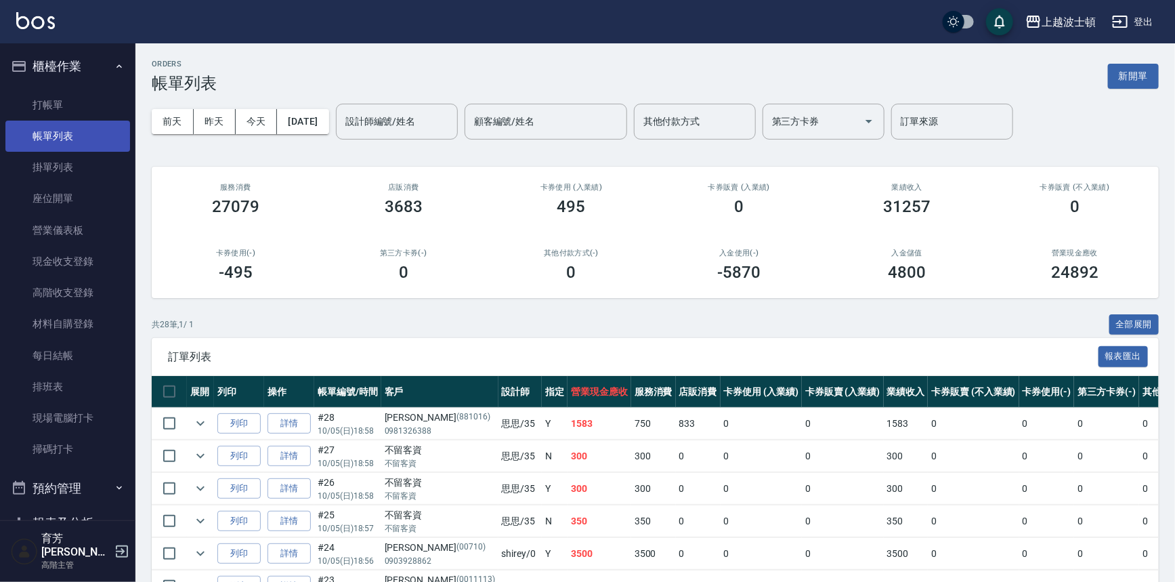
click at [47, 124] on link "帳單列表" at bounding box center [67, 136] width 125 height 31
click at [47, 110] on link "打帳單" at bounding box center [67, 104] width 125 height 31
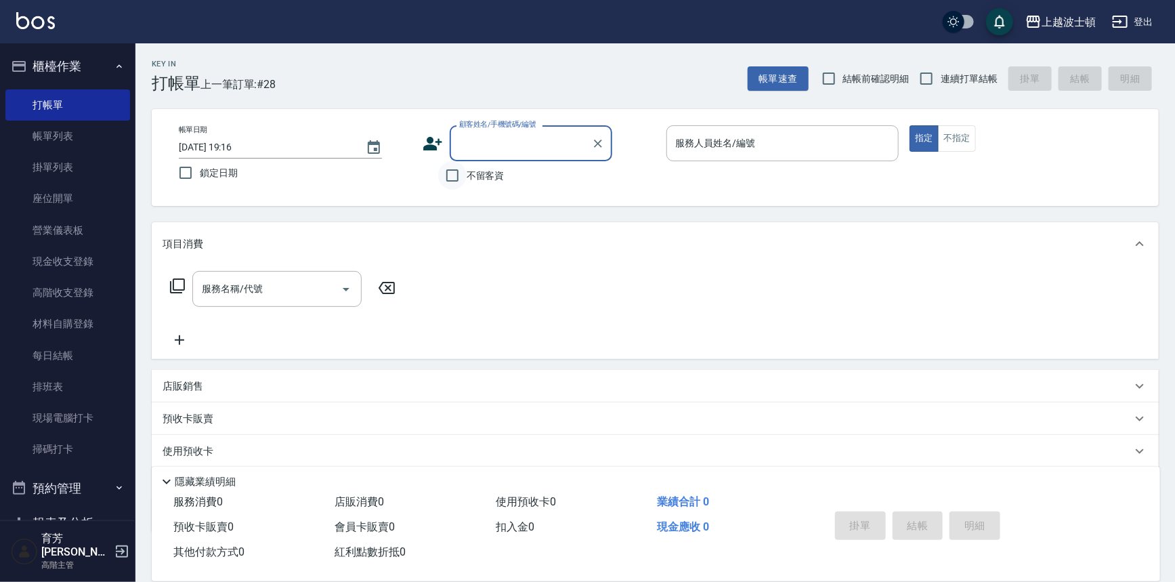
click at [457, 177] on input "不留客資" at bounding box center [452, 175] width 28 height 28
checkbox input "true"
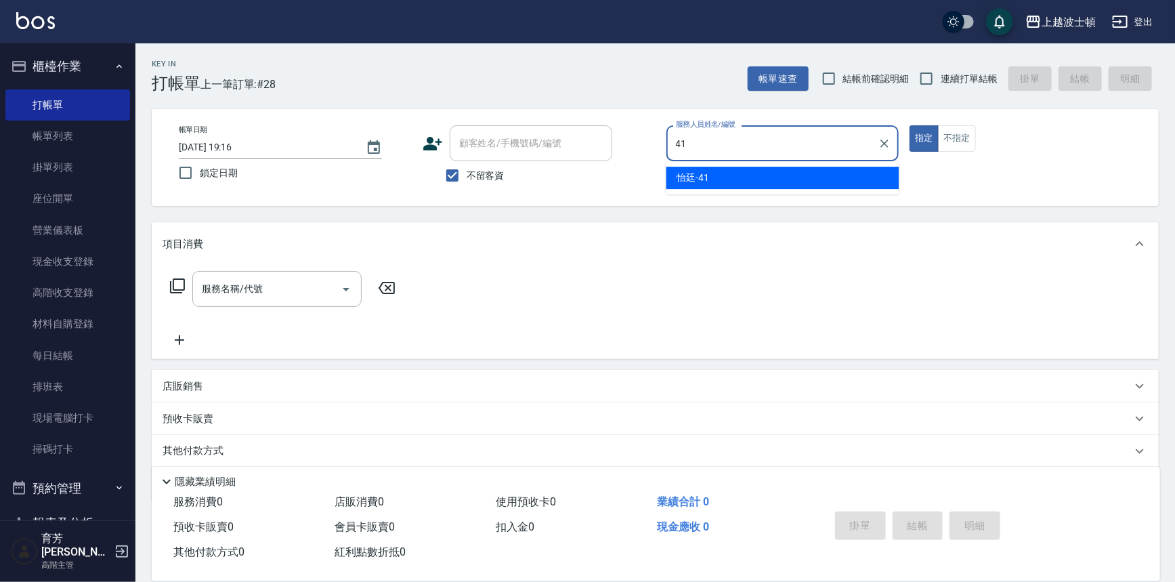
type input "怡廷-41"
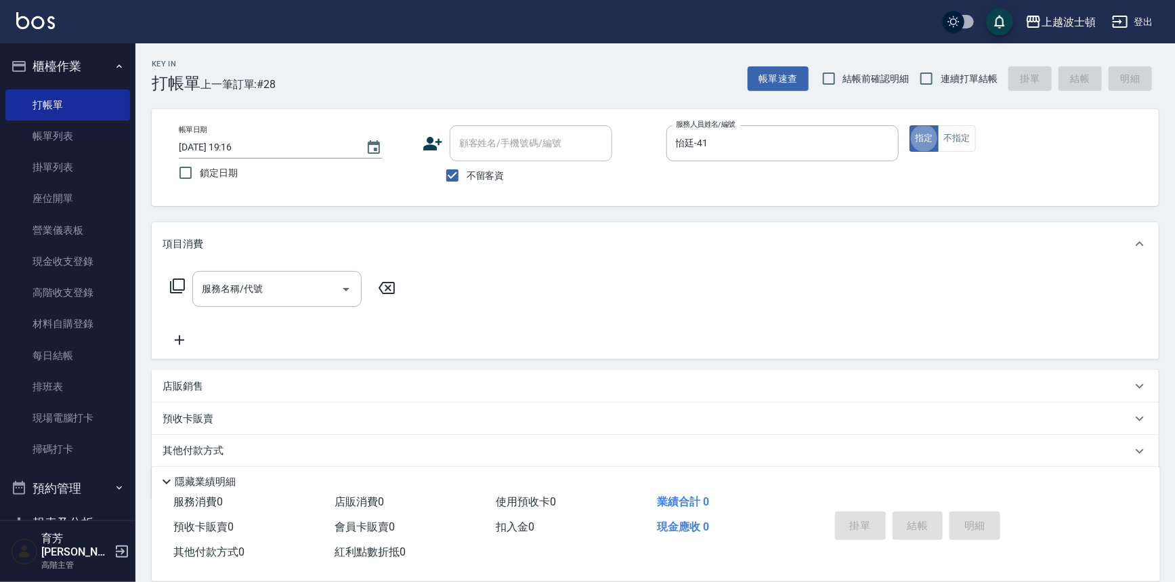
type button "true"
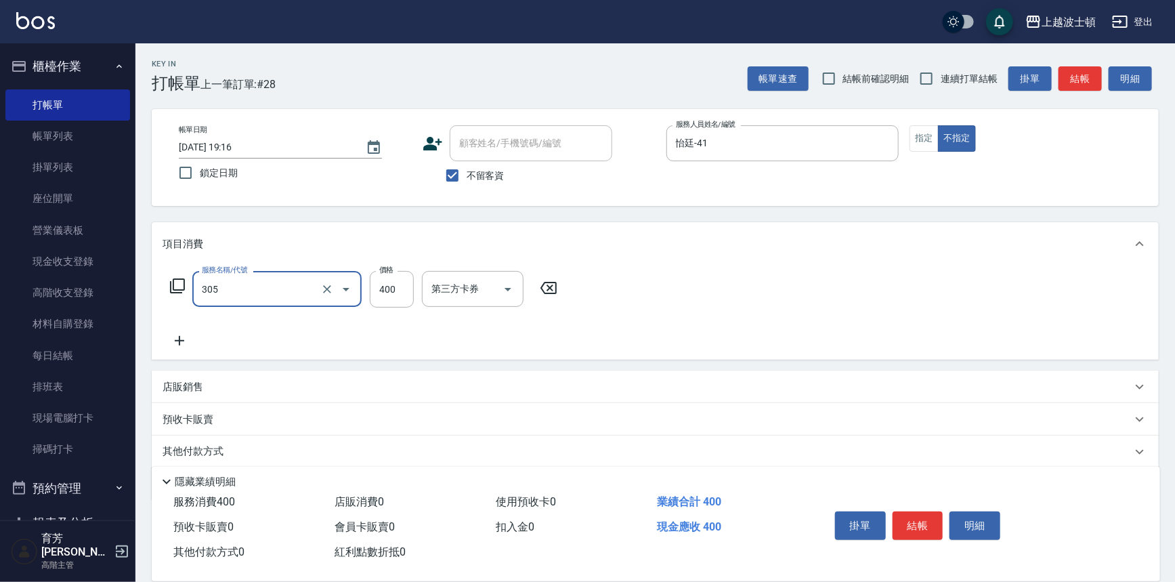
type input "剪髮(305)"
type input "350"
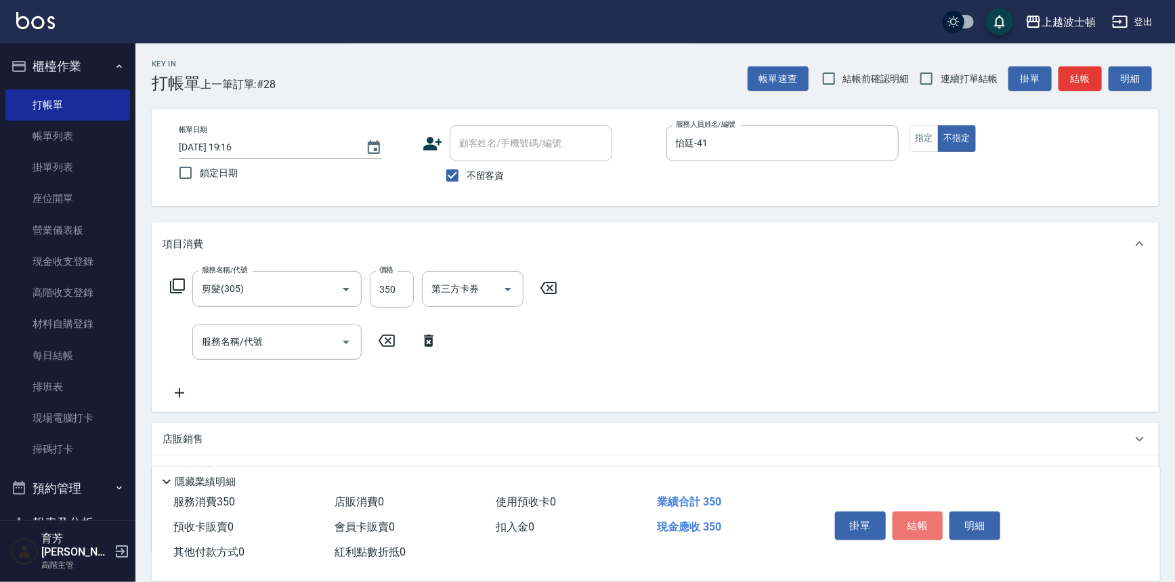
drag, startPoint x: 908, startPoint y: 513, endPoint x: 914, endPoint y: 503, distance: 11.8
click at [910, 514] on button "結帳" at bounding box center [918, 525] width 51 height 28
